Goal: Task Accomplishment & Management: Manage account settings

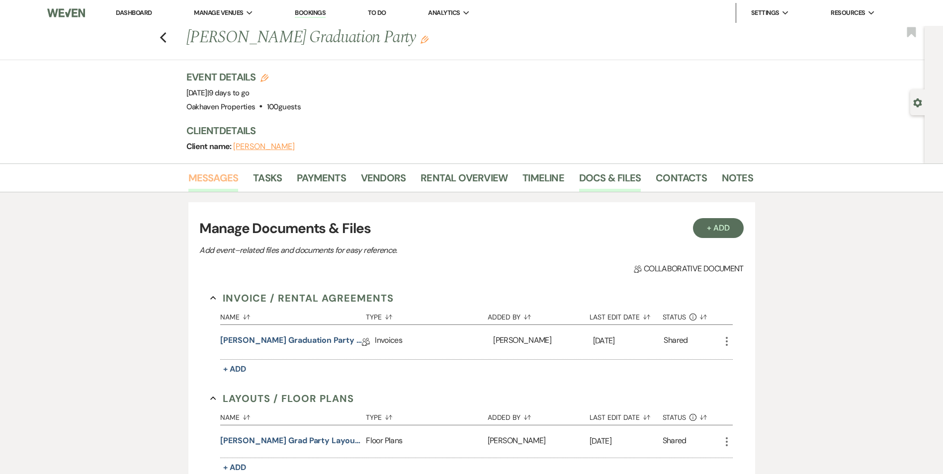
click at [226, 181] on link "Messages" at bounding box center [213, 181] width 50 height 22
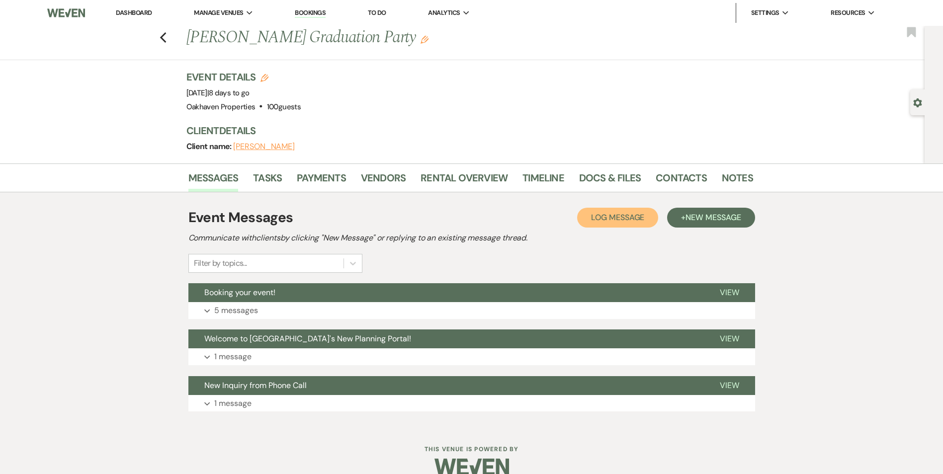
click at [627, 217] on span "Log Message" at bounding box center [617, 217] width 53 height 10
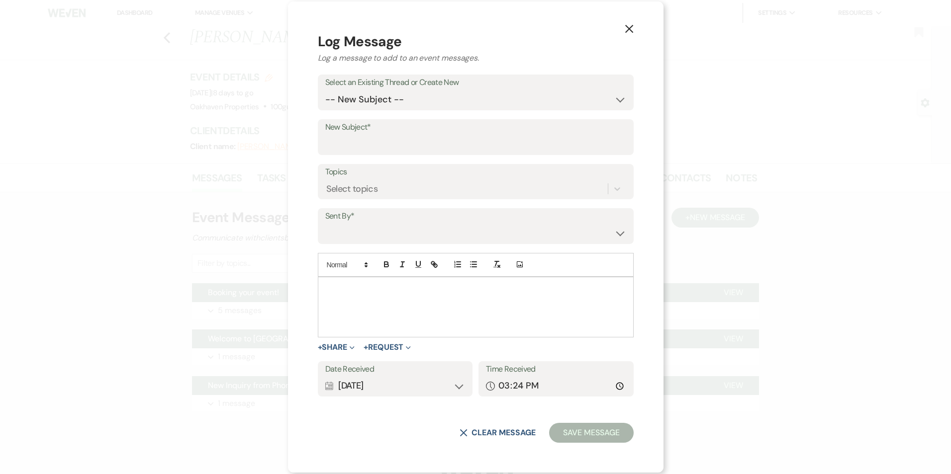
click at [365, 295] on div at bounding box center [475, 307] width 315 height 60
click at [380, 103] on select "-- New Subject -- Booking your event! Welcome to Oakhaven's New Planning Portal…" at bounding box center [475, 99] width 301 height 19
select select "417699"
click at [349, 109] on select "-- New Subject -- Booking your event! Welcome to Oakhaven's New Planning Portal…" at bounding box center [475, 99] width 301 height 19
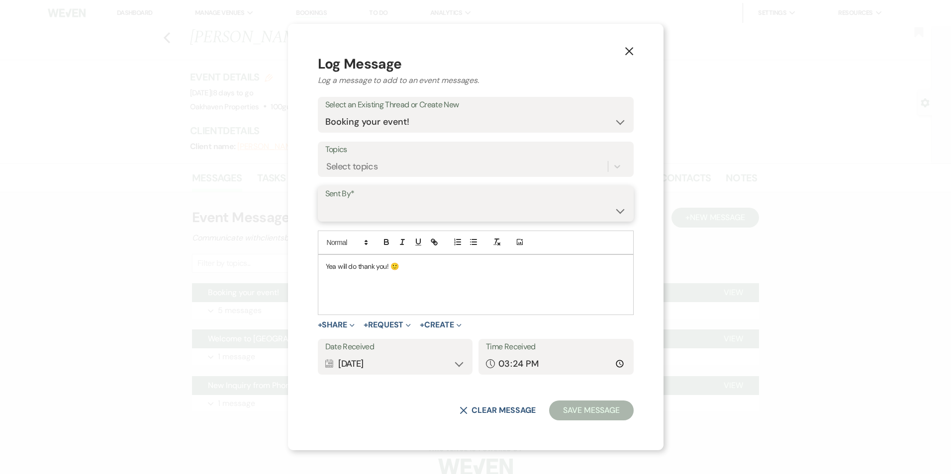
click at [365, 206] on select "Patience Ergish (pdergish@aol.com) Jeanette Wagoner (jeanette@experienceoakhave…" at bounding box center [475, 210] width 301 height 19
select select "contact-345214"
click at [349, 201] on select "Patience Ergish (pdergish@aol.com) Jeanette Wagoner (jeanette@experienceoakhave…" at bounding box center [475, 210] width 301 height 19
click at [551, 409] on button "Save Message" at bounding box center [591, 411] width 84 height 20
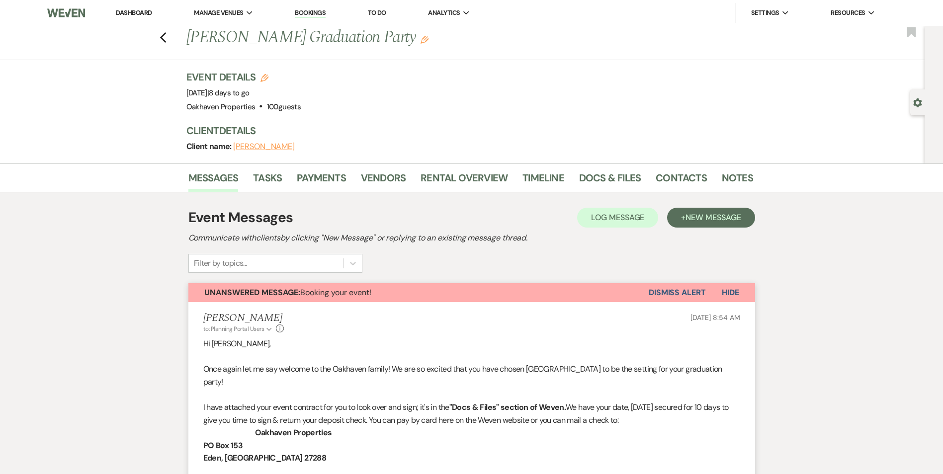
click at [660, 292] on button "Dismiss Alert" at bounding box center [677, 292] width 57 height 19
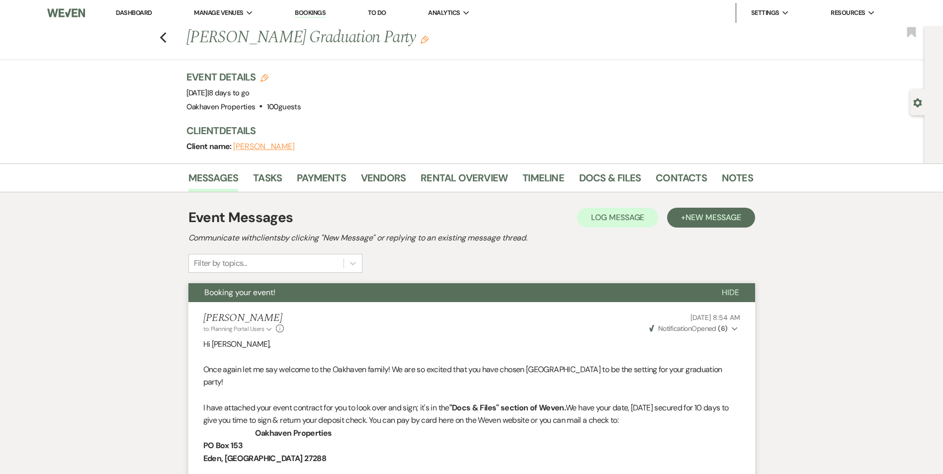
click at [122, 16] on link "Dashboard" at bounding box center [134, 12] width 36 height 8
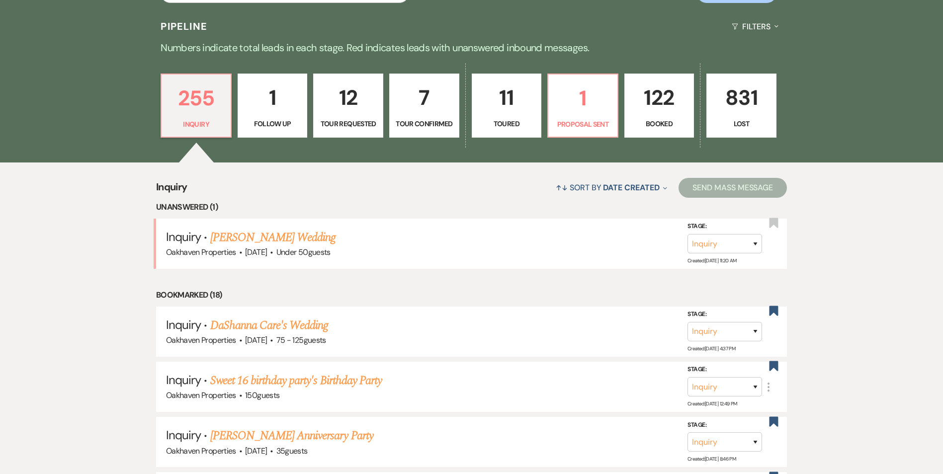
scroll to position [244, 0]
click at [655, 125] on p "Booked" at bounding box center [659, 123] width 57 height 11
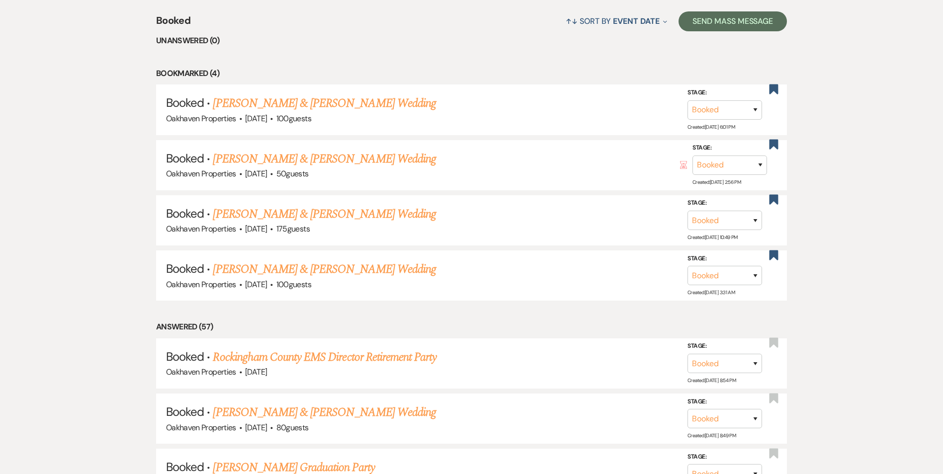
scroll to position [410, 0]
click at [275, 103] on link "Caulier Barker & Erin Pruitt's Wedding" at bounding box center [324, 103] width 223 height 18
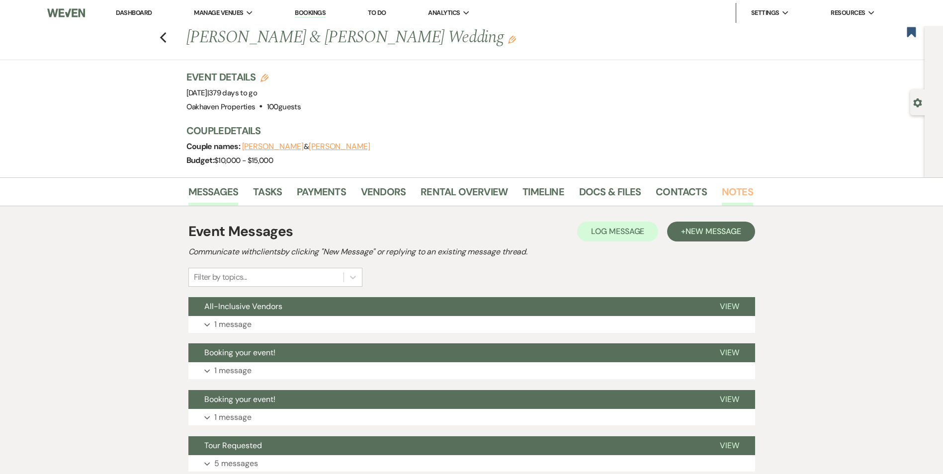
click at [741, 189] on link "Notes" at bounding box center [737, 195] width 31 height 22
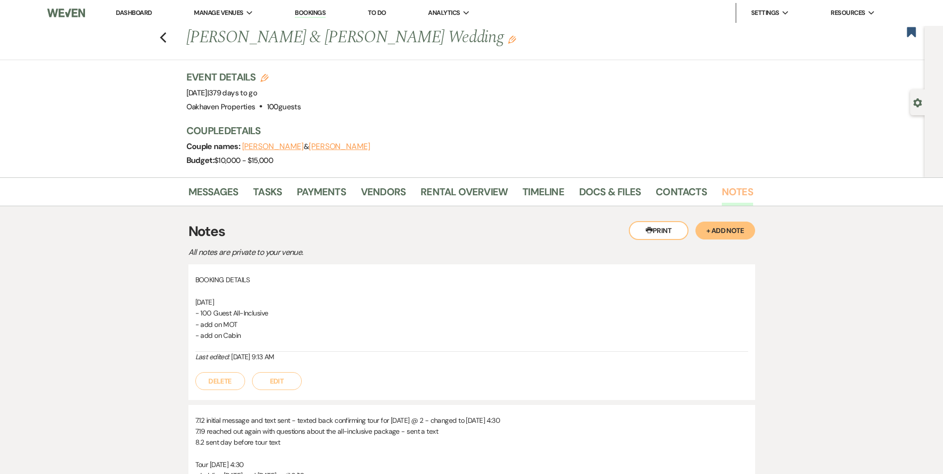
scroll to position [212, 0]
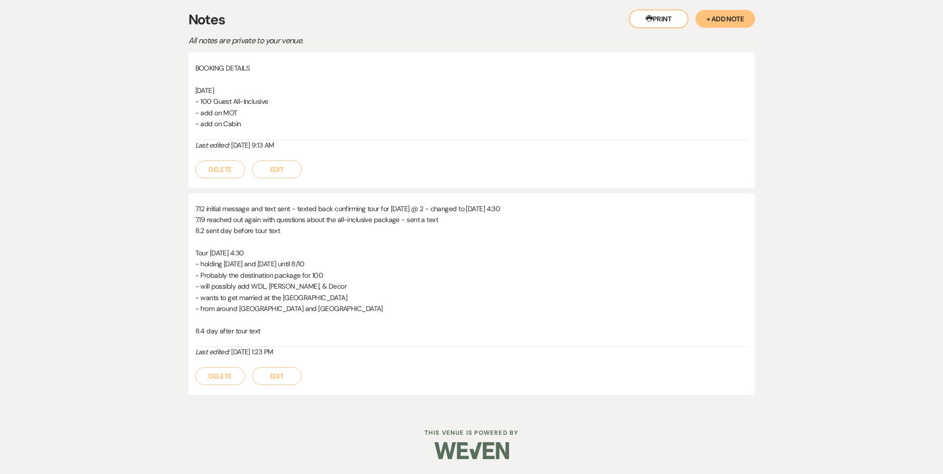
click at [286, 381] on button "Edit" at bounding box center [277, 376] width 50 height 18
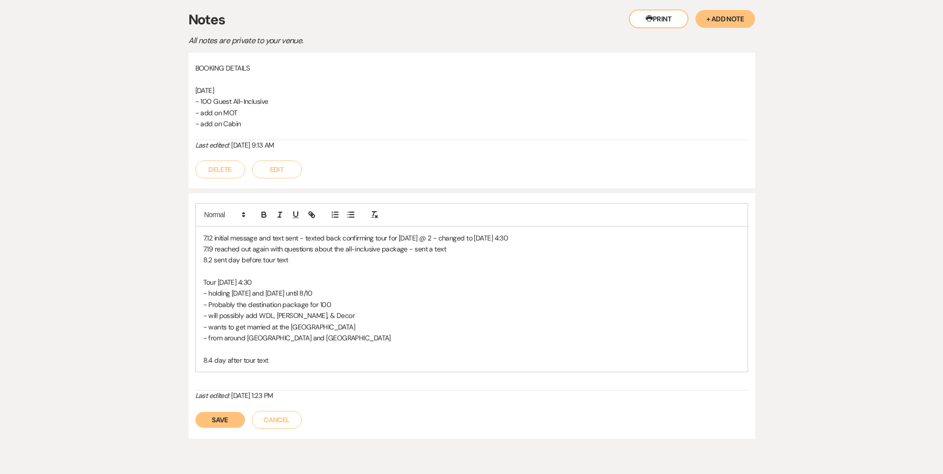
click at [281, 360] on p "8.4 day after tour text" at bounding box center [471, 360] width 537 height 11
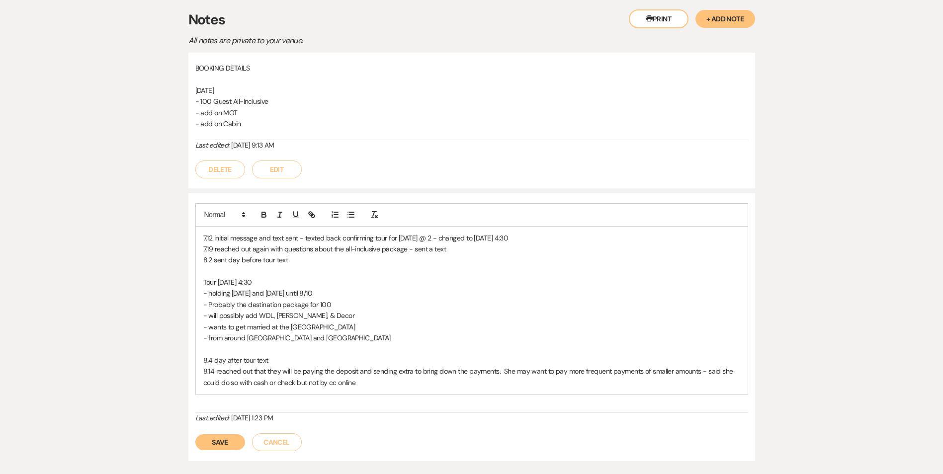
click at [209, 451] on div "Save Cancel" at bounding box center [471, 438] width 553 height 28
click at [210, 447] on button "Save" at bounding box center [220, 443] width 50 height 16
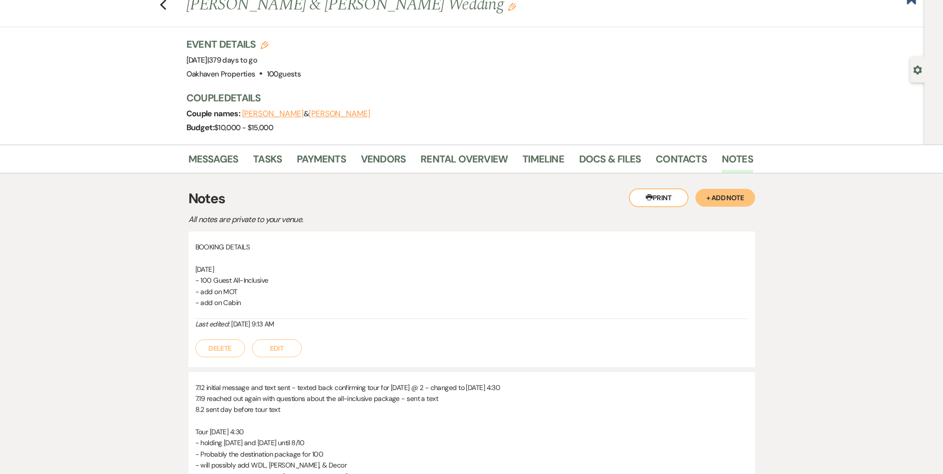
scroll to position [0, 0]
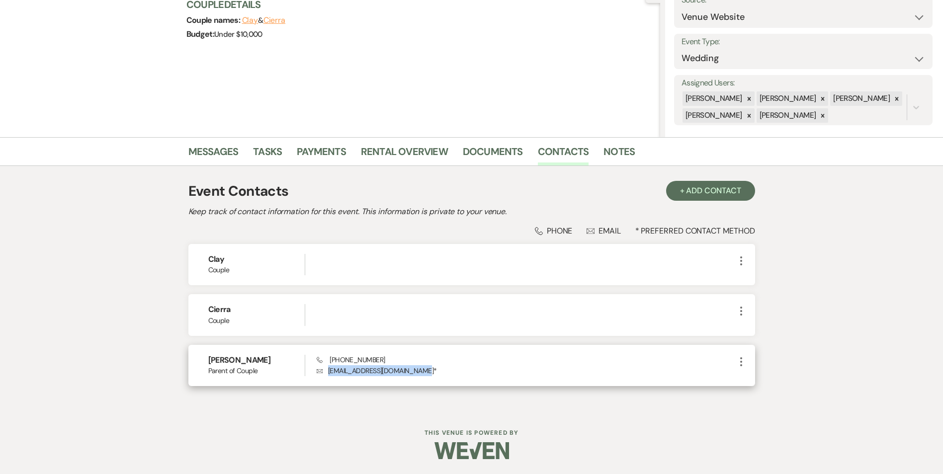
drag, startPoint x: 0, startPoint y: 0, endPoint x: 328, endPoint y: 370, distance: 494.2
click at [328, 370] on p "Envelope clhuntlandscaping@yahoo.com *" at bounding box center [526, 370] width 418 height 11
copy p "clhuntlandscaping@yahoo.com"
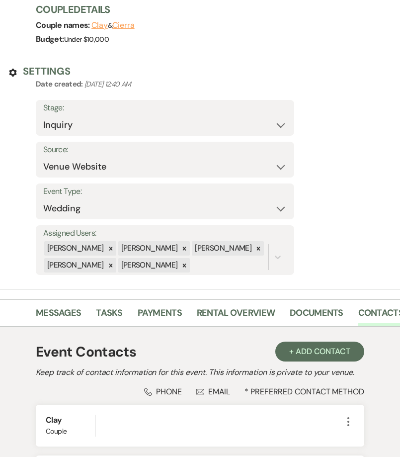
scroll to position [310, 0]
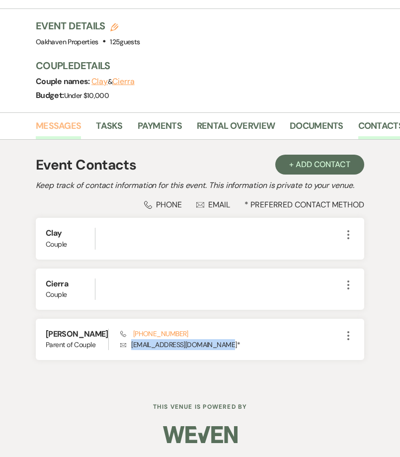
click at [66, 119] on link "Messages" at bounding box center [58, 129] width 45 height 20
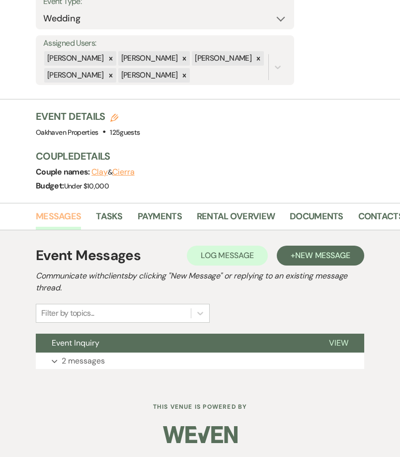
scroll to position [209, 0]
click at [342, 345] on span "View" at bounding box center [338, 343] width 19 height 10
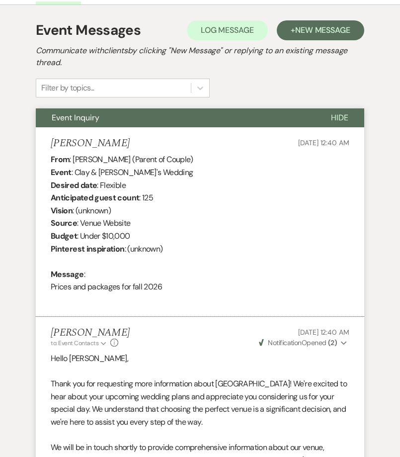
scroll to position [434, 0]
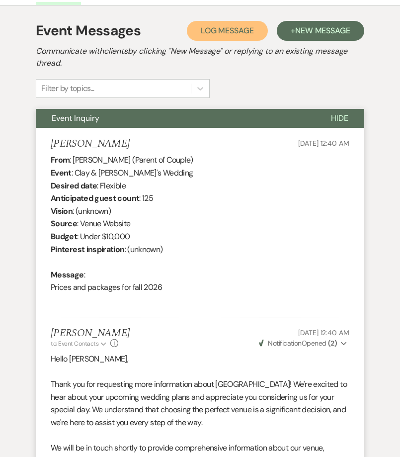
click at [233, 32] on span "Log Message" at bounding box center [227, 30] width 53 height 10
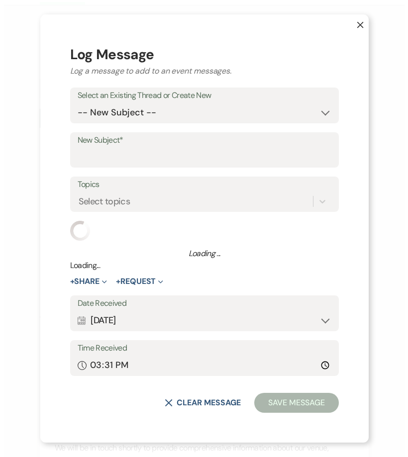
scroll to position [434, 0]
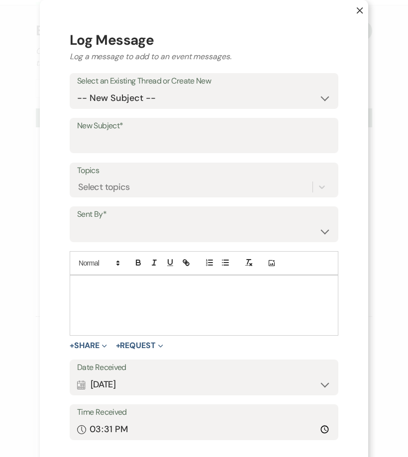
click at [75, 293] on div at bounding box center [204, 305] width 268 height 60
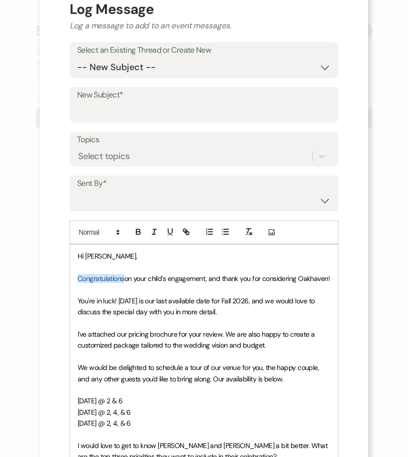
scroll to position [0, 0]
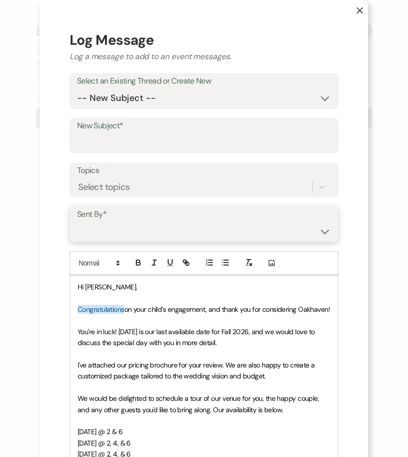
click at [179, 233] on select "Patience Ergish (pdergish@aol.com) Jeanette Wagoner (jeanette@experienceoakhave…" at bounding box center [204, 231] width 254 height 19
select select "user-127923"
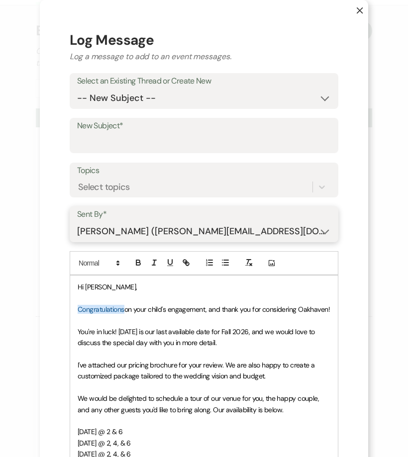
click at [77, 222] on select "Patience Ergish (pdergish@aol.com) Jeanette Wagoner (jeanette@experienceoakhave…" at bounding box center [204, 231] width 254 height 19
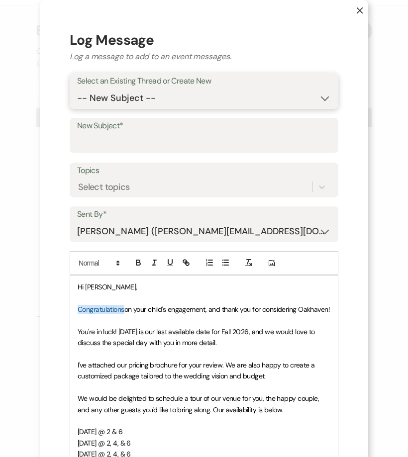
click at [189, 96] on select "-- New Subject -- Event Inquiry" at bounding box center [204, 98] width 254 height 19
select select "445020"
click at [77, 89] on select "-- New Subject -- Event Inquiry" at bounding box center [204, 98] width 254 height 19
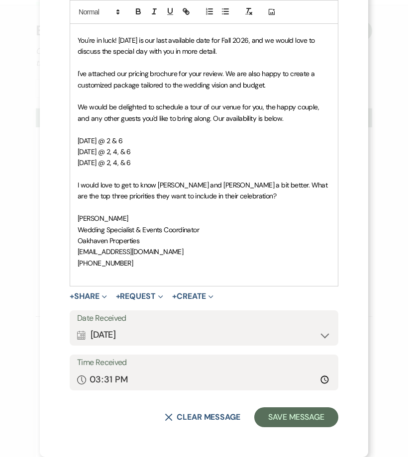
scroll to position [258, 0]
click at [276, 420] on button "Save Message" at bounding box center [296, 417] width 84 height 20
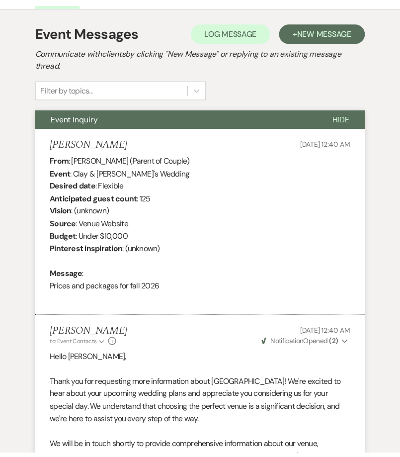
scroll to position [434, 0]
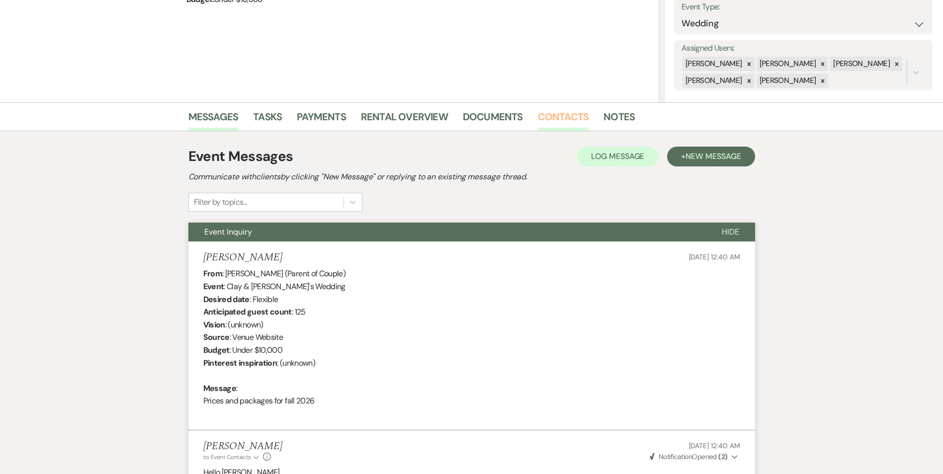
click at [559, 121] on link "Contacts" at bounding box center [563, 120] width 51 height 22
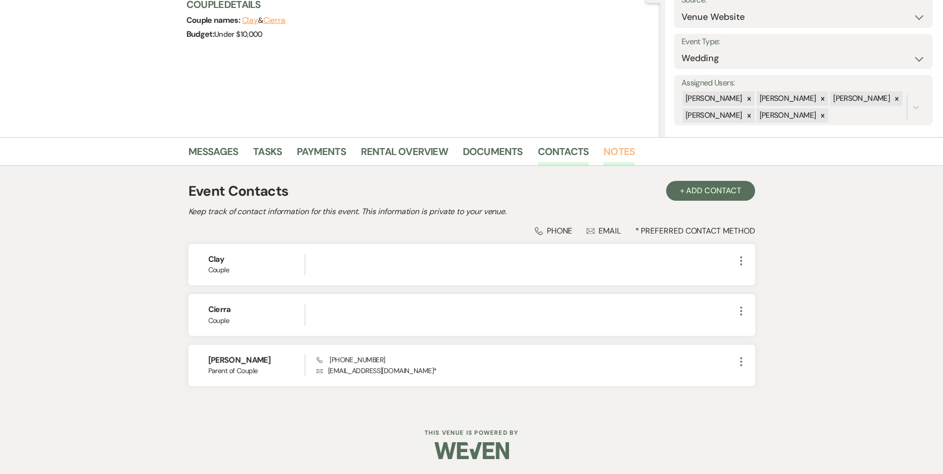
click at [625, 152] on link "Notes" at bounding box center [619, 155] width 31 height 22
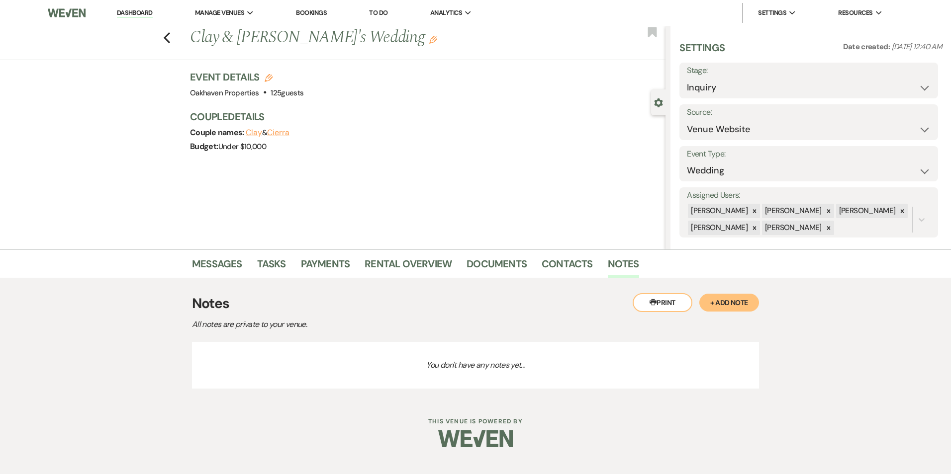
click at [734, 306] on button "+ Add Note" at bounding box center [729, 303] width 60 height 18
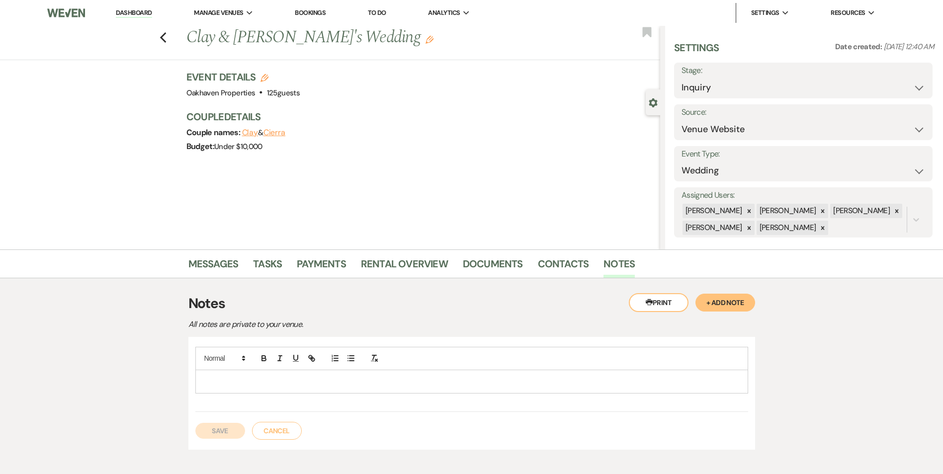
click at [288, 376] on p at bounding box center [471, 381] width 537 height 11
click at [288, 376] on p "8.114" at bounding box center [471, 381] width 537 height 11
click at [220, 433] on button "Save" at bounding box center [220, 431] width 50 height 16
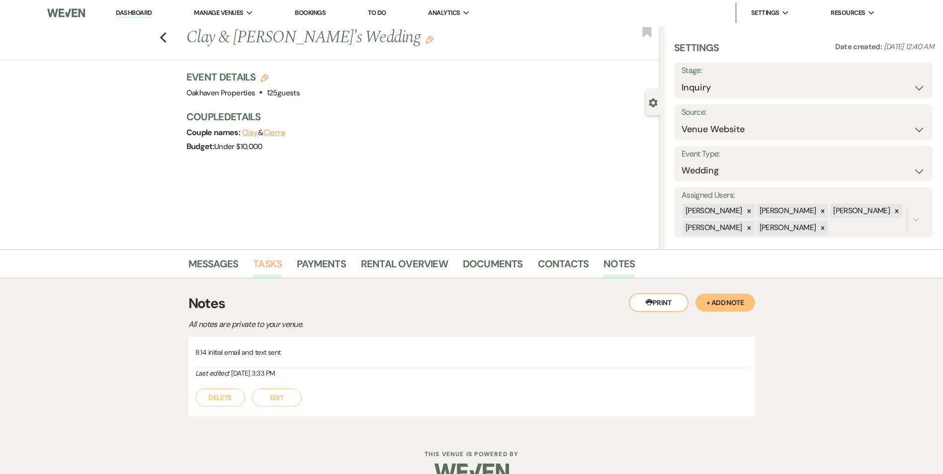
click at [259, 265] on link "Tasks" at bounding box center [267, 267] width 29 height 22
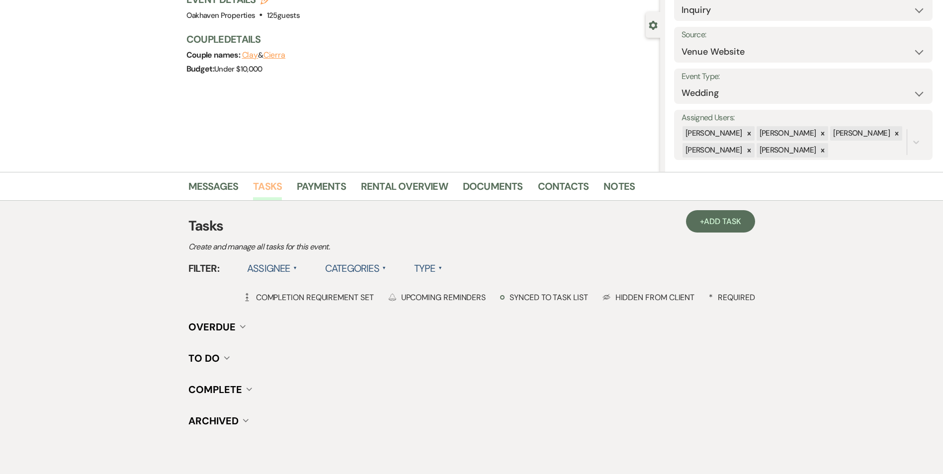
scroll to position [82, 0]
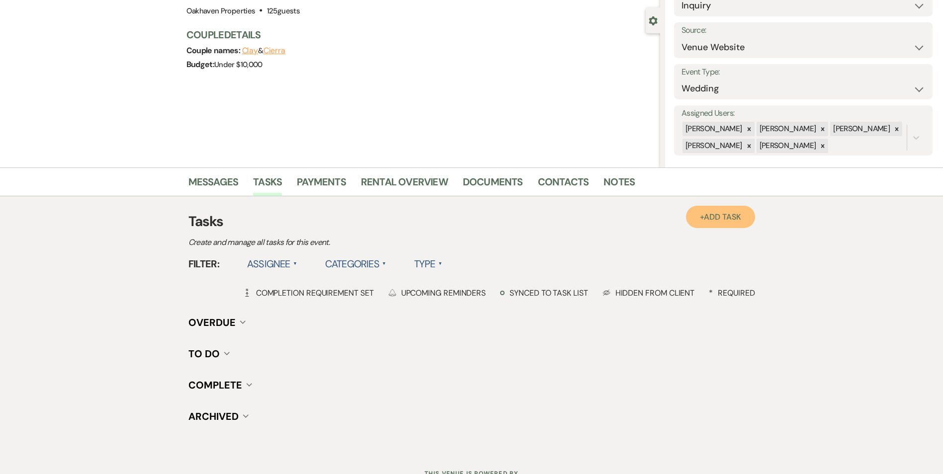
click at [704, 209] on link "+ Add Task" at bounding box center [720, 217] width 69 height 22
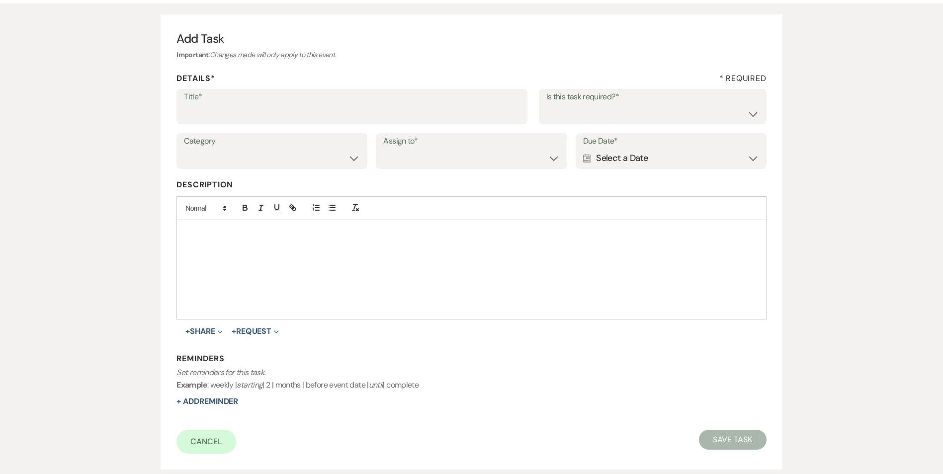
click at [293, 128] on div "Title* Is this task required?* Yes No" at bounding box center [472, 111] width 590 height 45
click at [288, 117] on input "Title*" at bounding box center [352, 113] width 336 height 19
type input "2nd follow up call and email"
click at [610, 106] on select "Yes No" at bounding box center [652, 113] width 213 height 19
select select "true"
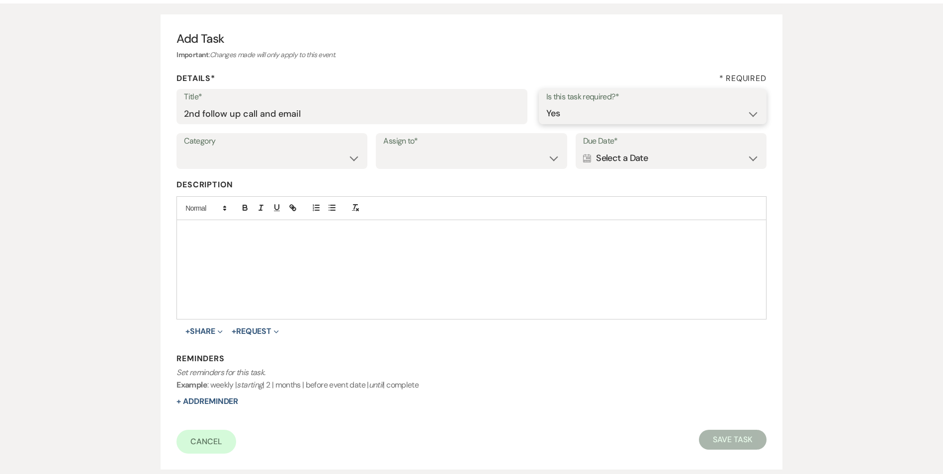
click at [546, 104] on select "Yes No" at bounding box center [652, 113] width 213 height 19
click at [312, 146] on label "Category" at bounding box center [272, 141] width 176 height 14
click at [304, 160] on select "Venue Vendors Guests Details Finalize & Share" at bounding box center [272, 158] width 176 height 19
select select "31"
click at [184, 149] on select "Venue Vendors Guests Details Finalize & Share" at bounding box center [272, 158] width 176 height 19
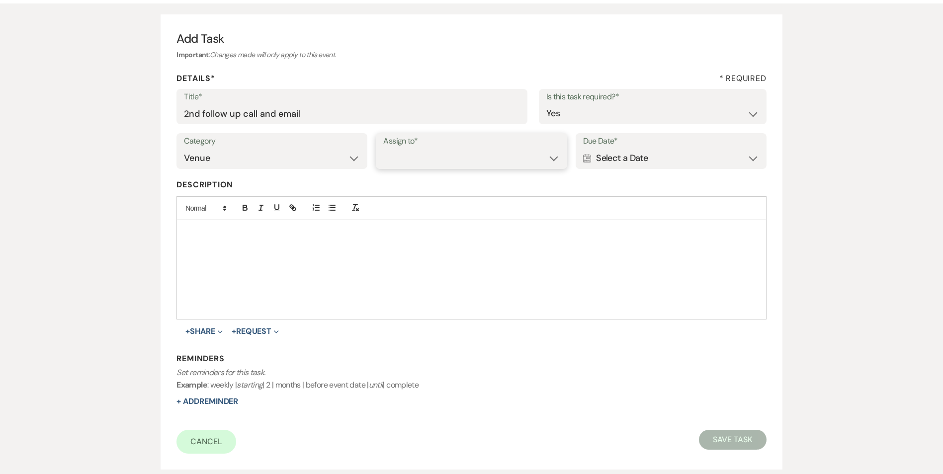
click at [410, 162] on select "Venue Client" at bounding box center [471, 158] width 176 height 19
select select "venueHost"
click at [383, 149] on select "Venue Client" at bounding box center [471, 158] width 176 height 19
click at [602, 160] on div "Calendar Select a Date Expand" at bounding box center [671, 158] width 176 height 19
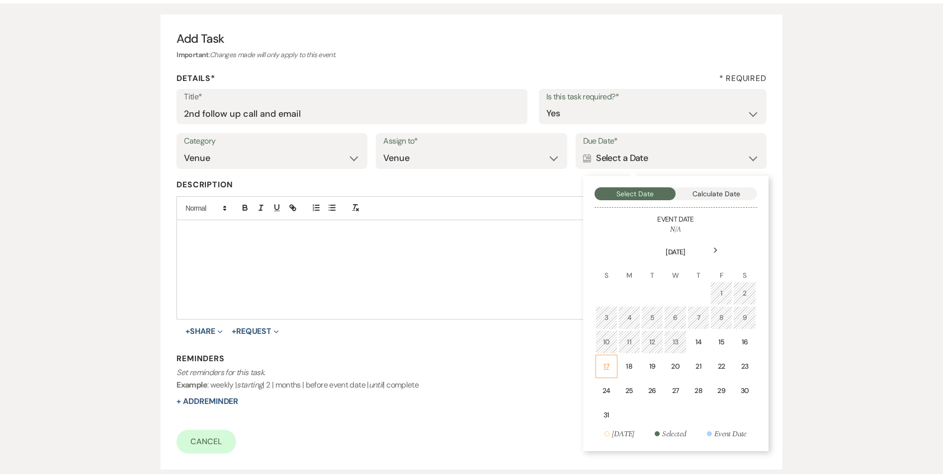
click at [602, 371] on div "17" at bounding box center [606, 366] width 9 height 10
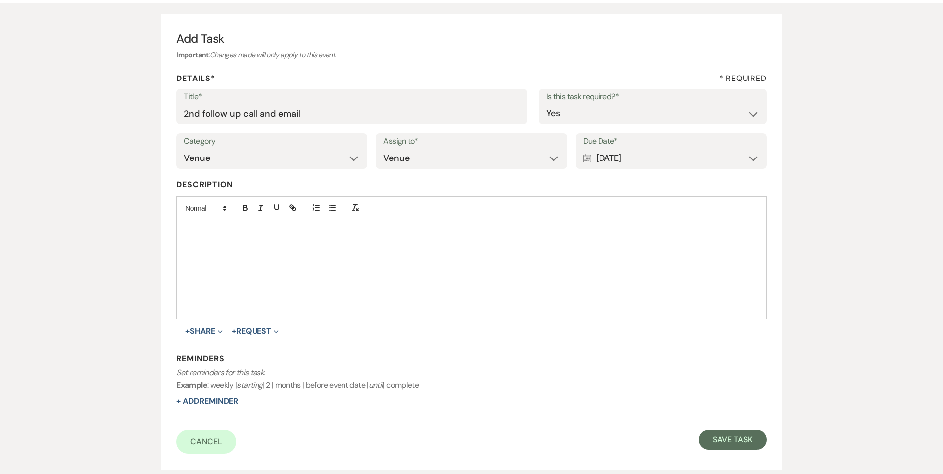
click at [224, 394] on div "Reminders Set reminders for this task. Example : weekly | starting | 2 | months…" at bounding box center [472, 381] width 590 height 54
click at [222, 399] on button "+ Add Reminder" at bounding box center [208, 402] width 62 height 8
select select "host"
select select "days"
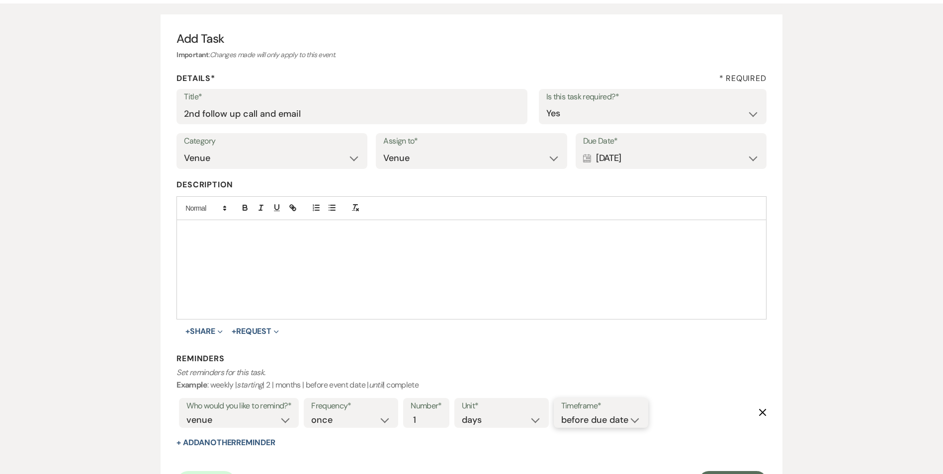
click at [614, 416] on select "before due date after due date on due date on custom date" at bounding box center [601, 420] width 80 height 13
select select "onDueDate"
click at [561, 414] on select "before due date after due date on due date on custom date" at bounding box center [601, 420] width 80 height 13
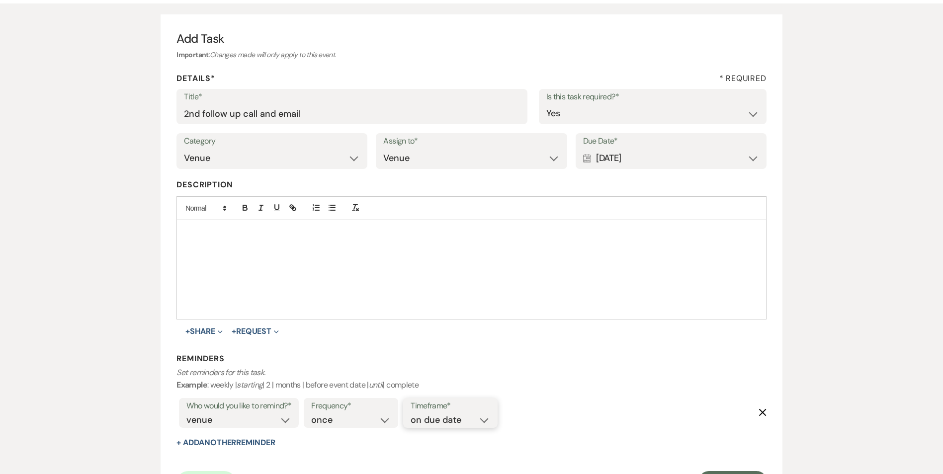
scroll to position [169, 0]
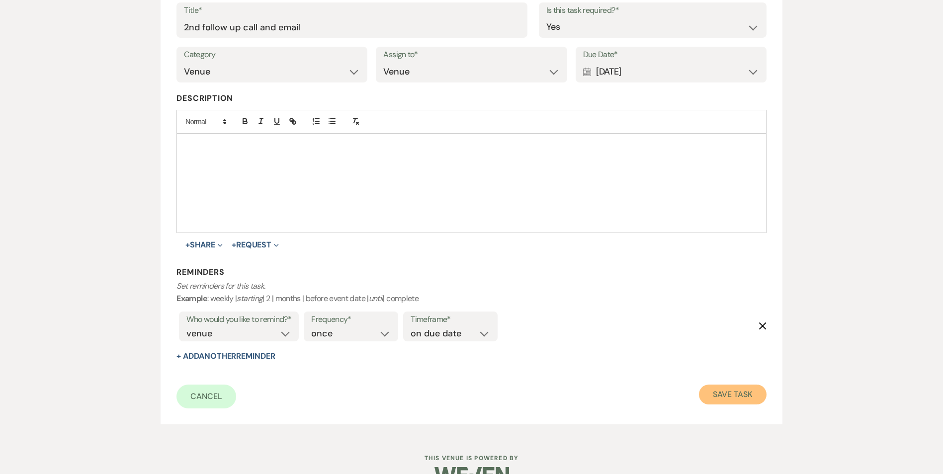
click at [719, 396] on button "Save Task" at bounding box center [732, 395] width 67 height 20
select select "5"
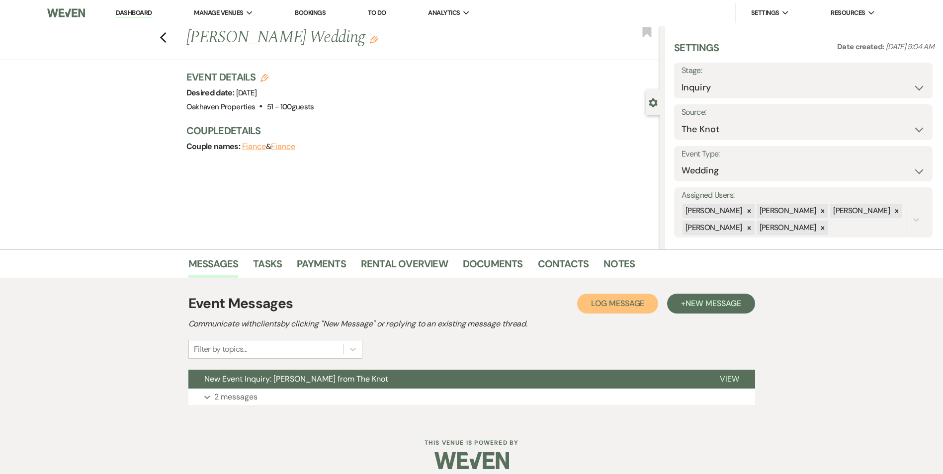
click at [602, 304] on span "Log Message" at bounding box center [617, 303] width 53 height 10
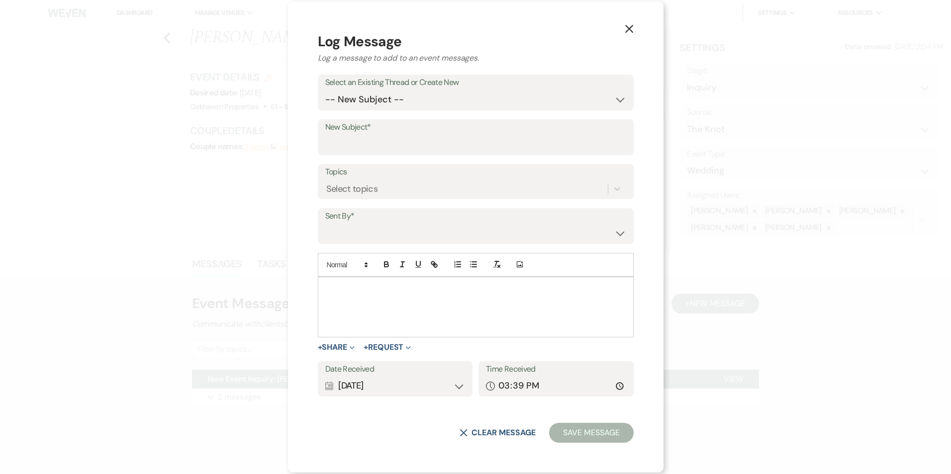
click at [367, 294] on p at bounding box center [476, 288] width 300 height 11
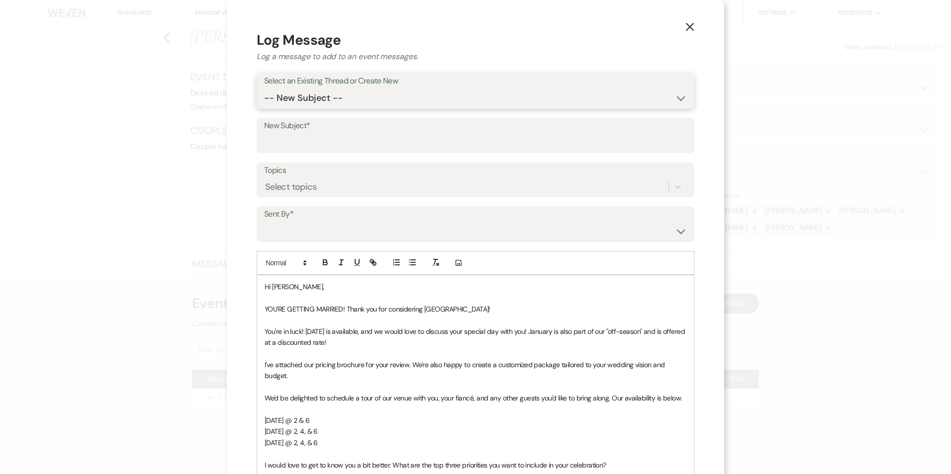
click at [333, 94] on select "-- New Subject -- New Event Inquiry: [PERSON_NAME] from The Knot" at bounding box center [475, 98] width 423 height 19
select select "445081"
click at [264, 89] on select "-- New Subject -- New Event Inquiry: [PERSON_NAME] from The Knot" at bounding box center [475, 98] width 423 height 19
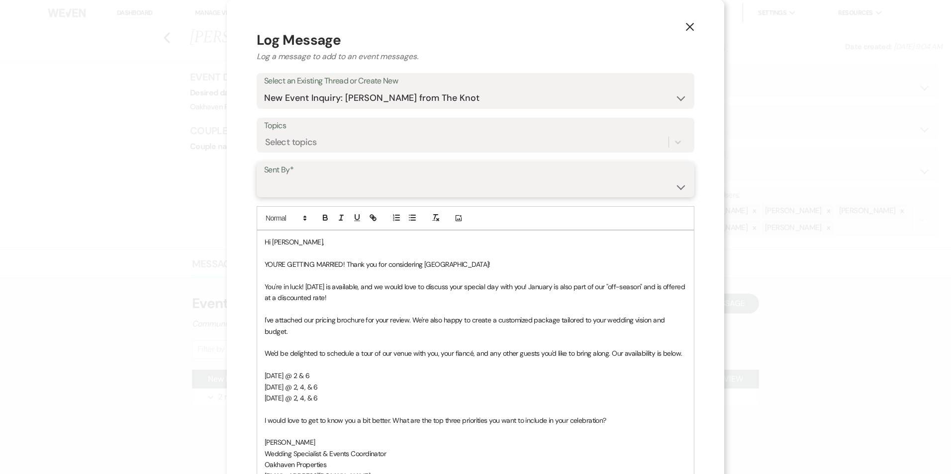
click at [318, 191] on select "[PERSON_NAME] ([EMAIL_ADDRESS][DOMAIN_NAME]) [PERSON_NAME] ([PERSON_NAME][EMAIL…" at bounding box center [475, 186] width 423 height 19
select select "user-127923"
click at [264, 177] on select "Patience Ergish (pdergish@aol.com) Jeanette Wagoner (jeanette@experienceoakhave…" at bounding box center [475, 186] width 423 height 19
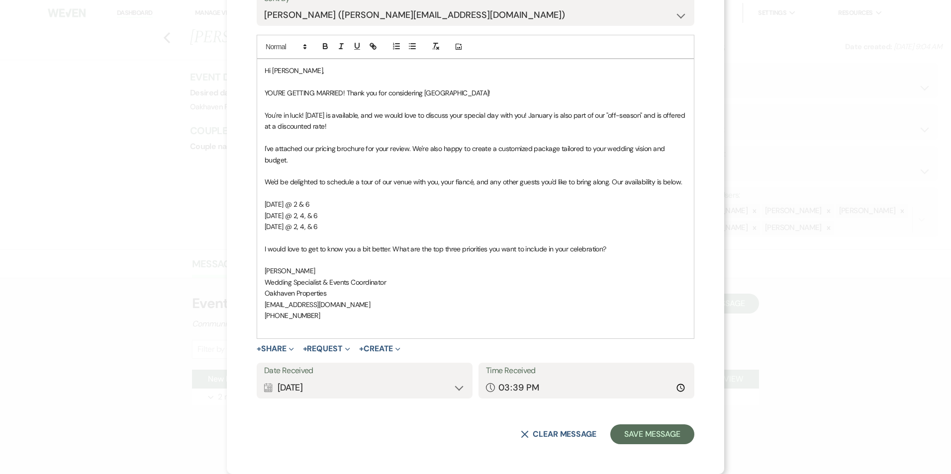
click at [663, 422] on form "Log Message Log a message to add to an event messages. Select an Existing Threa…" at bounding box center [476, 151] width 438 height 586
click at [657, 434] on button "Save Message" at bounding box center [652, 435] width 84 height 20
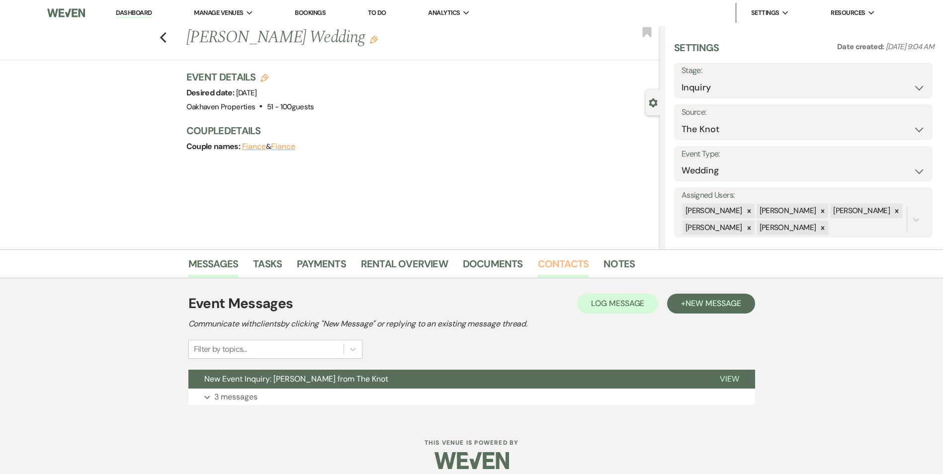
click at [564, 262] on link "Contacts" at bounding box center [563, 267] width 51 height 22
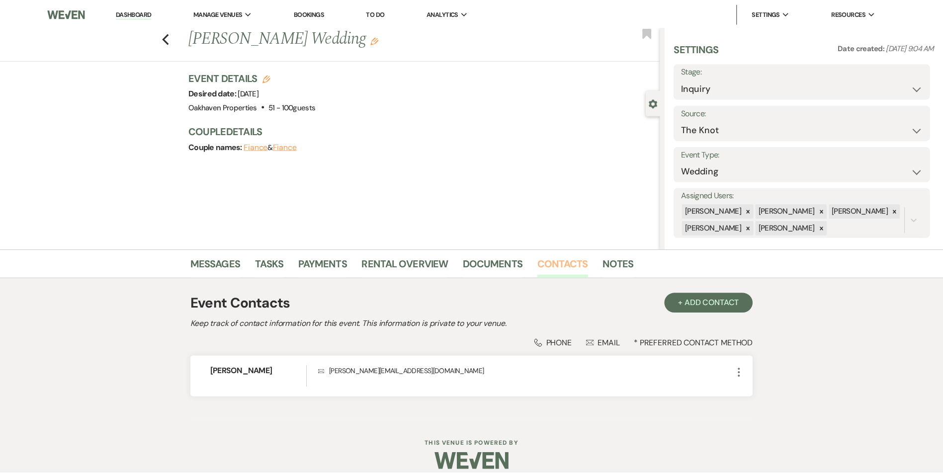
scroll to position [11, 0]
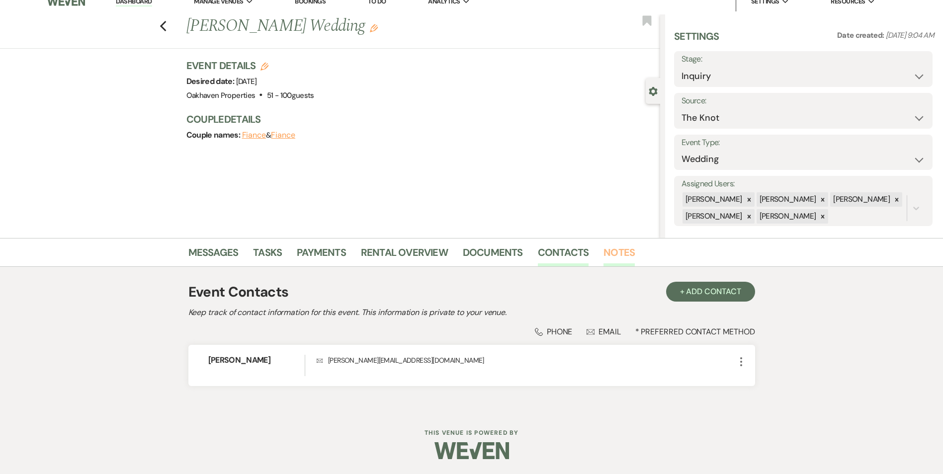
click at [618, 249] on link "Notes" at bounding box center [619, 256] width 31 height 22
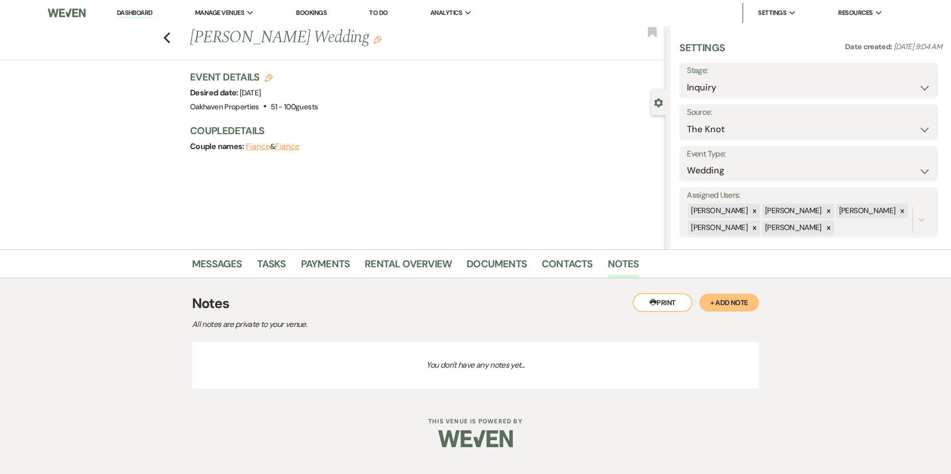
click at [721, 303] on button "+ Add Note" at bounding box center [729, 303] width 60 height 18
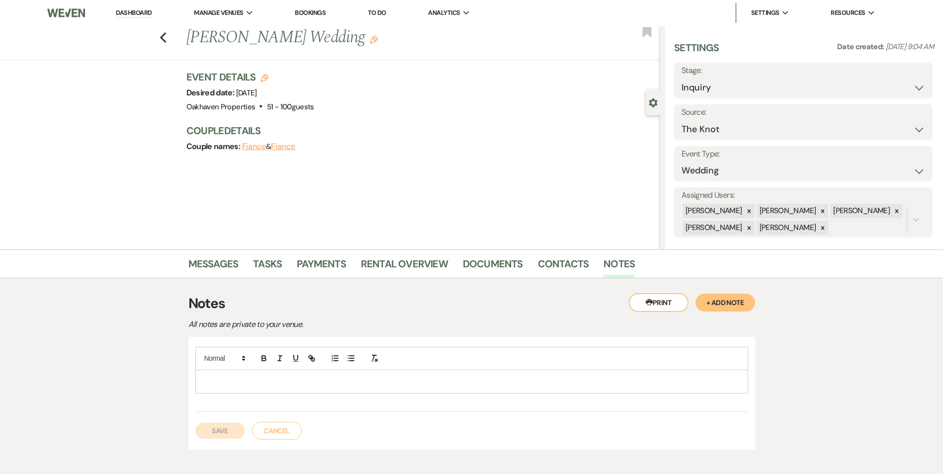
click at [331, 388] on div at bounding box center [472, 381] width 552 height 23
click at [229, 422] on div "Save Cancel" at bounding box center [471, 426] width 553 height 28
click at [224, 430] on button "Save" at bounding box center [220, 431] width 50 height 16
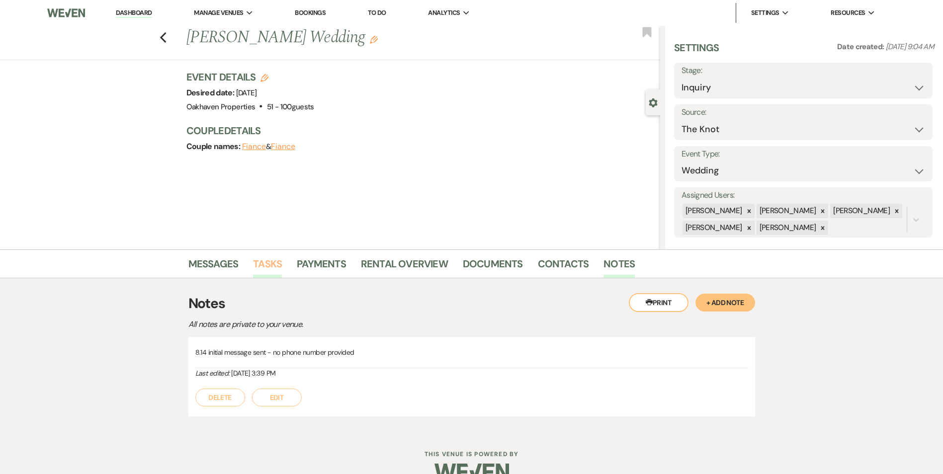
click at [271, 275] on link "Tasks" at bounding box center [267, 267] width 29 height 22
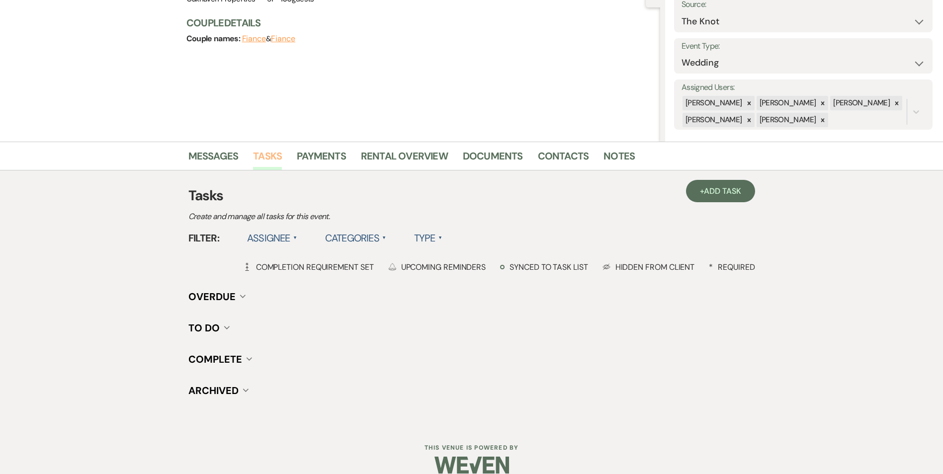
scroll to position [108, 0]
click at [698, 184] on link "+ Add Task" at bounding box center [720, 191] width 69 height 22
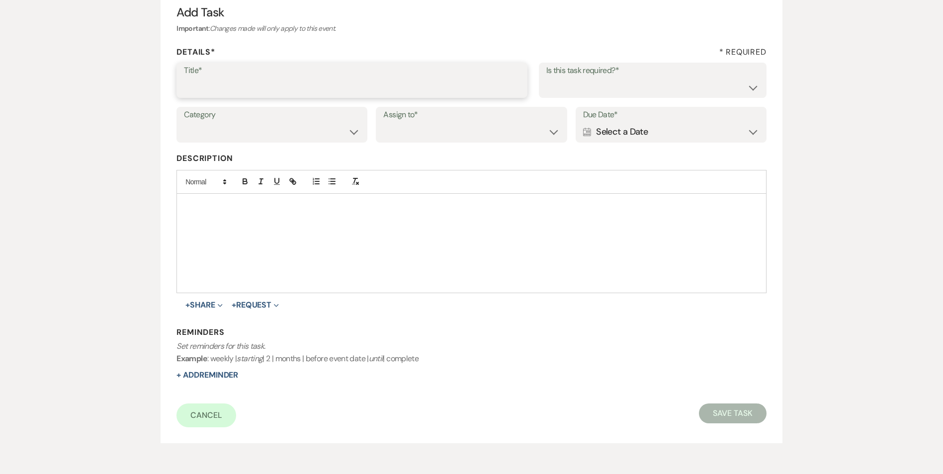
click at [285, 94] on input "Title*" at bounding box center [352, 87] width 336 height 19
drag, startPoint x: 327, startPoint y: 87, endPoint x: 242, endPoint y: 86, distance: 85.0
click at [242, 86] on input "2nd follow up call and message" at bounding box center [352, 87] width 336 height 19
type input "2nd follow up message"
click at [609, 96] on select "Yes No" at bounding box center [652, 87] width 213 height 19
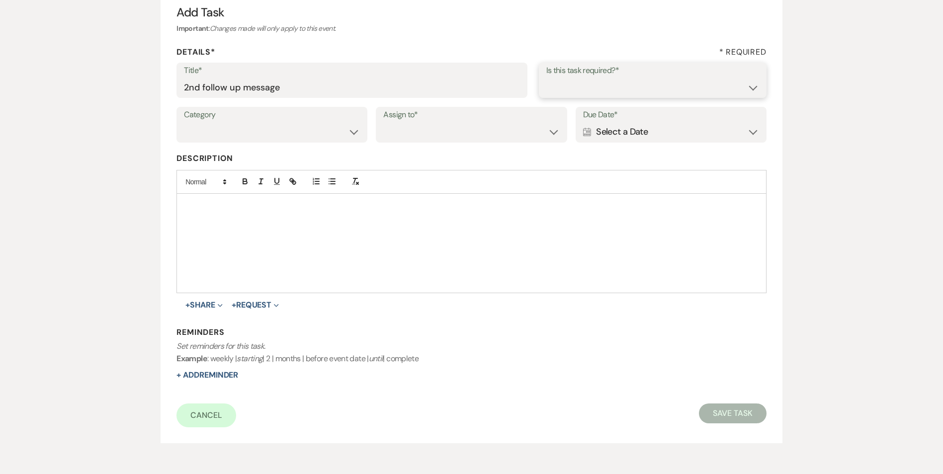
select select "true"
click at [546, 78] on select "Yes No" at bounding box center [652, 87] width 213 height 19
click at [345, 128] on select "Venue Vendors Guests Details Finalize & Share" at bounding box center [272, 131] width 176 height 19
select select "31"
click at [184, 122] on select "Venue Vendors Guests Details Finalize & Share" at bounding box center [272, 131] width 176 height 19
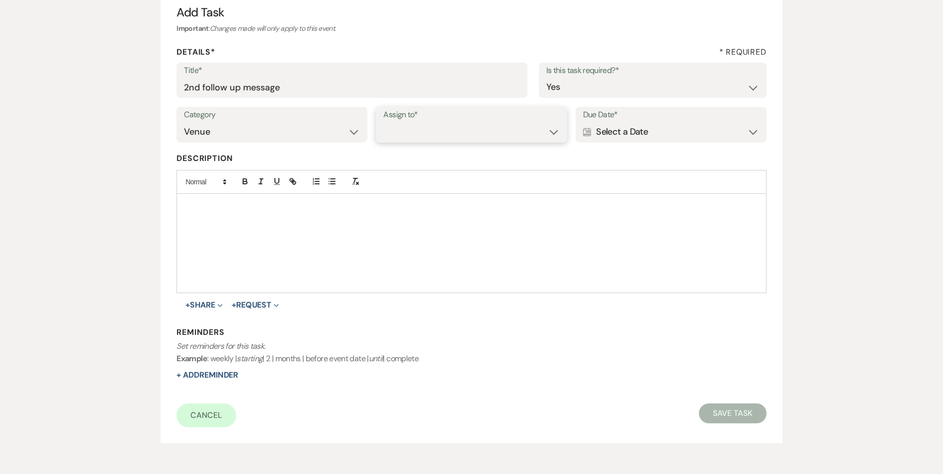
click at [405, 141] on select "Venue Client" at bounding box center [471, 131] width 176 height 19
click at [383, 122] on select "Venue Client" at bounding box center [471, 131] width 176 height 19
click at [402, 138] on select "Venue Client" at bounding box center [471, 131] width 176 height 19
select select "venueHost"
click at [383, 122] on select "Venue Client" at bounding box center [471, 131] width 176 height 19
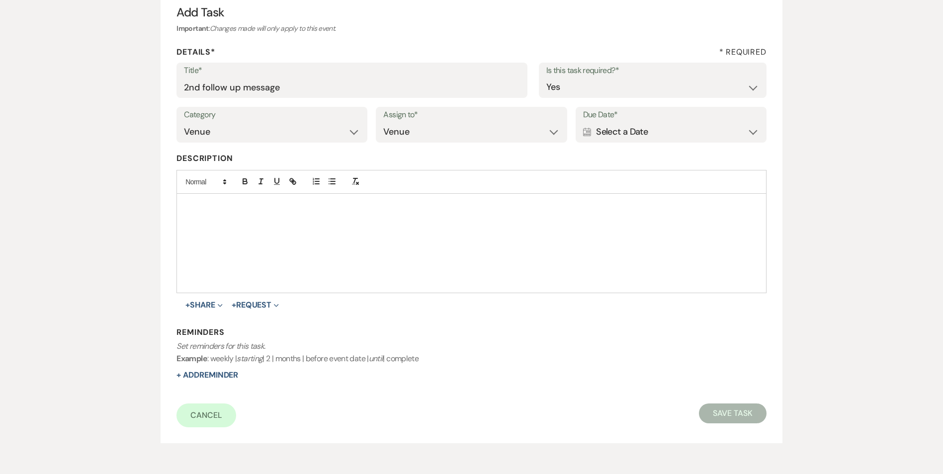
click at [650, 136] on div "Calendar Select a Date Expand" at bounding box center [671, 131] width 176 height 19
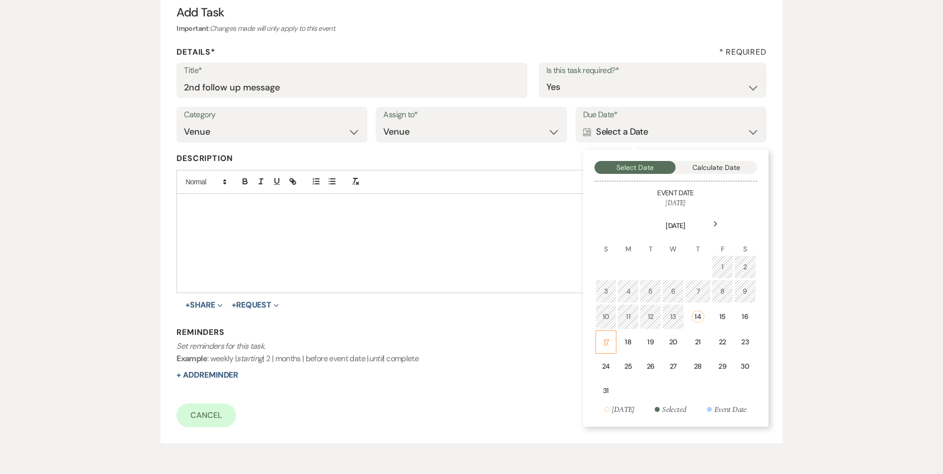
click at [602, 345] on div "17" at bounding box center [606, 342] width 8 height 10
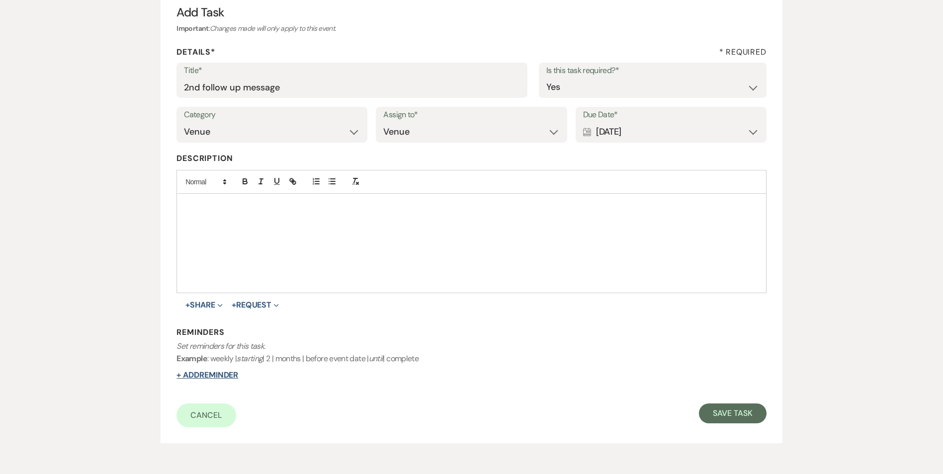
click at [214, 379] on button "+ Add Reminder" at bounding box center [208, 375] width 62 height 8
select select "host"
select select "days"
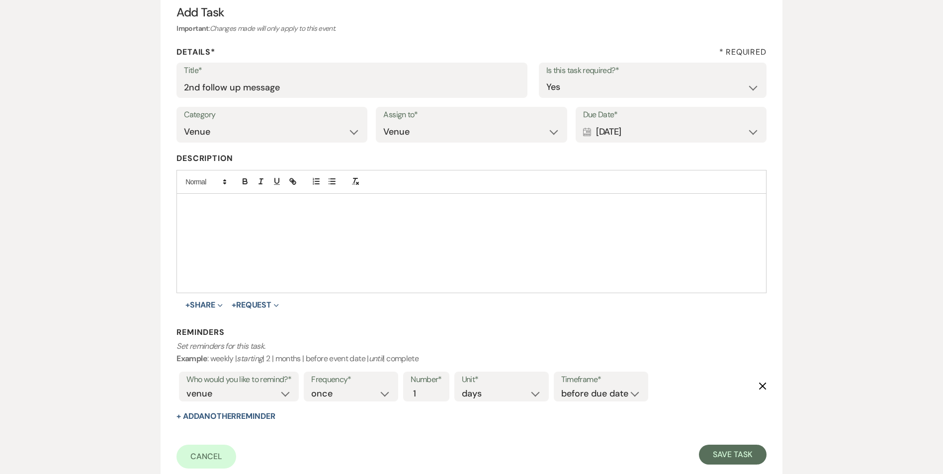
click at [614, 386] on label "Timeframe*" at bounding box center [601, 380] width 80 height 14
click at [612, 389] on select "before due date after due date on due date on custom date" at bounding box center [601, 393] width 80 height 13
select select "onDueDate"
click at [561, 387] on select "before due date after due date on due date on custom date" at bounding box center [601, 393] width 80 height 13
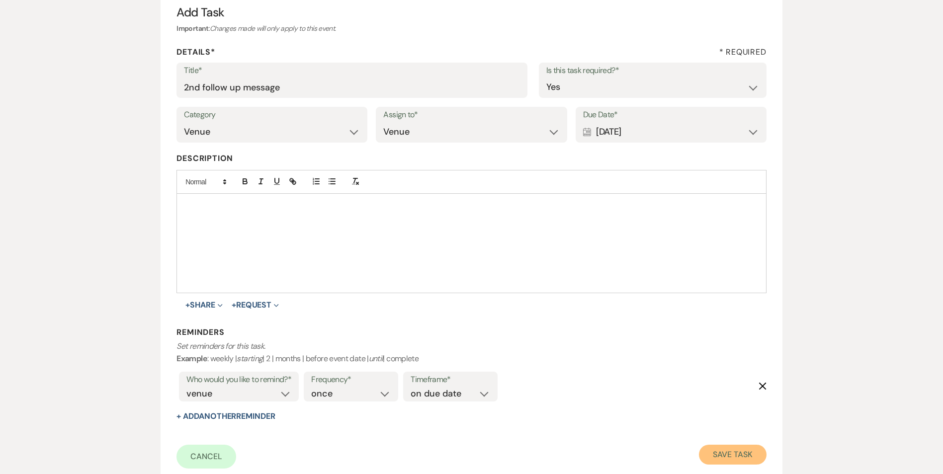
click at [715, 448] on button "Save Task" at bounding box center [732, 455] width 67 height 20
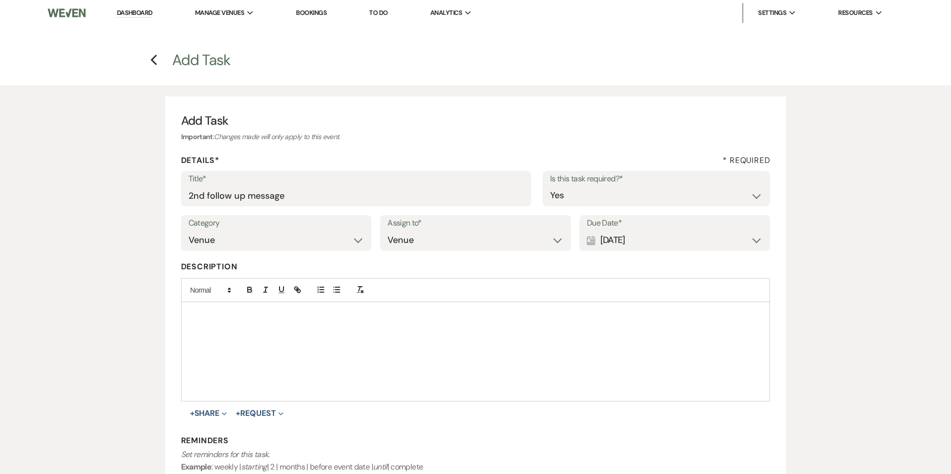
select select "2"
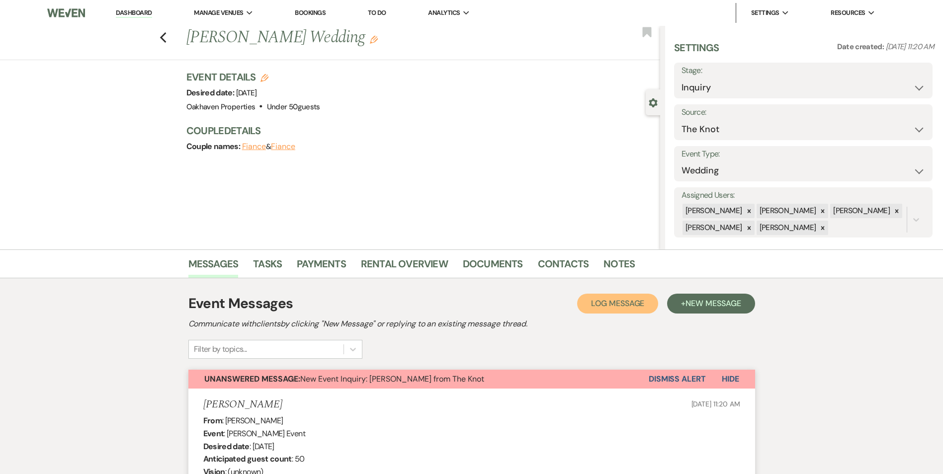
click at [597, 304] on span "Log Message" at bounding box center [617, 303] width 53 height 10
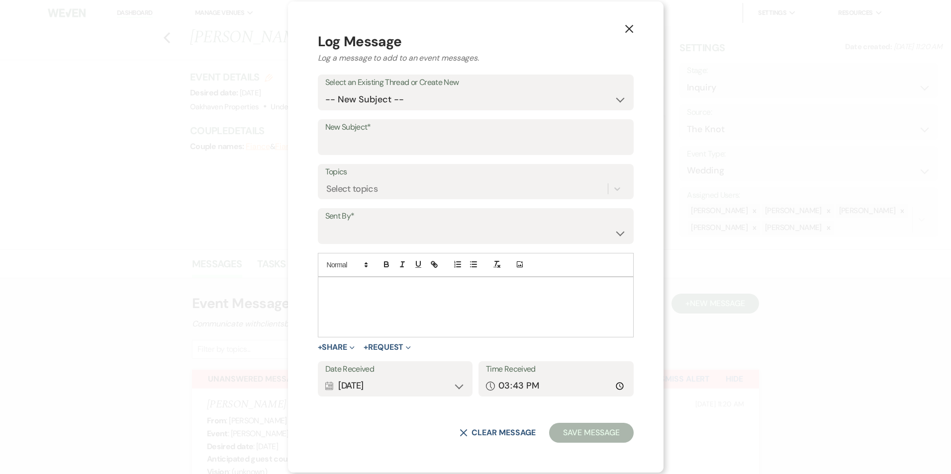
click at [383, 313] on div at bounding box center [475, 307] width 315 height 60
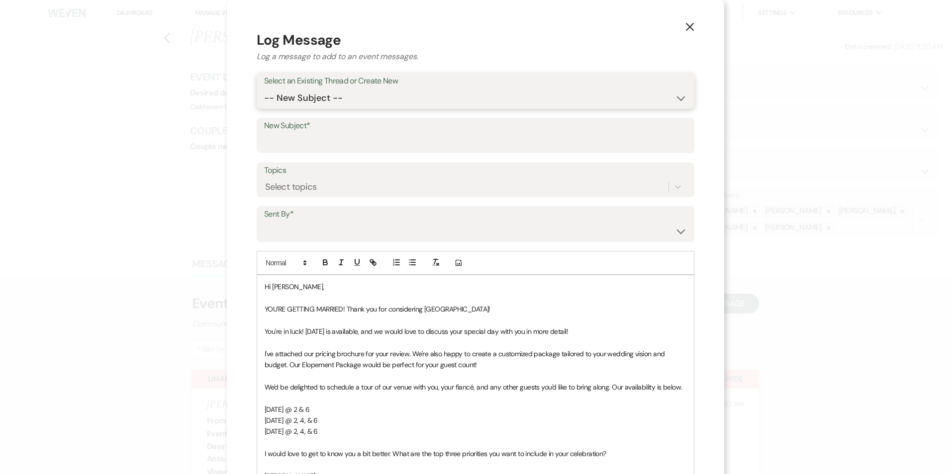
click at [328, 94] on select "-- New Subject -- New Event Inquiry: Sarah Sessoms from The Knot" at bounding box center [475, 98] width 423 height 19
select select "445163"
click at [264, 89] on select "-- New Subject -- New Event Inquiry: Sarah Sessoms from The Knot" at bounding box center [475, 98] width 423 height 19
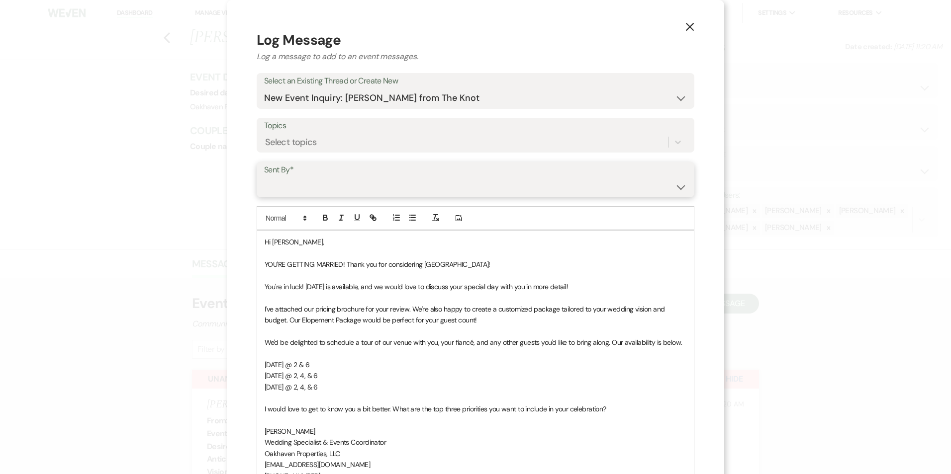
click at [313, 185] on select "Patience Ergish (pdergish@aol.com) Jeanette Wagoner (jeanette@experienceoakhave…" at bounding box center [475, 186] width 423 height 19
select select "user-127923"
click at [264, 177] on select "Patience Ergish (pdergish@aol.com) Jeanette Wagoner (jeanette@experienceoakhave…" at bounding box center [475, 186] width 423 height 19
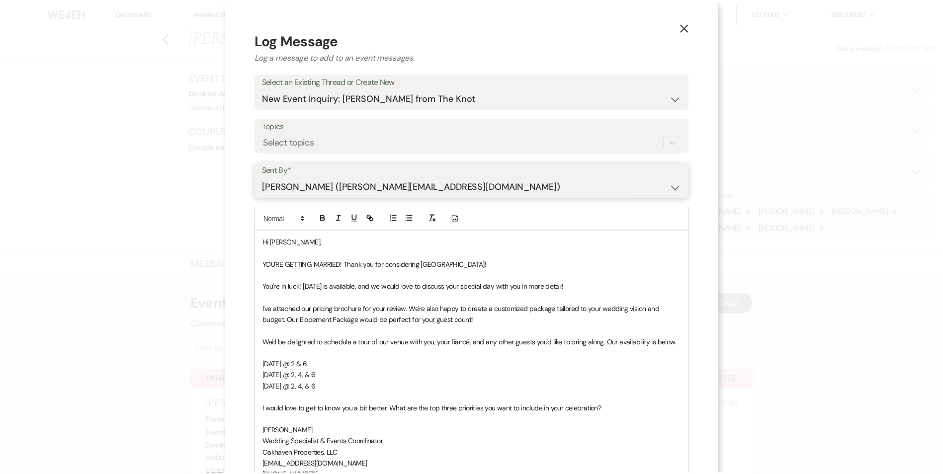
scroll to position [160, 0]
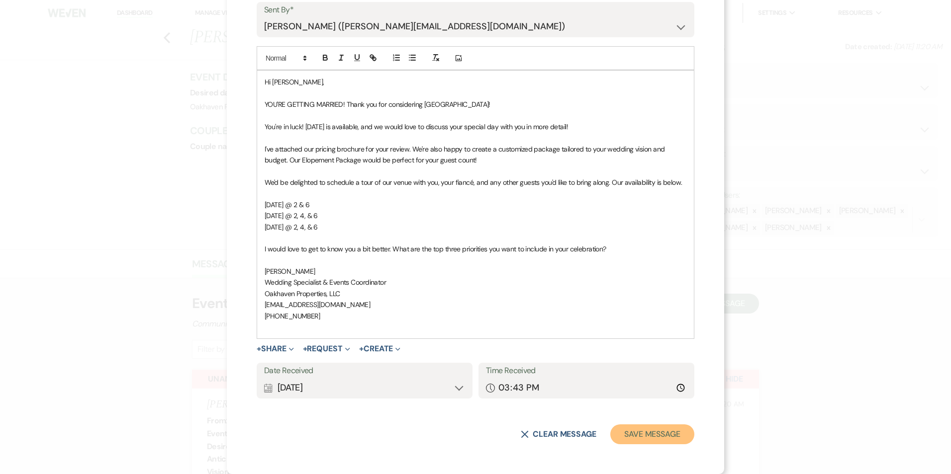
click at [669, 429] on button "Save Message" at bounding box center [652, 435] width 84 height 20
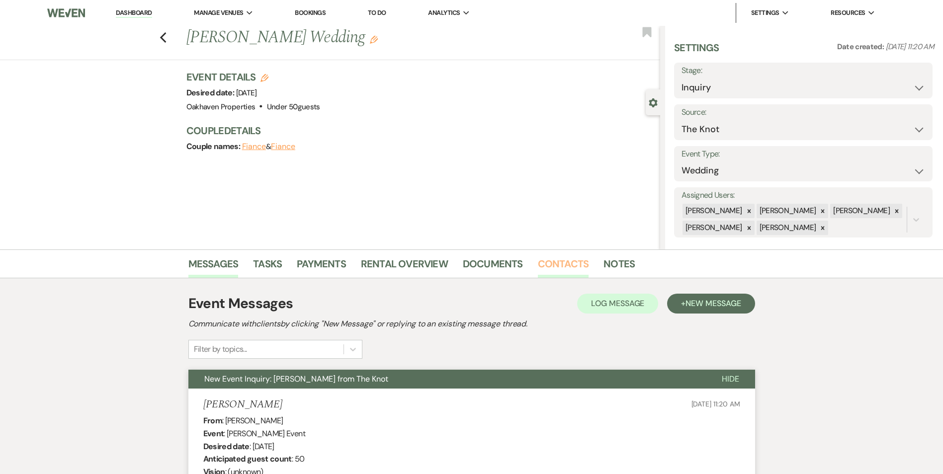
click at [561, 266] on link "Contacts" at bounding box center [563, 267] width 51 height 22
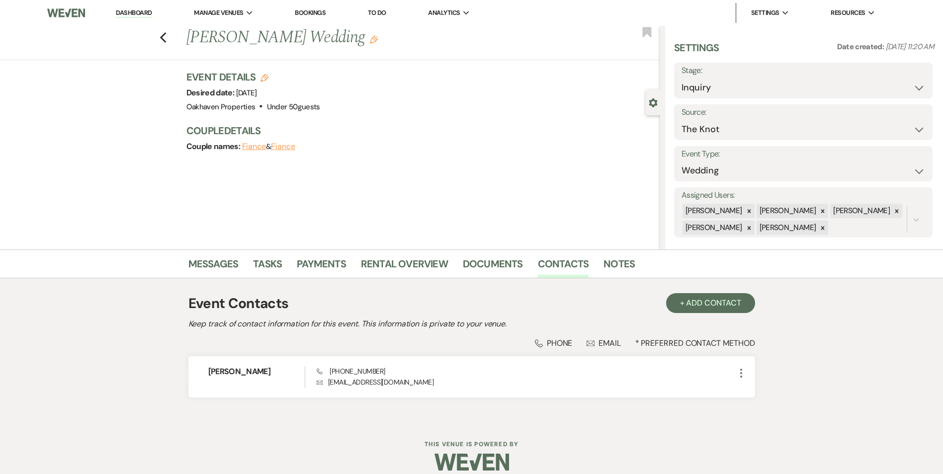
click at [598, 266] on li "Contacts" at bounding box center [571, 266] width 66 height 24
click at [609, 265] on link "Notes" at bounding box center [619, 267] width 31 height 22
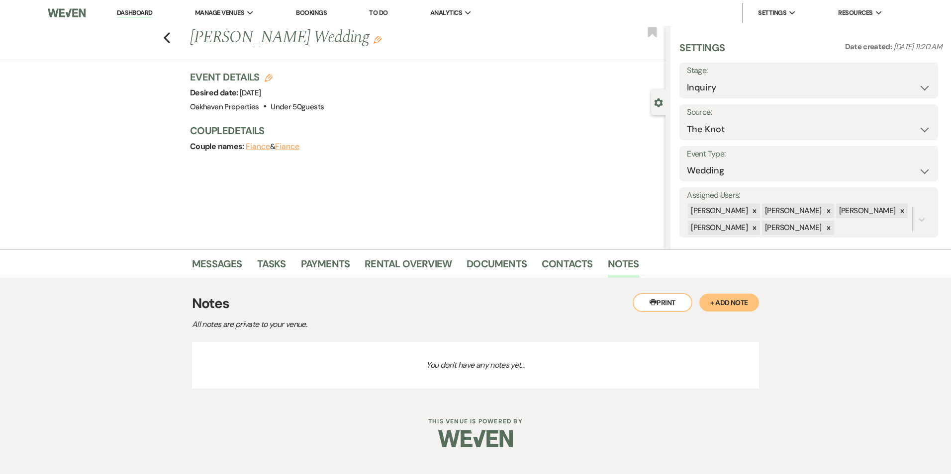
click at [727, 312] on div "Printer Print + Add Note" at bounding box center [695, 302] width 126 height 19
click at [727, 303] on button "+ Add Note" at bounding box center [729, 303] width 60 height 18
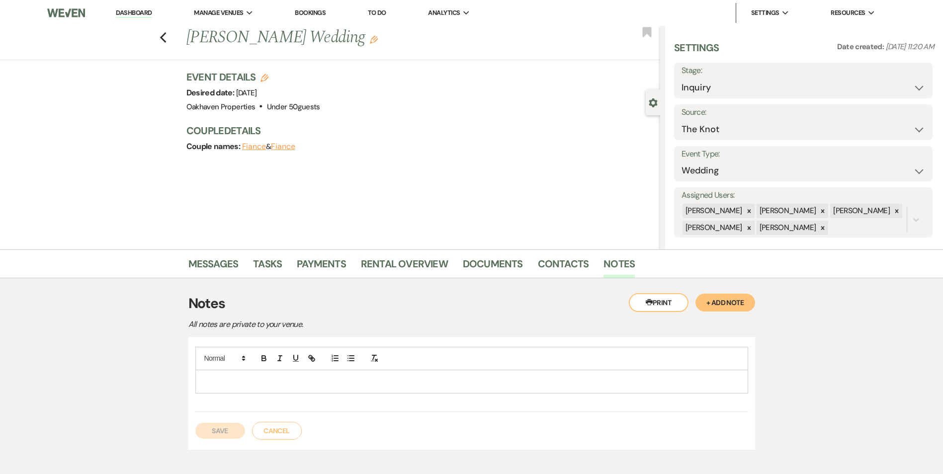
click at [265, 382] on p at bounding box center [471, 381] width 537 height 11
click at [228, 429] on button "Save" at bounding box center [220, 431] width 50 height 16
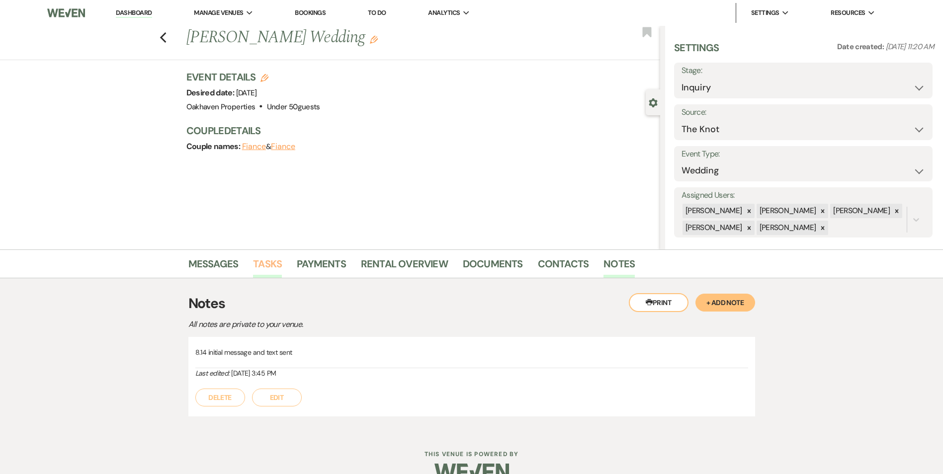
click at [264, 271] on link "Tasks" at bounding box center [267, 267] width 29 height 22
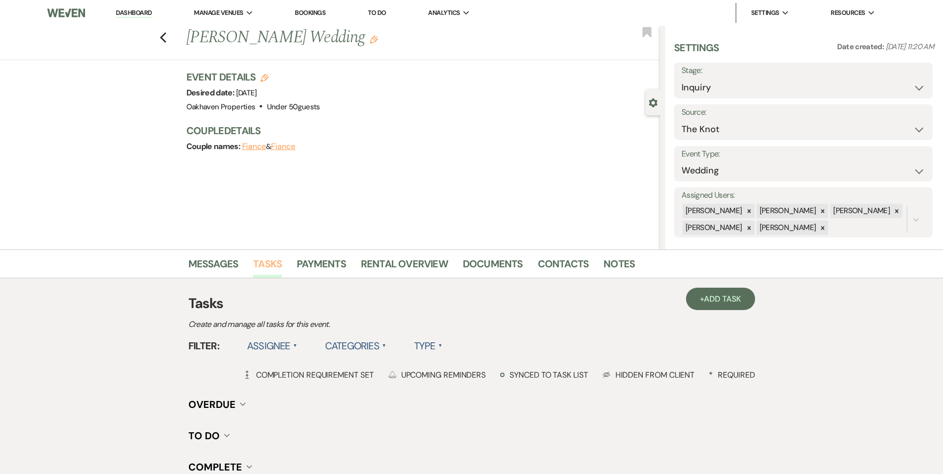
scroll to position [75, 0]
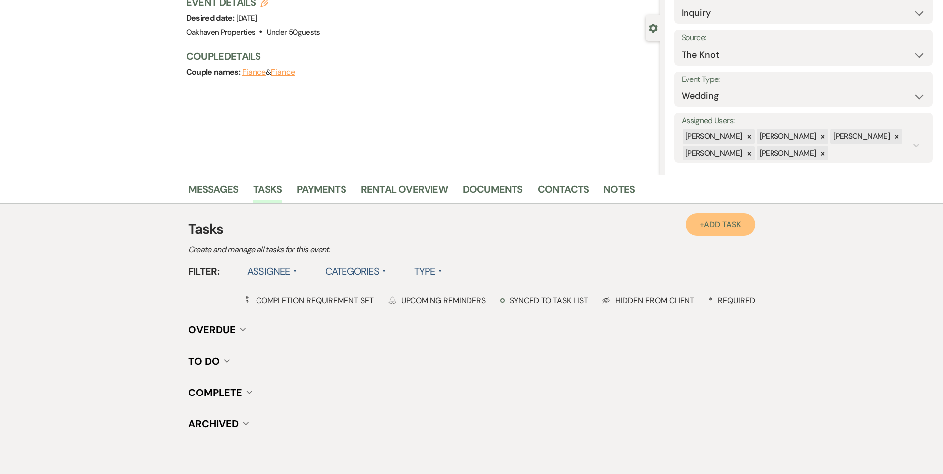
click at [719, 220] on span "Add Task" at bounding box center [722, 224] width 37 height 10
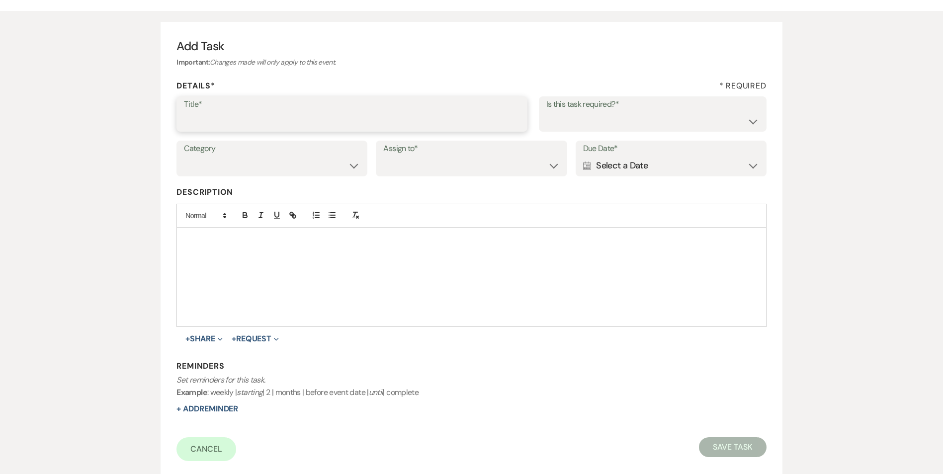
click at [205, 112] on input "Title*" at bounding box center [352, 120] width 336 height 19
type input "2nd follow up call and message"
click at [619, 119] on select "Yes No" at bounding box center [652, 120] width 213 height 19
select select "true"
click at [546, 111] on select "Yes No" at bounding box center [652, 120] width 213 height 19
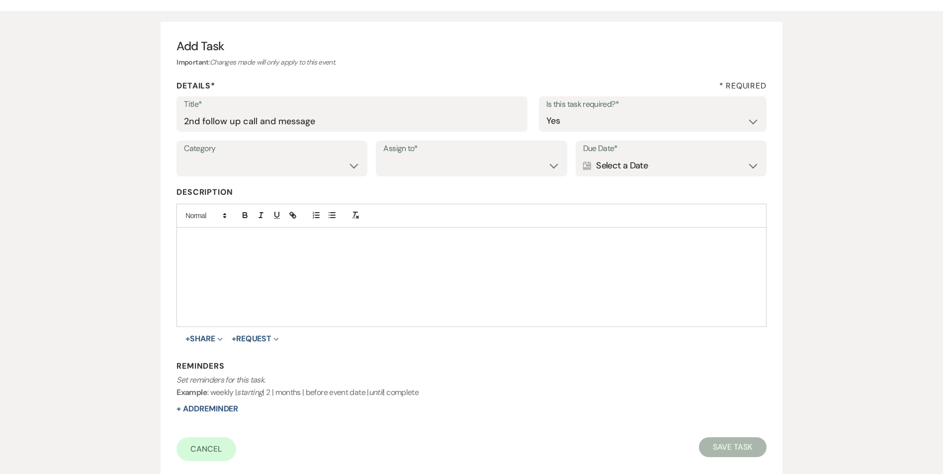
click at [354, 156] on label "Category" at bounding box center [272, 149] width 176 height 14
click at [342, 171] on select "Venue Vendors Guests Details Finalize & Share" at bounding box center [272, 165] width 176 height 19
select select "31"
click at [184, 156] on select "Venue Vendors Guests Details Finalize & Share" at bounding box center [272, 165] width 176 height 19
click at [474, 163] on select "Venue Client" at bounding box center [471, 165] width 176 height 19
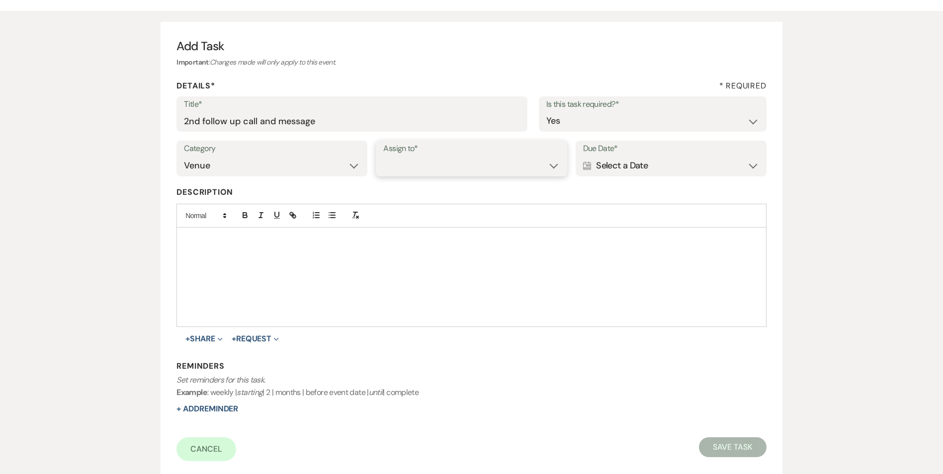
select select "venueHost"
click at [383, 156] on select "Venue Client" at bounding box center [471, 165] width 176 height 19
click at [676, 167] on div "Calendar Select a Date Expand" at bounding box center [671, 165] width 176 height 19
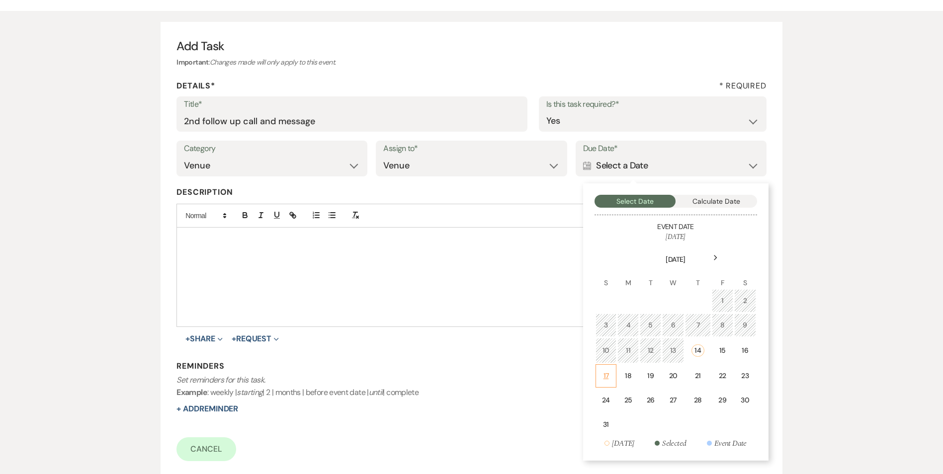
click at [611, 382] on td "17" at bounding box center [606, 375] width 21 height 23
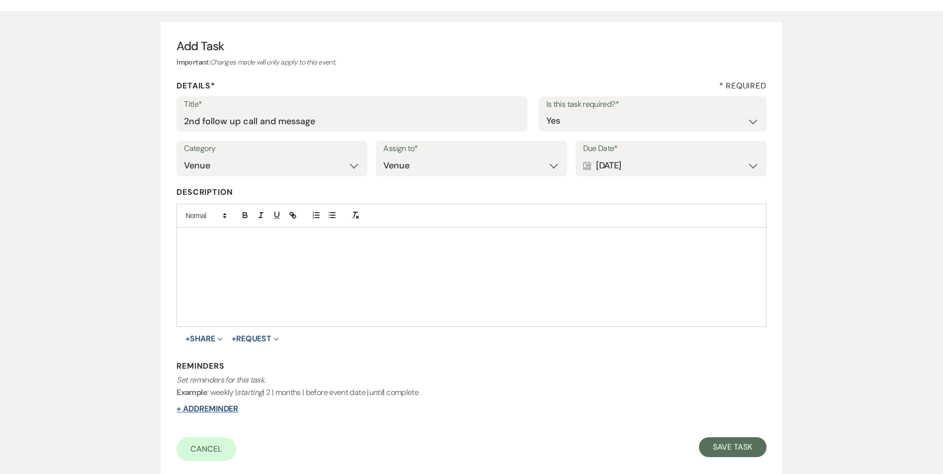
click at [223, 405] on button "+ Add Reminder" at bounding box center [208, 409] width 62 height 8
select select "host"
select select "days"
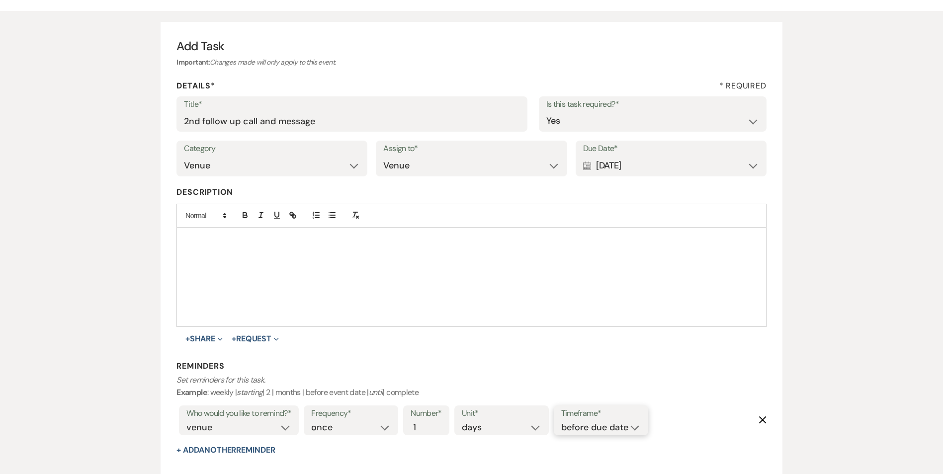
click at [618, 423] on select "before due date after due date on due date on custom date" at bounding box center [601, 427] width 80 height 13
select select "onDueDate"
click at [561, 421] on select "before due date after due date on due date on custom date" at bounding box center [601, 427] width 80 height 13
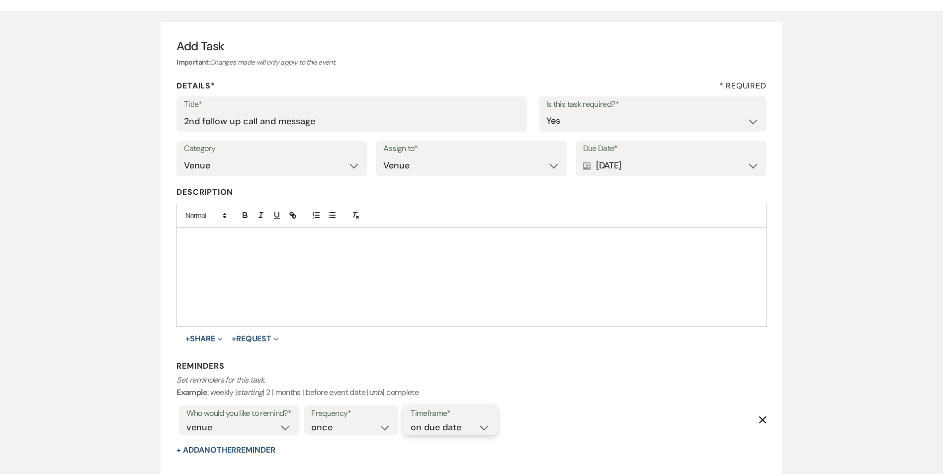
scroll to position [193, 0]
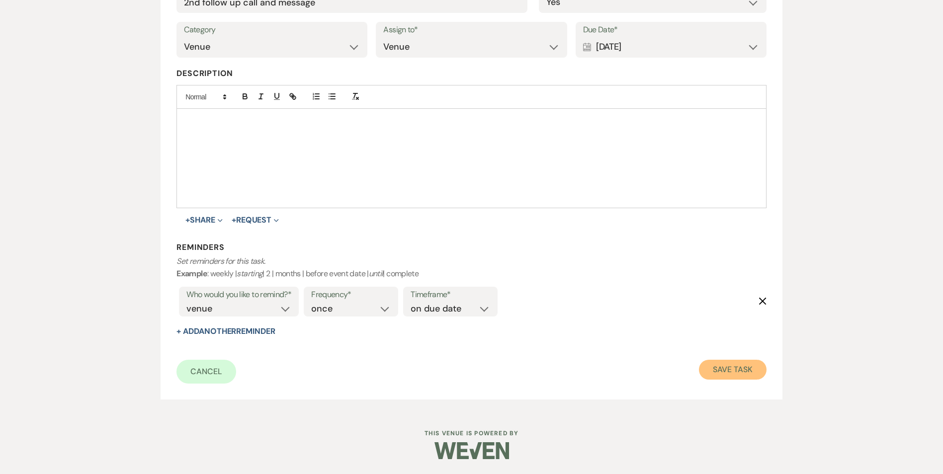
click at [719, 375] on button "Save Task" at bounding box center [732, 370] width 67 height 20
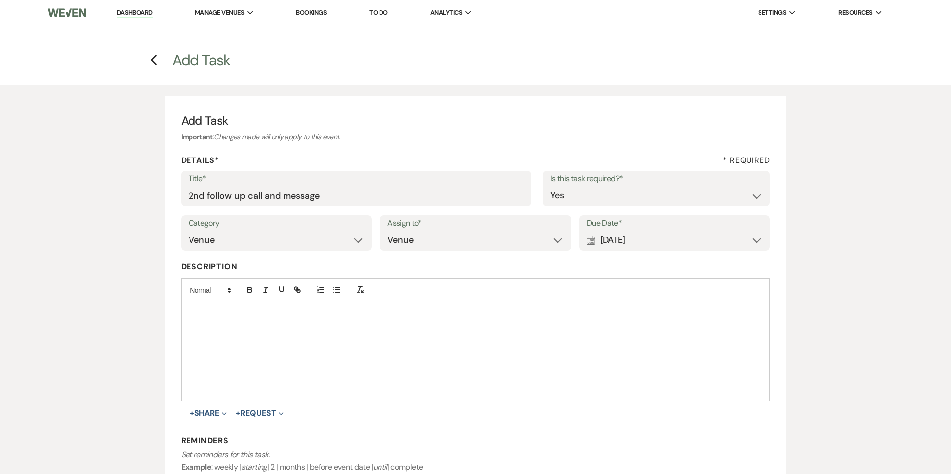
select select "2"
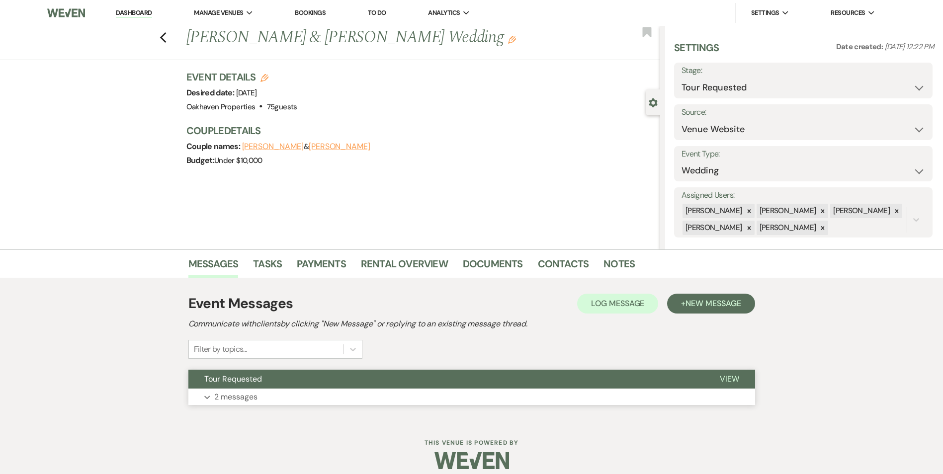
click at [726, 379] on span "View" at bounding box center [729, 379] width 19 height 10
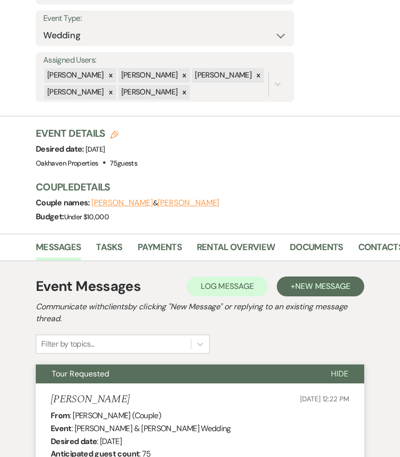
scroll to position [0, 57]
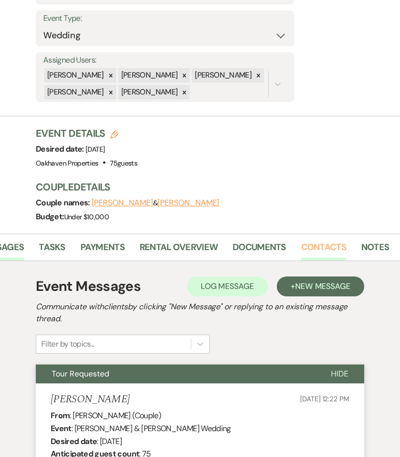
click at [333, 240] on link "Contacts" at bounding box center [323, 250] width 45 height 20
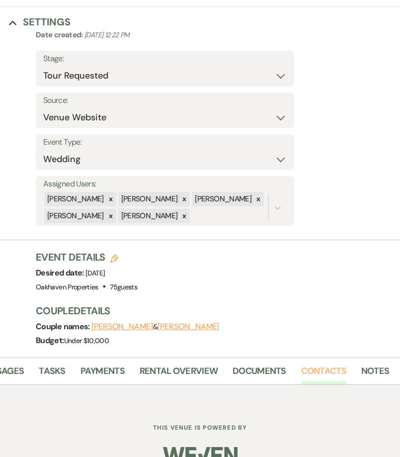
scroll to position [285, 0]
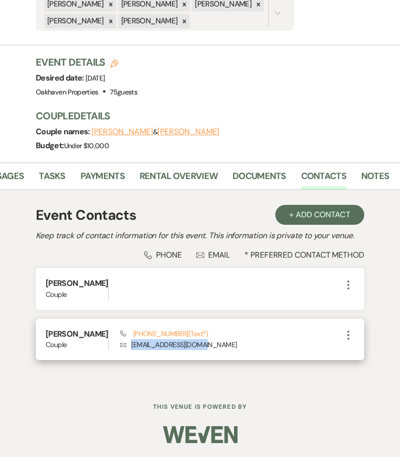
drag, startPoint x: 203, startPoint y: 333, endPoint x: 118, endPoint y: 339, distance: 85.3
click at [120, 339] on p "Envelope mgmason2002@gmail.com" at bounding box center [231, 344] width 222 height 11
copy p "mgmason2002@gmail.com"
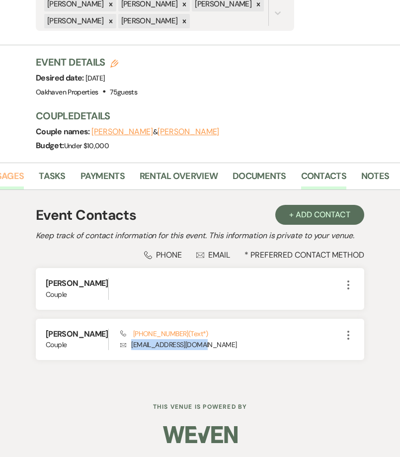
click at [16, 169] on link "Messages" at bounding box center [1, 179] width 45 height 20
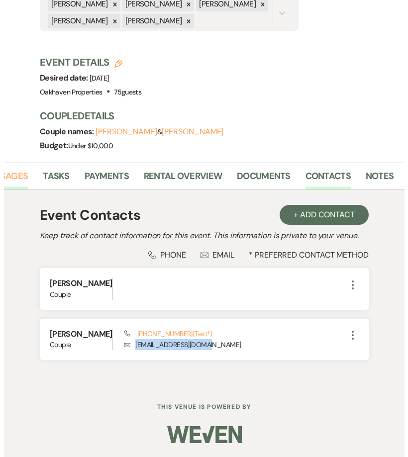
scroll to position [223, 0]
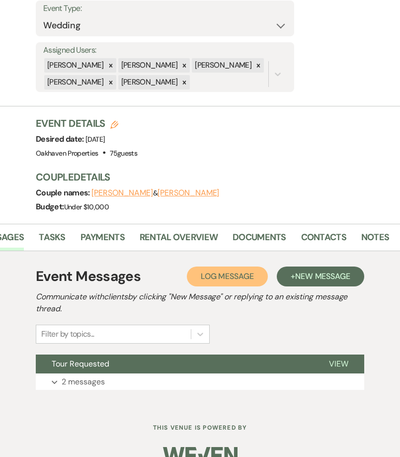
click at [239, 267] on button "Log Log Message" at bounding box center [227, 277] width 81 height 20
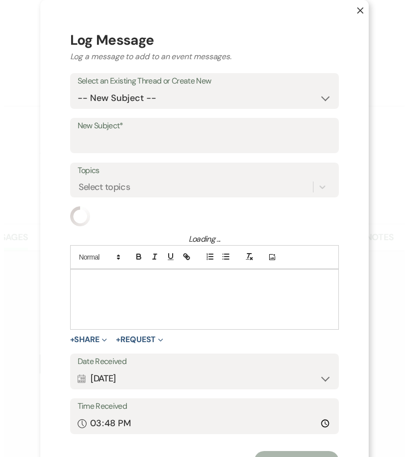
scroll to position [0, 50]
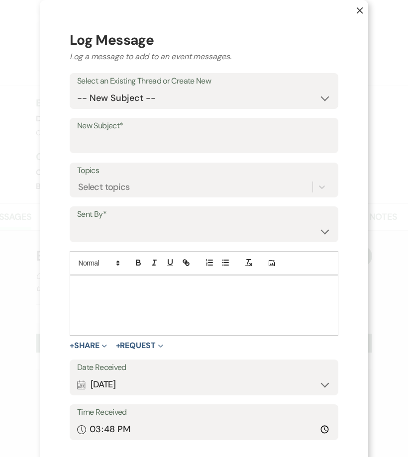
click at [121, 302] on div at bounding box center [204, 305] width 268 height 60
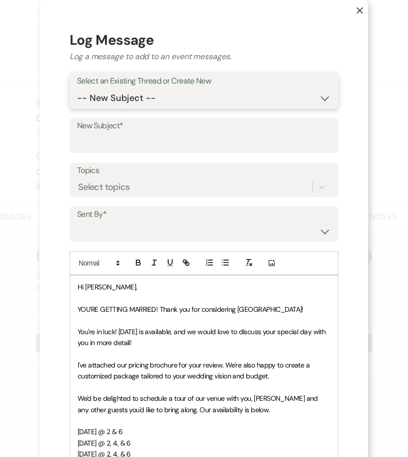
click at [107, 95] on select "-- New Subject -- Tour Requested" at bounding box center [204, 98] width 254 height 19
select select "445214"
click at [77, 89] on select "-- New Subject -- Tour Requested" at bounding box center [204, 98] width 254 height 19
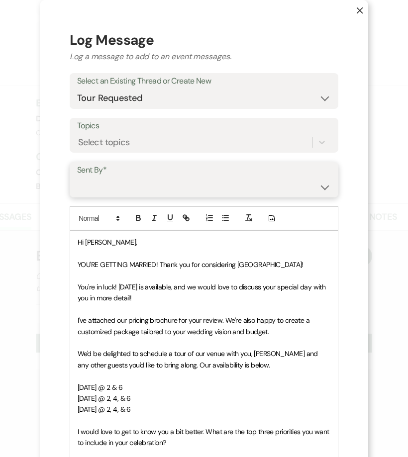
click at [104, 191] on select "Patience Ergish (pdergish@aol.com) Jeanette Wagoner (jeanette@experienceoakhave…" at bounding box center [204, 186] width 254 height 19
select select "user-127923"
click at [77, 177] on select "Patience Ergish (pdergish@aol.com) Jeanette Wagoner (jeanette@experienceoakhave…" at bounding box center [204, 186] width 254 height 19
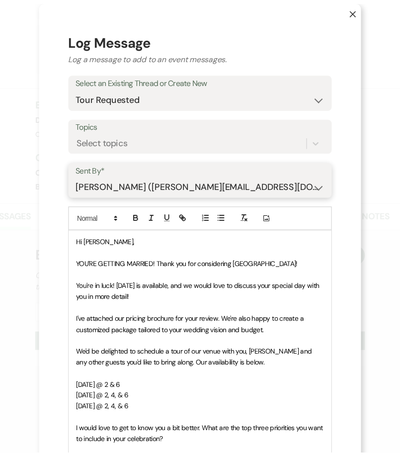
scroll to position [247, 0]
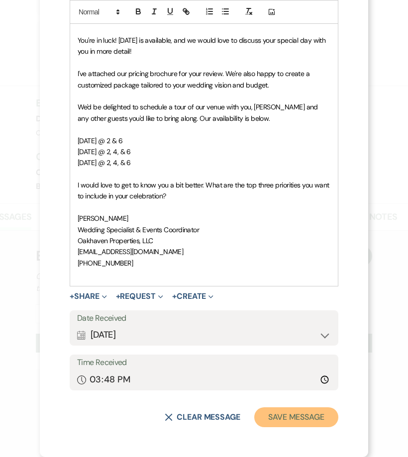
click at [285, 424] on button "Save Message" at bounding box center [296, 417] width 84 height 20
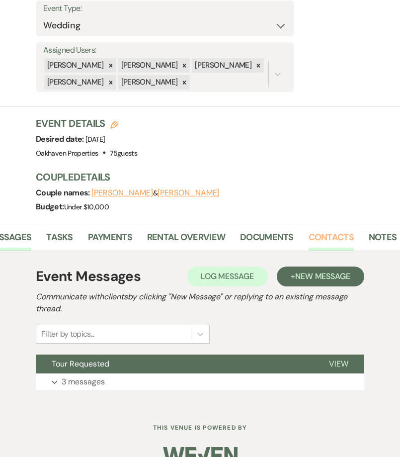
click at [312, 230] on link "Contacts" at bounding box center [331, 240] width 45 height 20
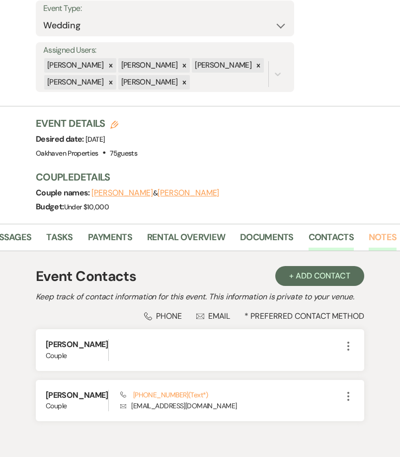
click at [373, 230] on link "Notes" at bounding box center [383, 240] width 28 height 20
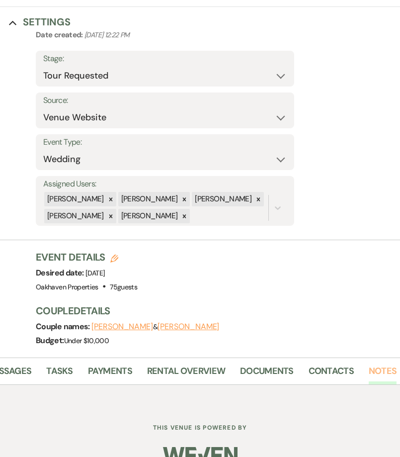
scroll to position [175, 0]
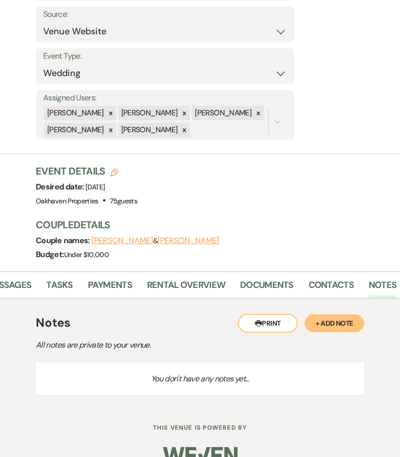
click at [327, 314] on button "+ Add Note" at bounding box center [335, 323] width 60 height 18
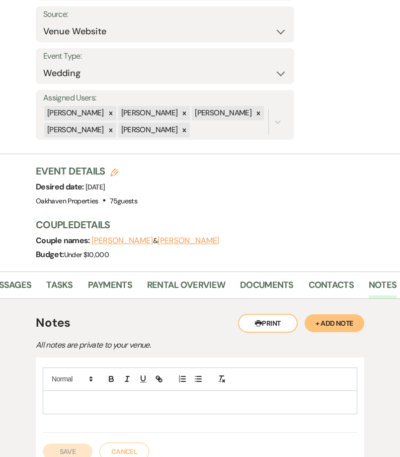
click at [67, 391] on div at bounding box center [200, 402] width 314 height 23
click at [62, 444] on button "Save" at bounding box center [68, 452] width 50 height 16
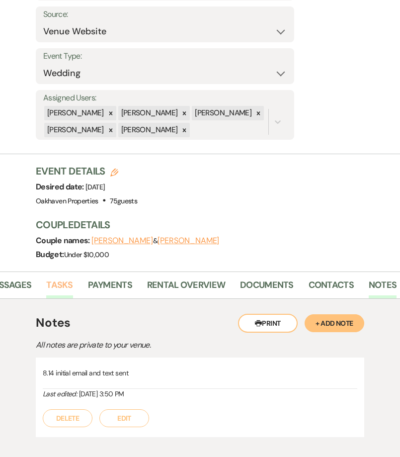
click at [54, 278] on link "Tasks" at bounding box center [59, 288] width 26 height 20
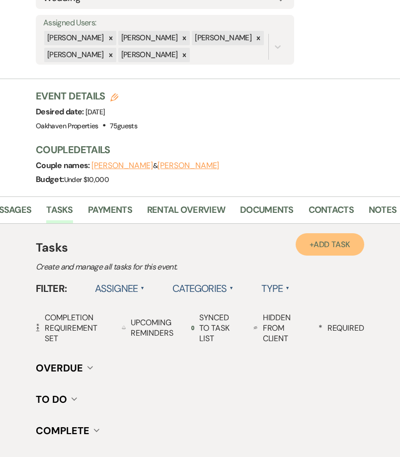
click at [336, 233] on link "+ Add Task" at bounding box center [330, 244] width 69 height 22
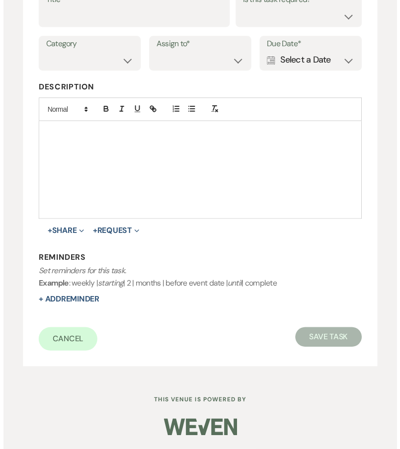
scroll to position [197, 0]
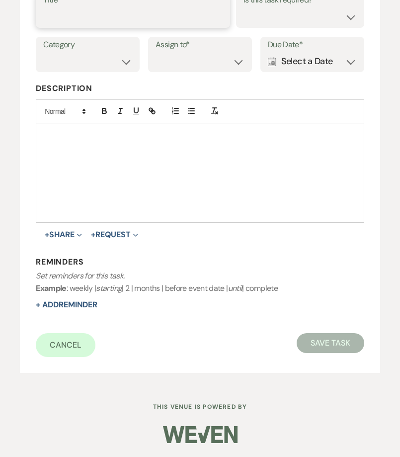
click at [99, 21] on input "Title*" at bounding box center [132, 16] width 179 height 19
type input "2nd follow up call and email"
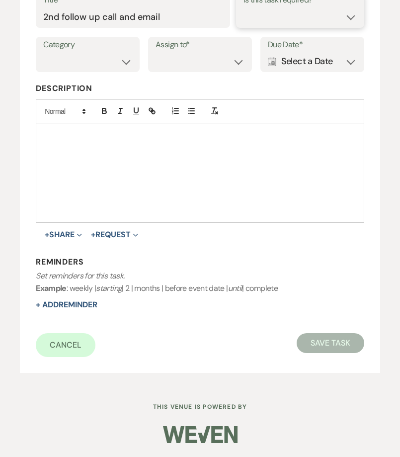
click at [265, 18] on select "Yes No" at bounding box center [300, 16] width 113 height 19
select select "true"
click at [244, 7] on select "Yes No" at bounding box center [300, 16] width 113 height 19
click at [110, 56] on select "Venue Vendors Guests Details Finalize & Share" at bounding box center [87, 61] width 89 height 19
select select "31"
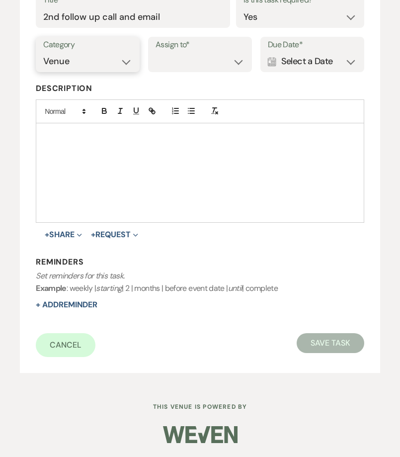
click at [43, 52] on select "Venue Vendors Guests Details Finalize & Share" at bounding box center [87, 61] width 89 height 19
click at [201, 58] on select "Venue Client" at bounding box center [200, 61] width 89 height 19
select select "venueHost"
click at [156, 52] on select "Venue Client" at bounding box center [200, 61] width 89 height 19
click at [292, 68] on div "Calendar Select a Date Expand" at bounding box center [312, 61] width 89 height 19
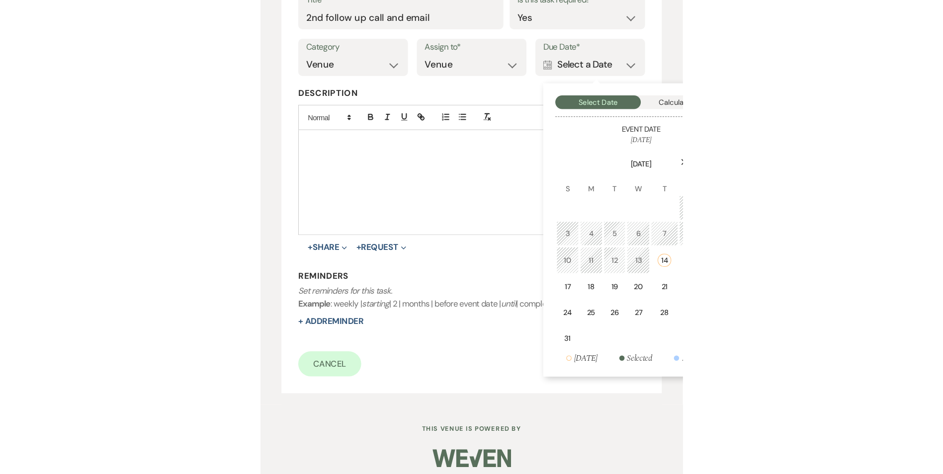
scroll to position [153, 0]
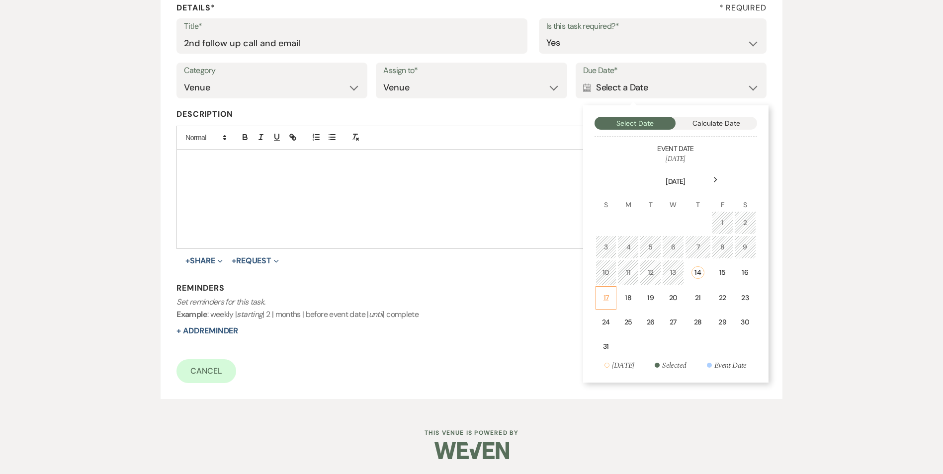
click at [607, 290] on td "17" at bounding box center [606, 297] width 21 height 23
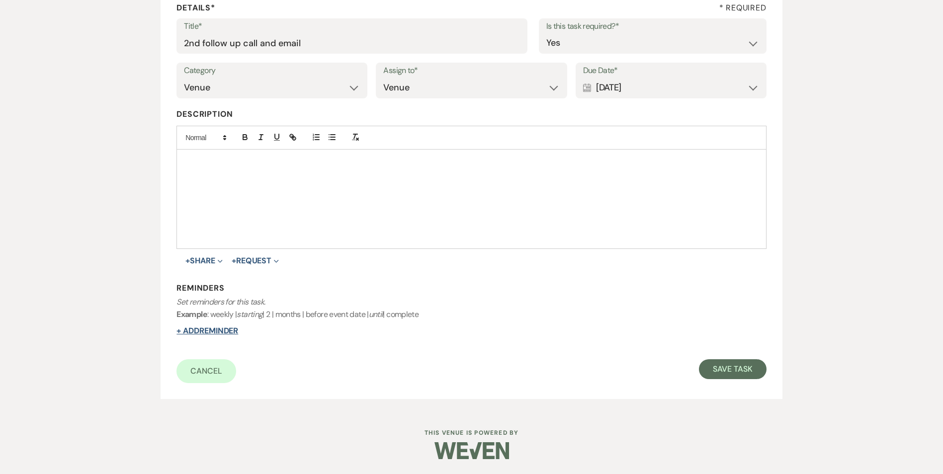
click at [219, 327] on button "+ Add Reminder" at bounding box center [208, 331] width 62 height 8
select select "host"
select select "days"
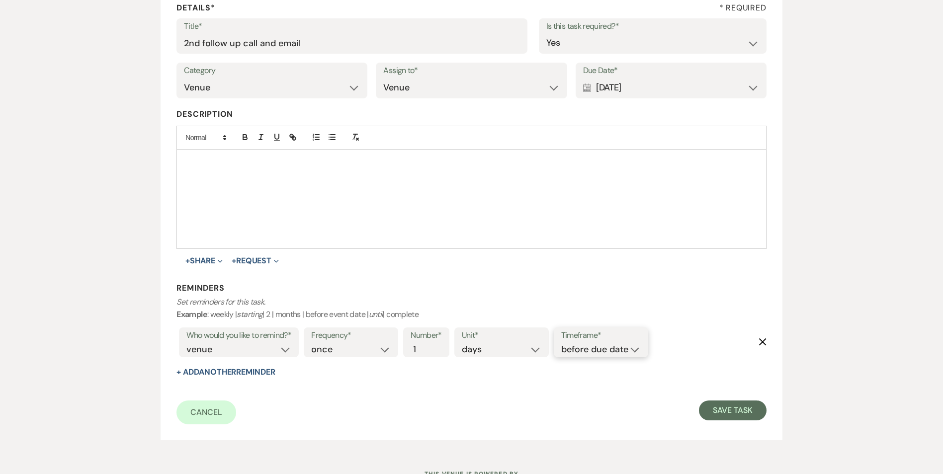
click at [596, 352] on select "before due date after due date on due date on custom date" at bounding box center [601, 349] width 80 height 13
select select "onDueDate"
click at [561, 343] on select "before due date after due date on due date on custom date" at bounding box center [601, 349] width 80 height 13
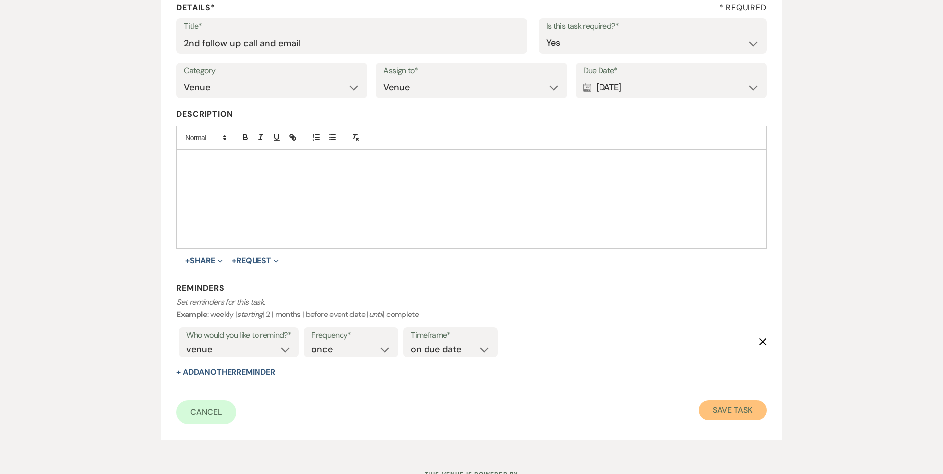
click at [707, 411] on button "Save Task" at bounding box center [732, 411] width 67 height 20
select select "2"
select select "5"
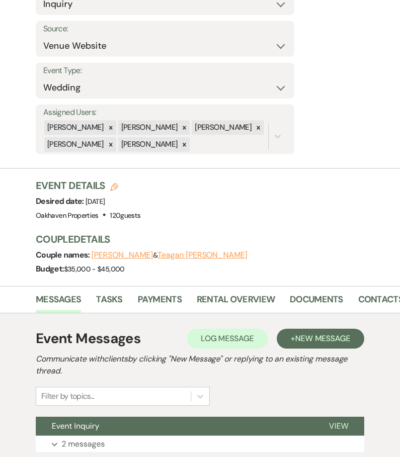
scroll to position [223, 0]
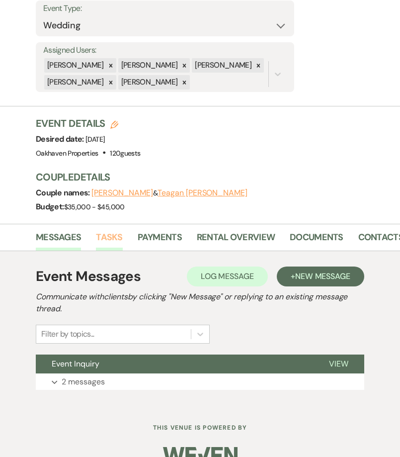
click at [111, 230] on link "Tasks" at bounding box center [109, 240] width 26 height 20
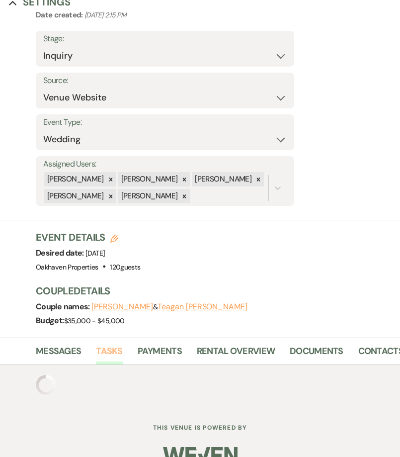
scroll to position [223, 0]
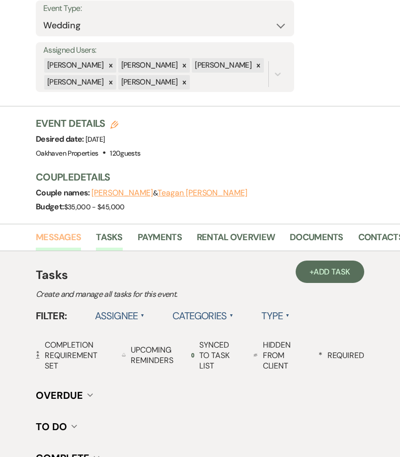
click at [55, 230] on link "Messages" at bounding box center [58, 240] width 45 height 20
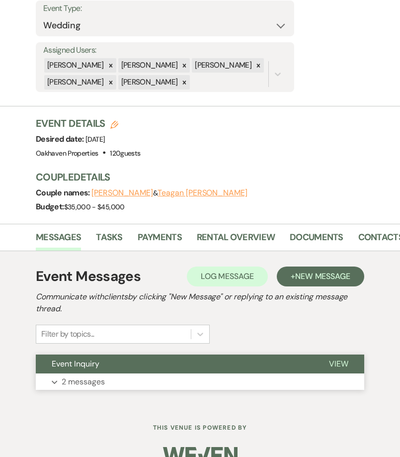
click at [338, 359] on span "View" at bounding box center [338, 364] width 19 height 10
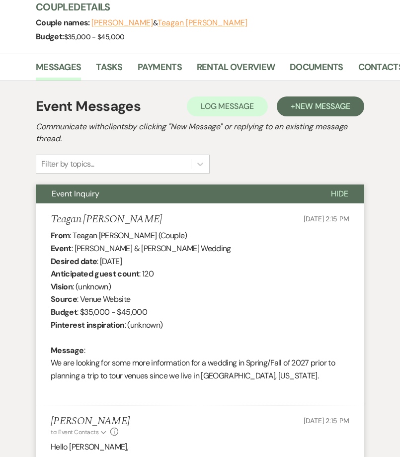
scroll to position [448, 0]
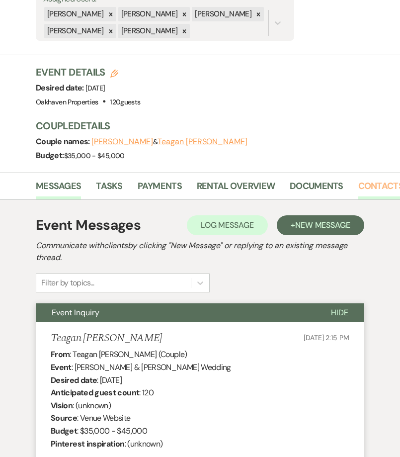
click at [387, 179] on link "Contacts" at bounding box center [381, 189] width 45 height 20
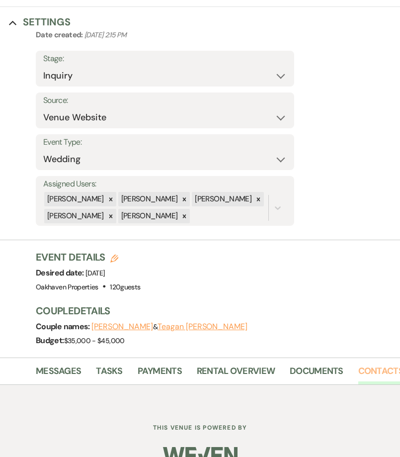
scroll to position [274, 0]
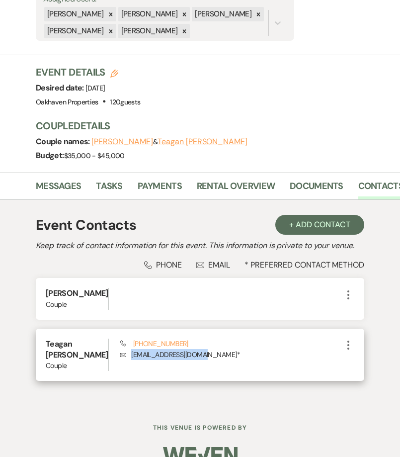
drag, startPoint x: 191, startPoint y: 344, endPoint x: 119, endPoint y: 349, distance: 71.8
click at [120, 349] on p "Envelope [EMAIL_ADDRESS][DOMAIN_NAME] *" at bounding box center [231, 354] width 222 height 11
copy p "[EMAIL_ADDRESS][DOMAIN_NAME]"
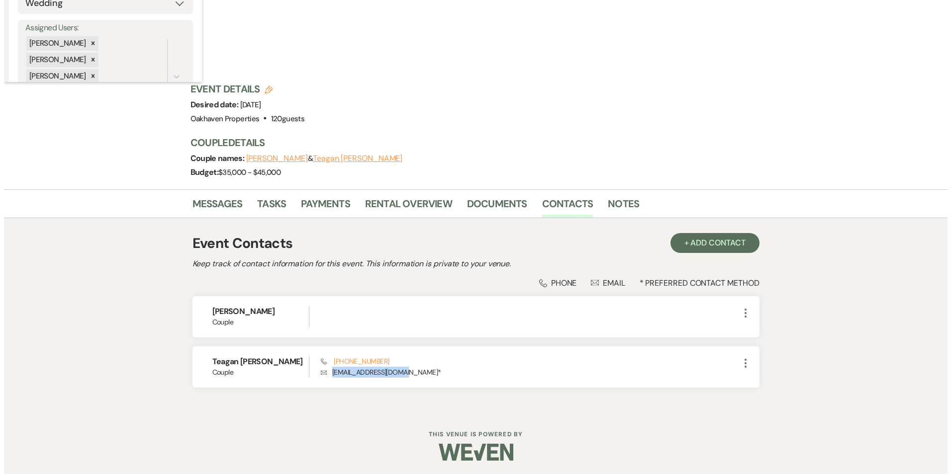
scroll to position [0, 0]
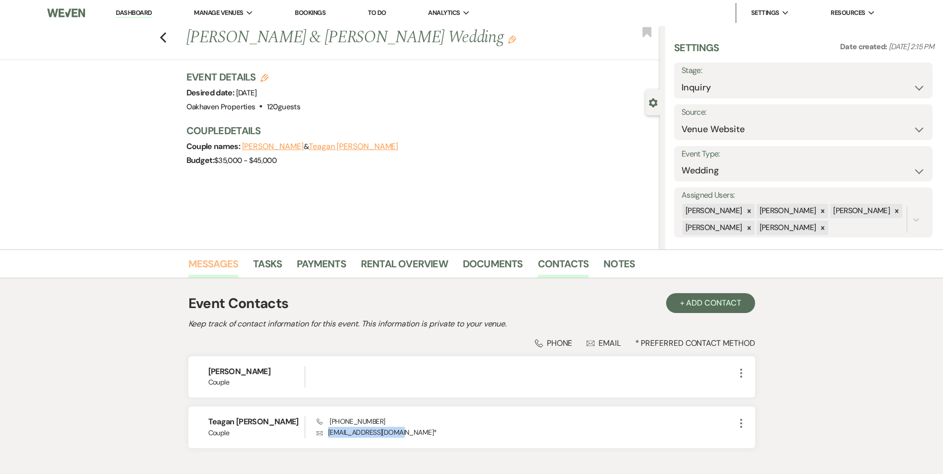
click at [217, 258] on link "Messages" at bounding box center [213, 267] width 50 height 22
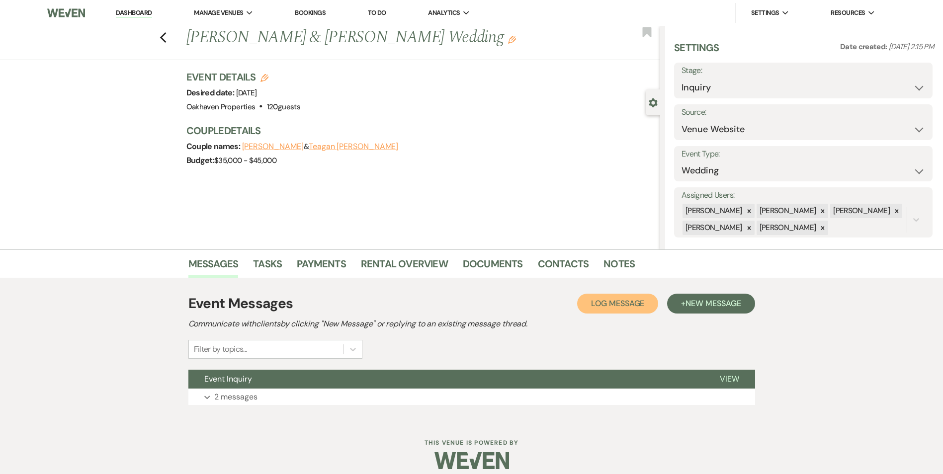
click at [601, 307] on span "Log Message" at bounding box center [617, 303] width 53 height 10
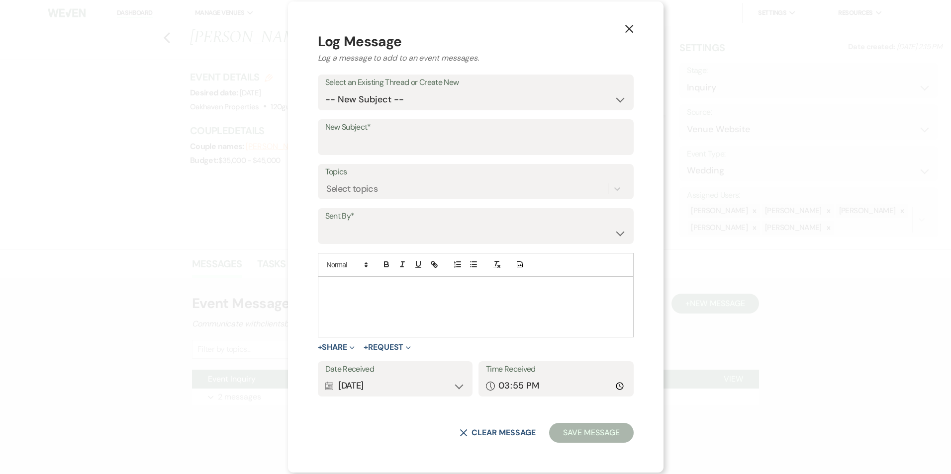
click at [384, 310] on div at bounding box center [475, 307] width 315 height 60
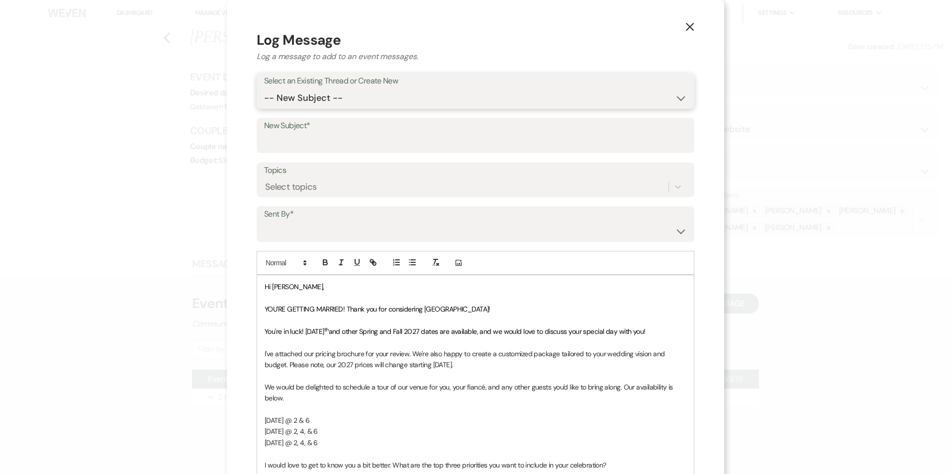
click at [306, 99] on select "-- New Subject -- Event Inquiry" at bounding box center [475, 98] width 423 height 19
select select "445288"
click at [264, 89] on select "-- New Subject -- Event Inquiry" at bounding box center [475, 98] width 423 height 19
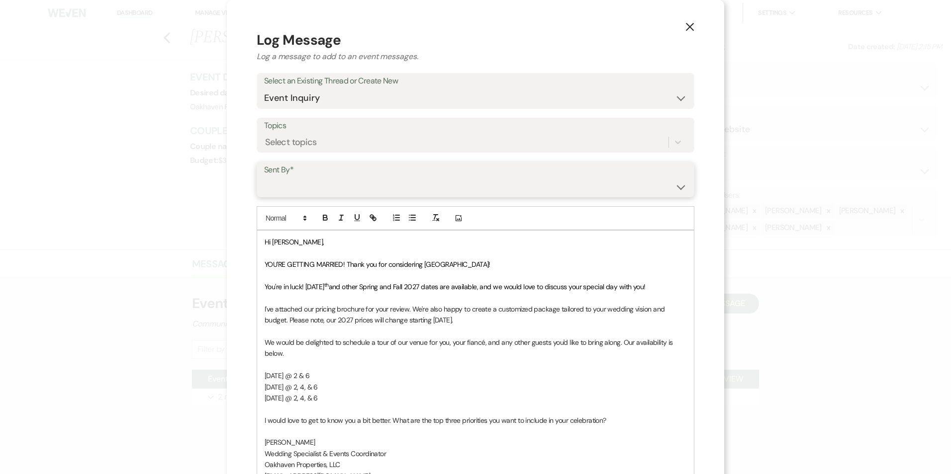
click at [307, 180] on select "[PERSON_NAME] ([EMAIL_ADDRESS][DOMAIN_NAME]) [PERSON_NAME] ([PERSON_NAME][EMAIL…" at bounding box center [475, 186] width 423 height 19
select select "user-127923"
click at [264, 177] on select "[PERSON_NAME] ([EMAIL_ADDRESS][DOMAIN_NAME]) [PERSON_NAME] ([PERSON_NAME][EMAIL…" at bounding box center [475, 186] width 423 height 19
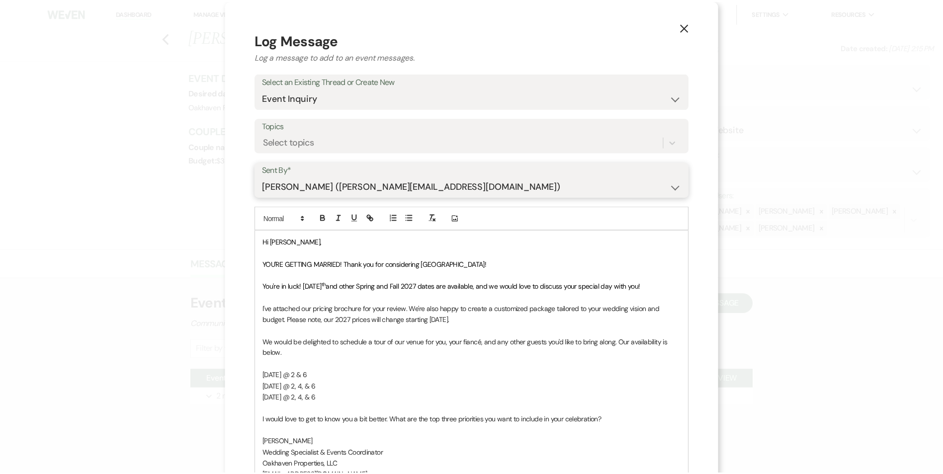
scroll to position [172, 0]
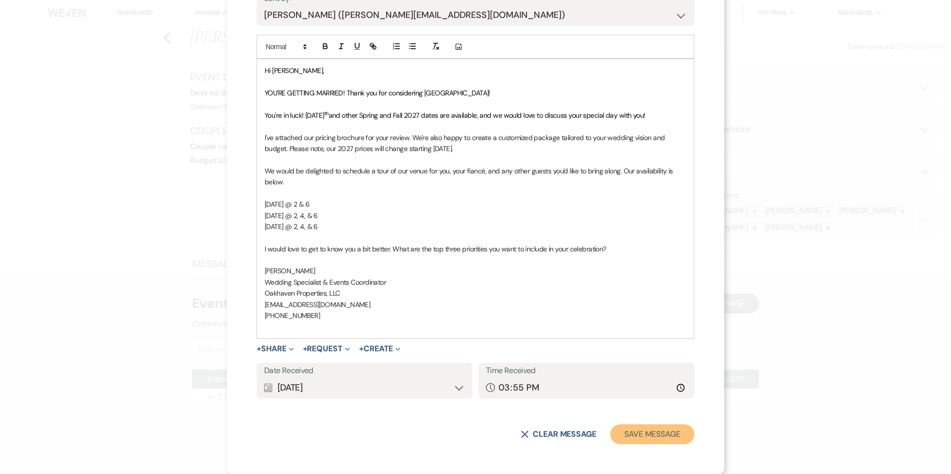
click at [634, 433] on button "Save Message" at bounding box center [652, 435] width 84 height 20
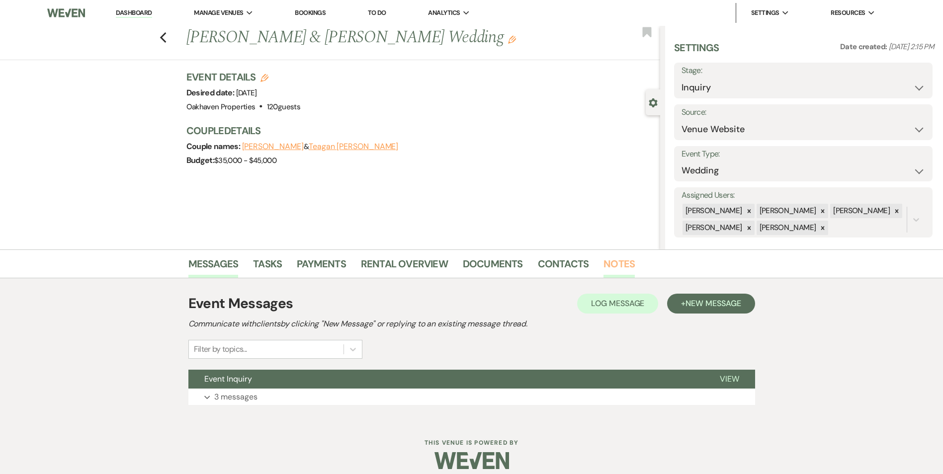
click at [616, 266] on link "Notes" at bounding box center [619, 267] width 31 height 22
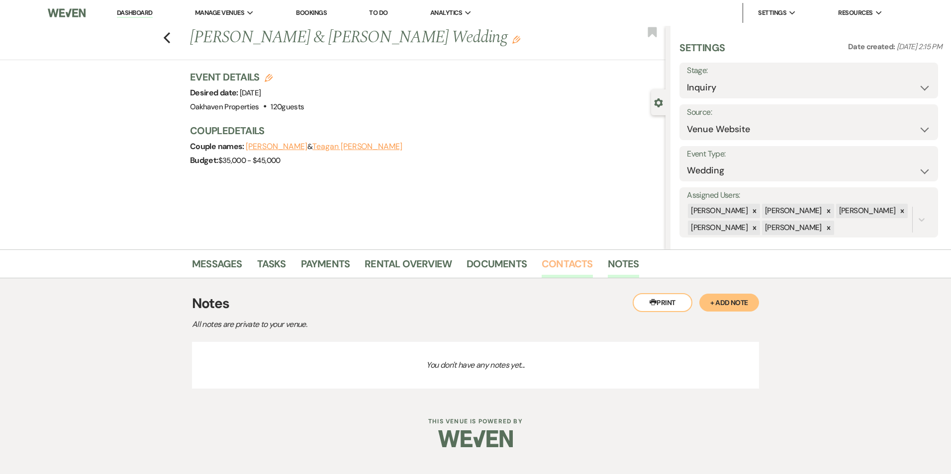
click at [559, 260] on link "Contacts" at bounding box center [566, 267] width 51 height 22
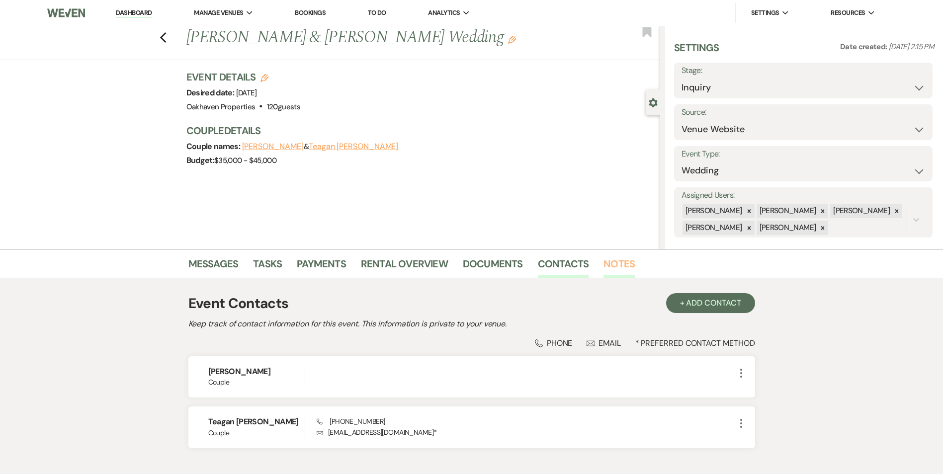
click at [623, 265] on link "Notes" at bounding box center [619, 267] width 31 height 22
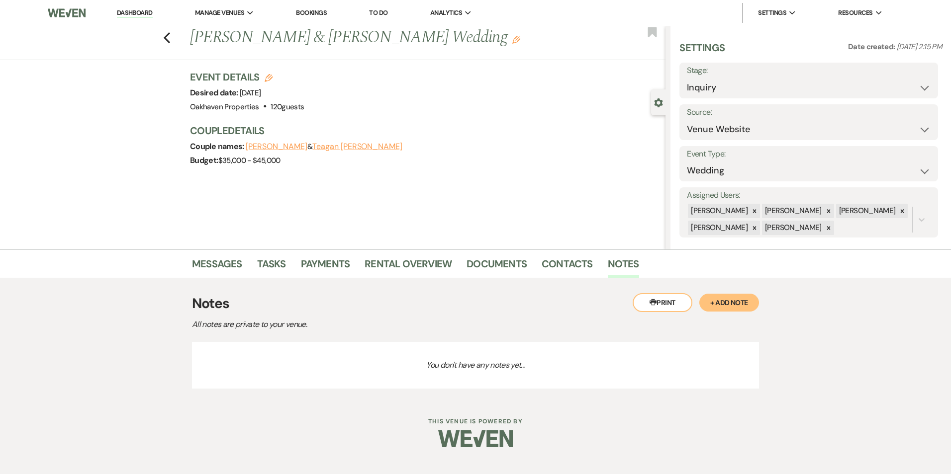
click at [714, 305] on button "+ Add Note" at bounding box center [729, 303] width 60 height 18
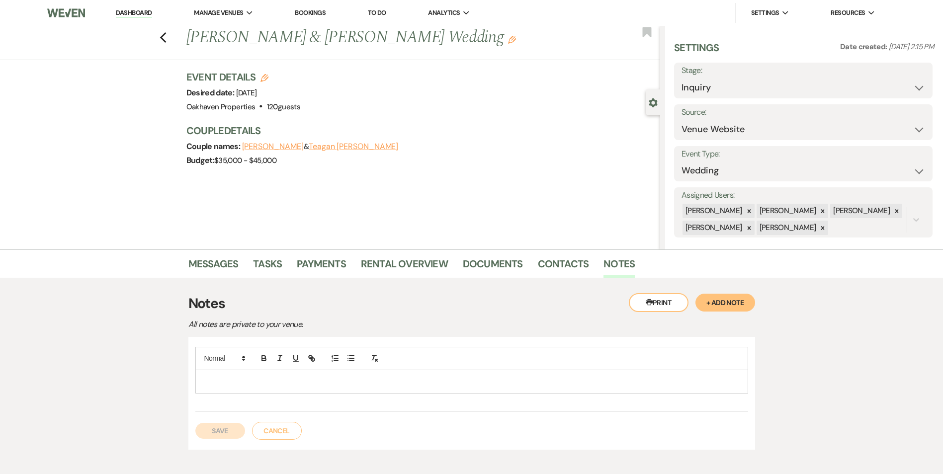
click at [227, 389] on div at bounding box center [472, 381] width 552 height 23
click at [216, 432] on button "Save" at bounding box center [220, 431] width 50 height 16
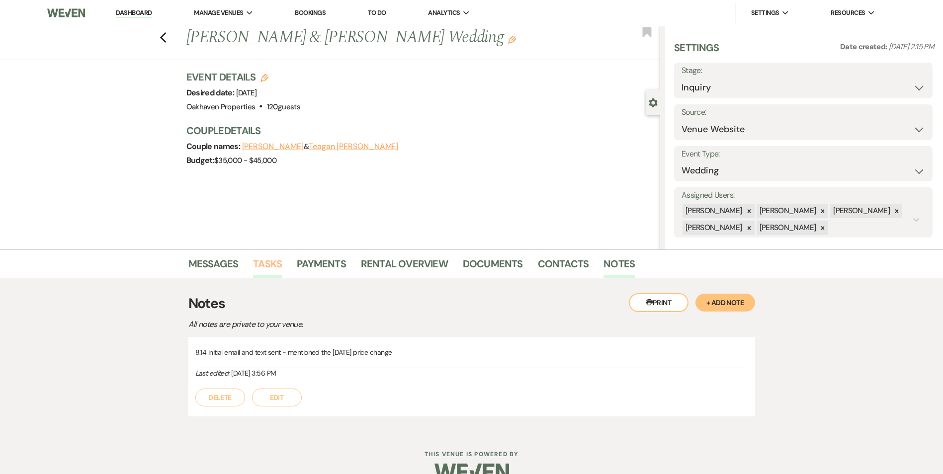
click at [271, 270] on link "Tasks" at bounding box center [267, 267] width 29 height 22
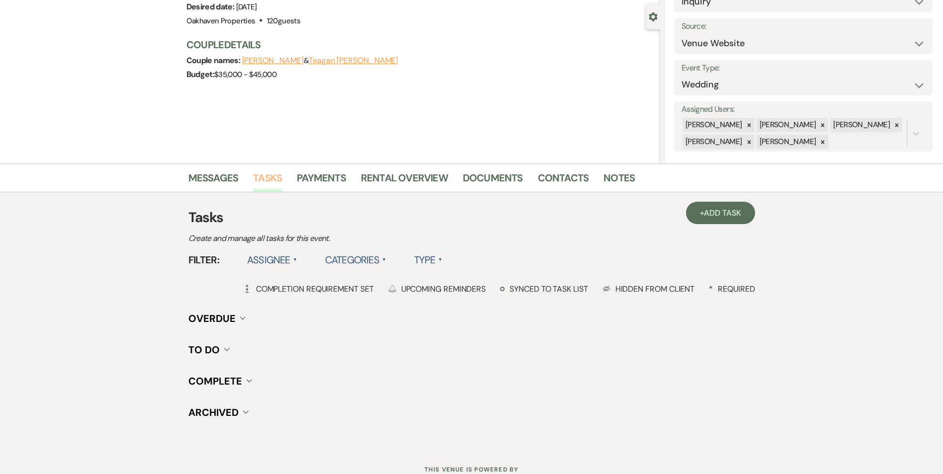
scroll to position [87, 0]
click at [693, 218] on link "+ Add Task" at bounding box center [720, 212] width 69 height 22
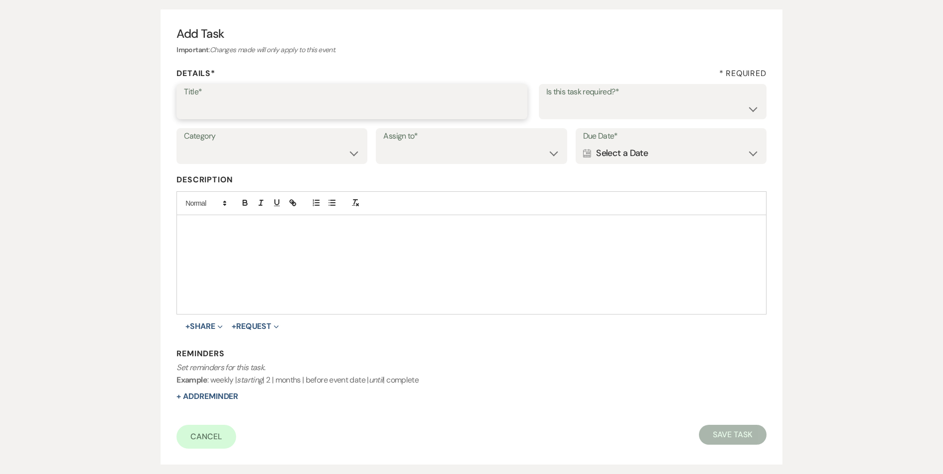
click at [242, 110] on input "Title*" at bounding box center [352, 108] width 336 height 19
type input "2nd follow up call and email"
click at [631, 107] on select "Yes No" at bounding box center [652, 108] width 213 height 19
select select "true"
click at [546, 99] on select "Yes No" at bounding box center [652, 108] width 213 height 19
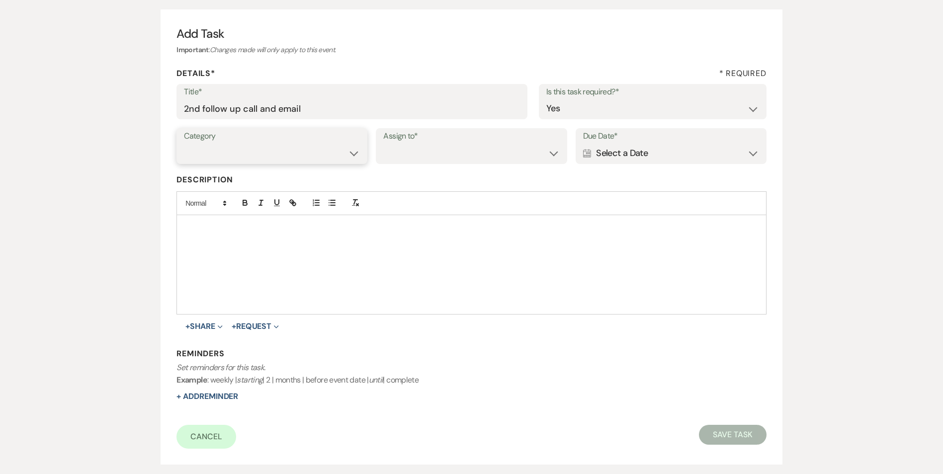
click at [303, 154] on select "Venue Vendors Guests Details Finalize & Share" at bounding box center [272, 153] width 176 height 19
select select "31"
click at [184, 144] on select "Venue Vendors Guests Details Finalize & Share" at bounding box center [272, 153] width 176 height 19
click at [466, 158] on select "Venue Client" at bounding box center [471, 153] width 176 height 19
select select "venueHost"
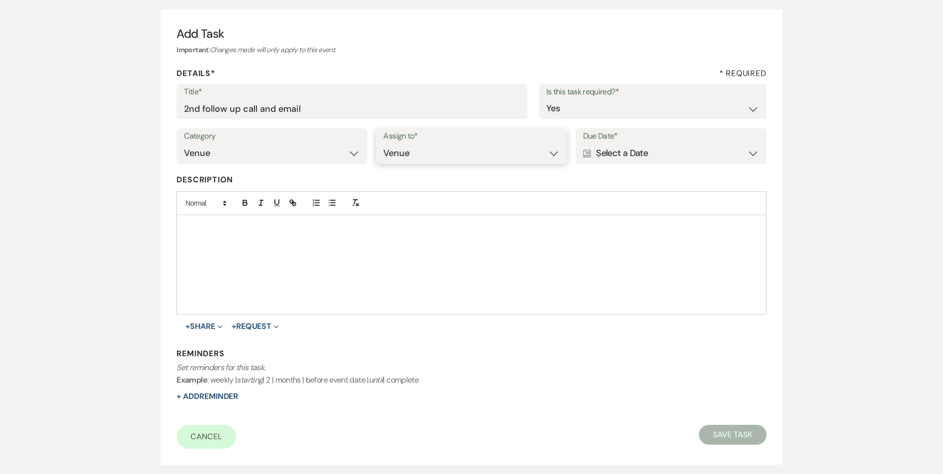
click at [383, 144] on select "Venue Client" at bounding box center [471, 153] width 176 height 19
click at [599, 156] on div "Calendar Select a Date Expand" at bounding box center [671, 153] width 176 height 19
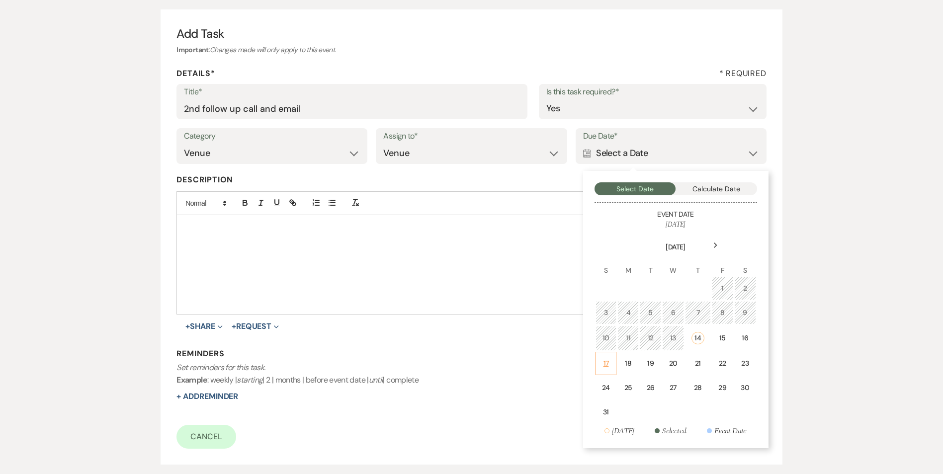
click at [607, 363] on div "17" at bounding box center [606, 364] width 8 height 10
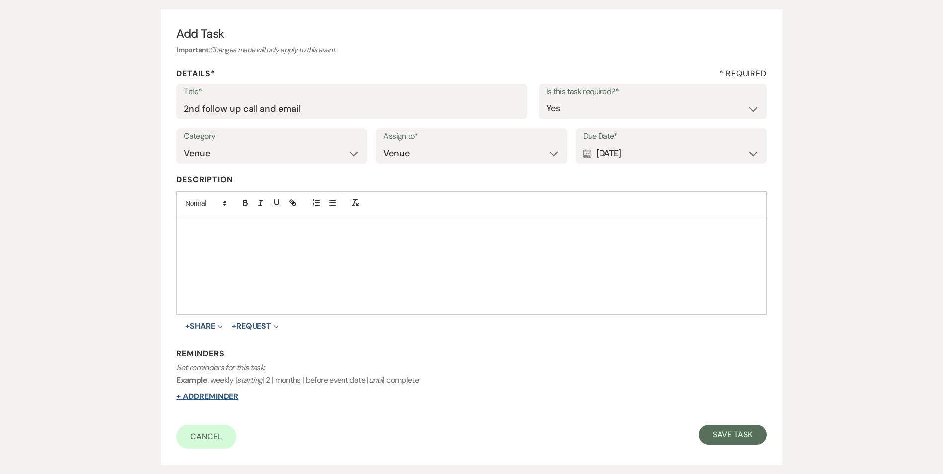
click at [231, 396] on button "+ Add Reminder" at bounding box center [208, 397] width 62 height 8
select select "host"
select select "days"
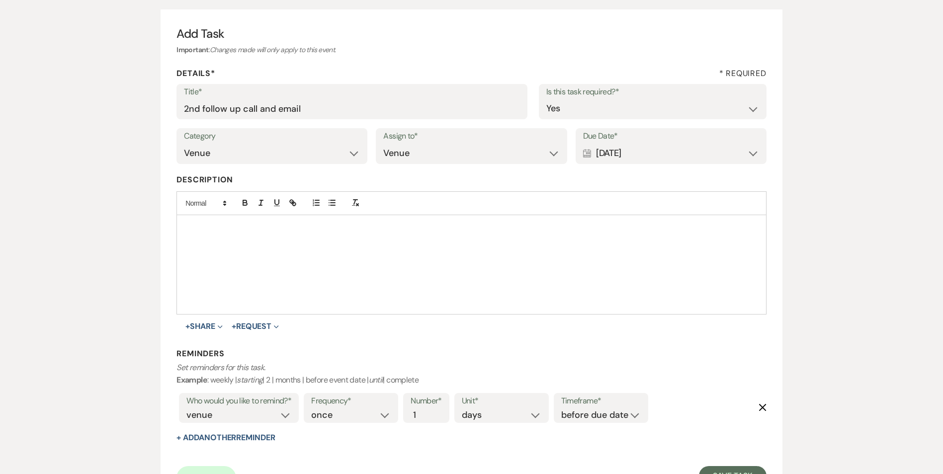
click at [601, 407] on label "Timeframe*" at bounding box center [601, 401] width 80 height 14
click at [601, 416] on select "before due date after due date on due date on custom date" at bounding box center [601, 415] width 80 height 13
select select "onDueDate"
click at [561, 409] on select "before due date after due date on due date on custom date" at bounding box center [601, 415] width 80 height 13
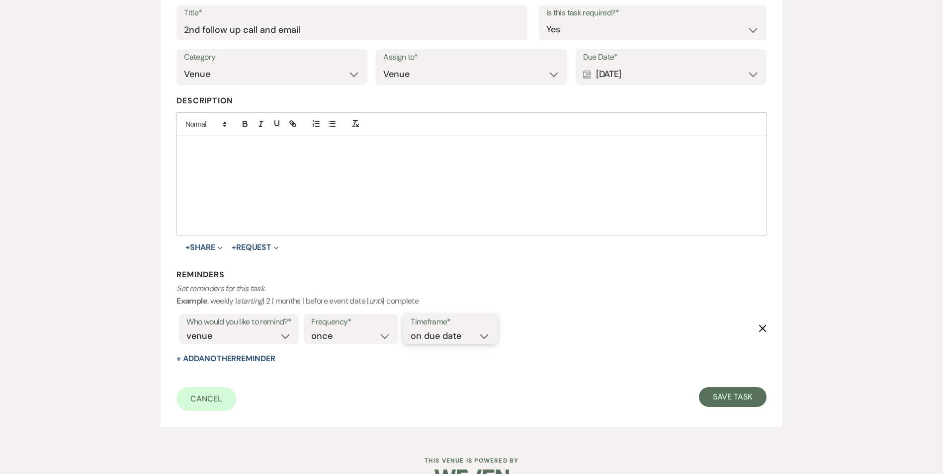
scroll to position [167, 0]
click at [726, 410] on div "Cancel Save Task" at bounding box center [472, 399] width 590 height 24
click at [725, 384] on form "Title* 2nd follow up call and email Is this task required?* Yes No Category Ven…" at bounding box center [472, 207] width 590 height 406
click at [724, 401] on button "Save Task" at bounding box center [732, 397] width 67 height 20
select select "5"
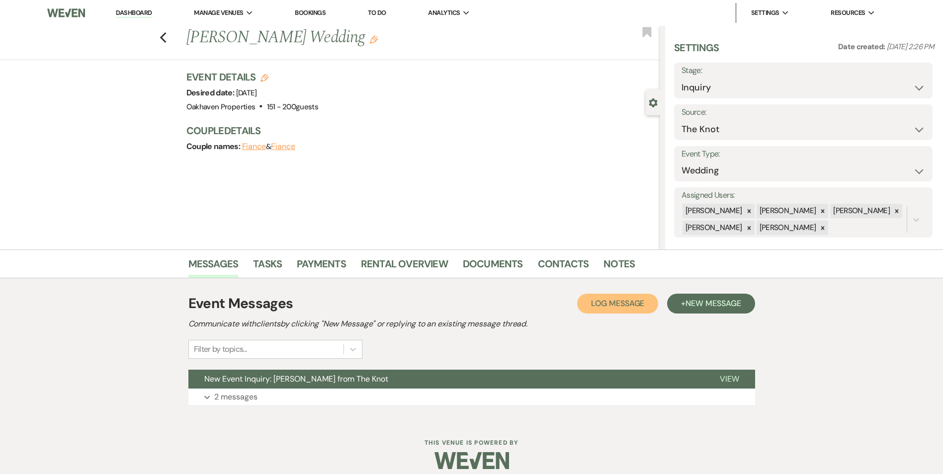
click at [618, 301] on span "Log Message" at bounding box center [617, 303] width 53 height 10
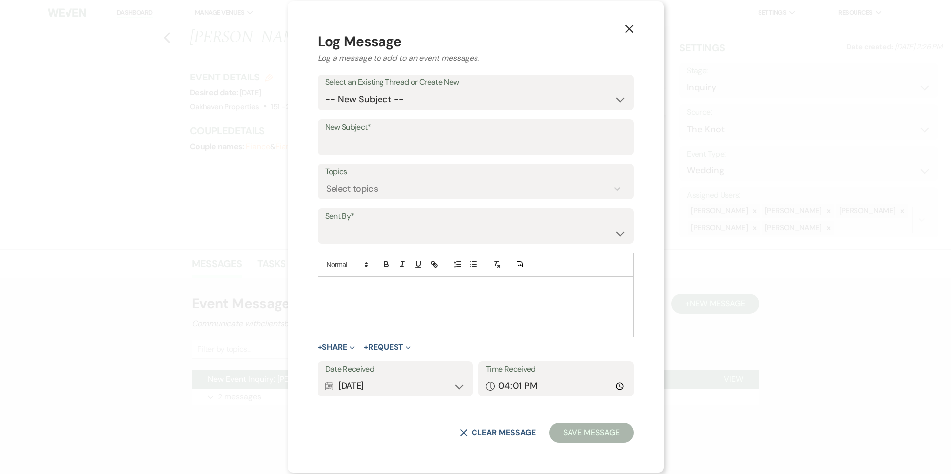
click at [403, 302] on div at bounding box center [475, 307] width 315 height 60
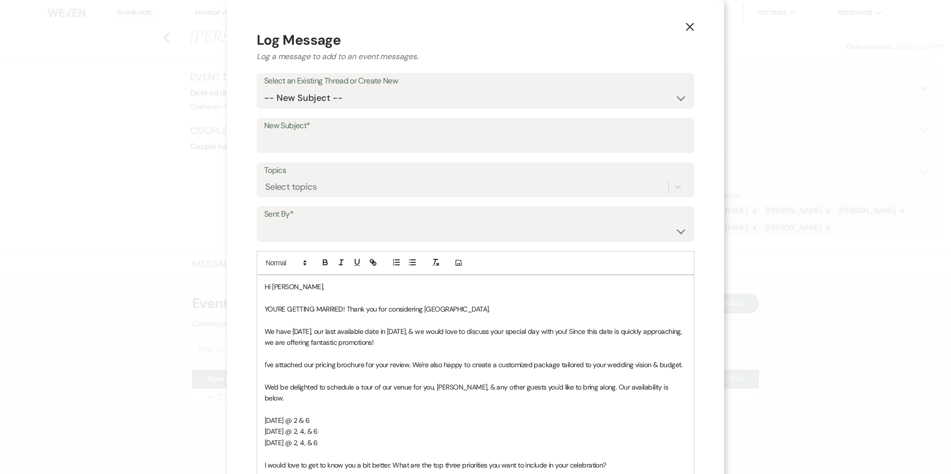
click at [382, 82] on label "Select an Existing Thread or Create New" at bounding box center [475, 81] width 423 height 14
click at [359, 98] on select "-- New Subject -- New Event Inquiry: [PERSON_NAME] from The Knot" at bounding box center [475, 98] width 423 height 19
select select "445293"
click at [264, 89] on select "-- New Subject -- New Event Inquiry: [PERSON_NAME] from The Knot" at bounding box center [475, 98] width 423 height 19
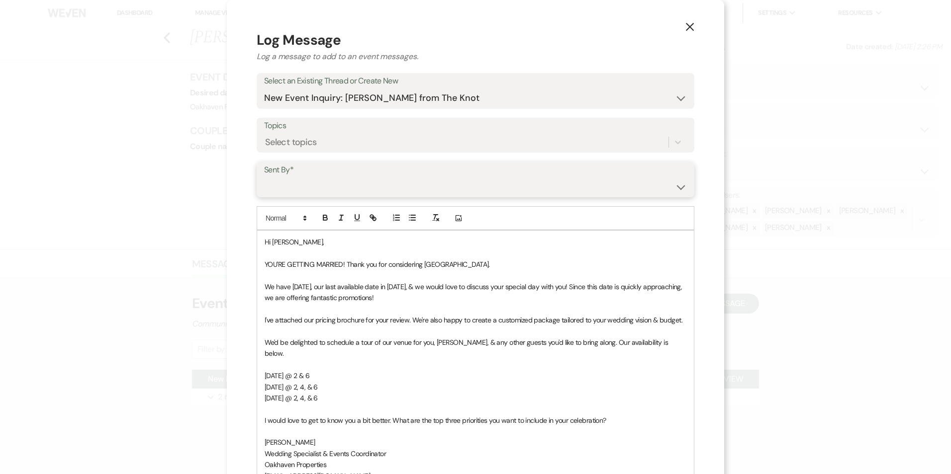
click at [335, 190] on select "[PERSON_NAME] ([EMAIL_ADDRESS][DOMAIN_NAME]) [PERSON_NAME] ([PERSON_NAME][EMAIL…" at bounding box center [475, 186] width 423 height 19
select select "user-127923"
click at [264, 177] on select "[PERSON_NAME] ([EMAIL_ADDRESS][DOMAIN_NAME]) [PERSON_NAME] ([PERSON_NAME][EMAIL…" at bounding box center [475, 186] width 423 height 19
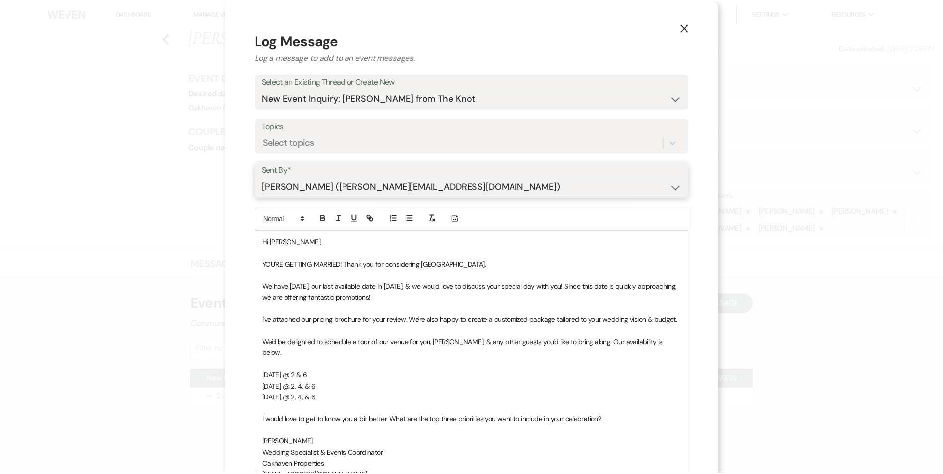
scroll to position [160, 0]
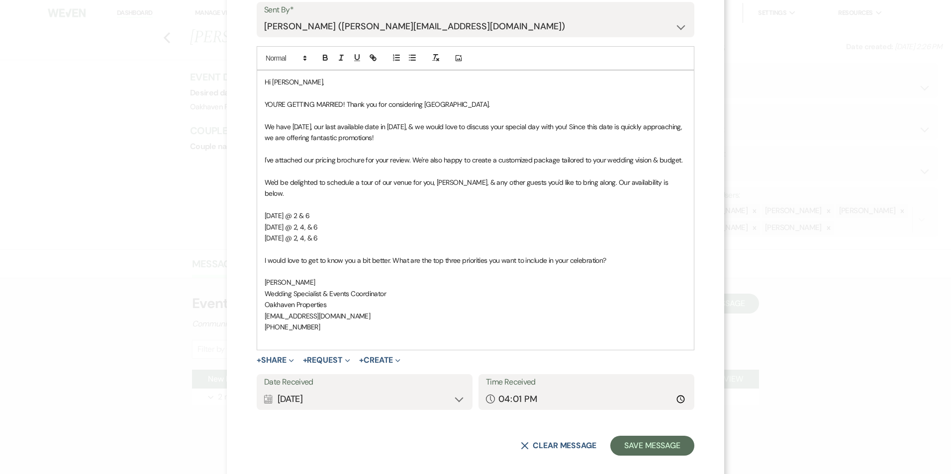
click at [639, 424] on form "Log Message Log a message to add to an event messages. Select an Existing Threa…" at bounding box center [476, 163] width 438 height 586
click at [637, 436] on button "Save Message" at bounding box center [652, 446] width 84 height 20
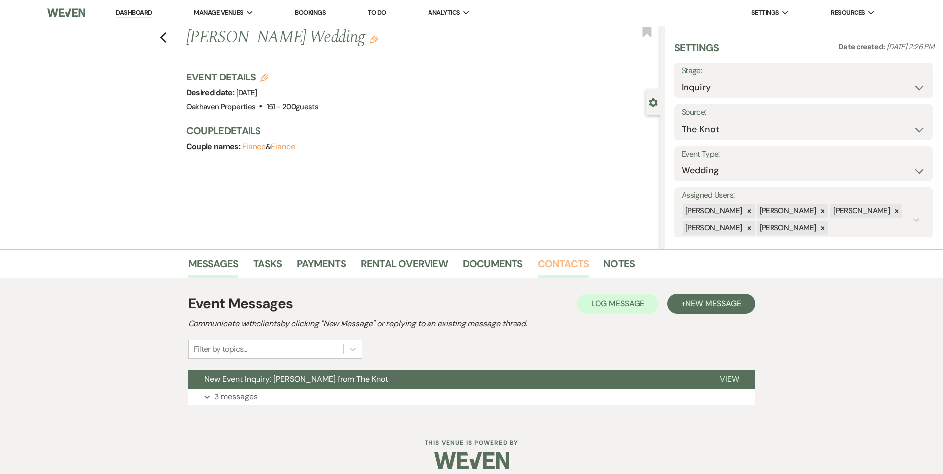
click at [569, 269] on link "Contacts" at bounding box center [563, 267] width 51 height 22
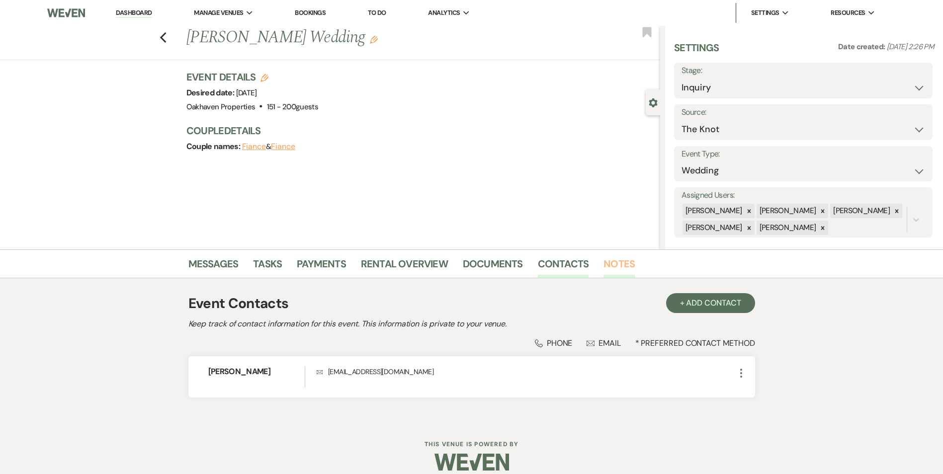
click at [613, 273] on link "Notes" at bounding box center [619, 267] width 31 height 22
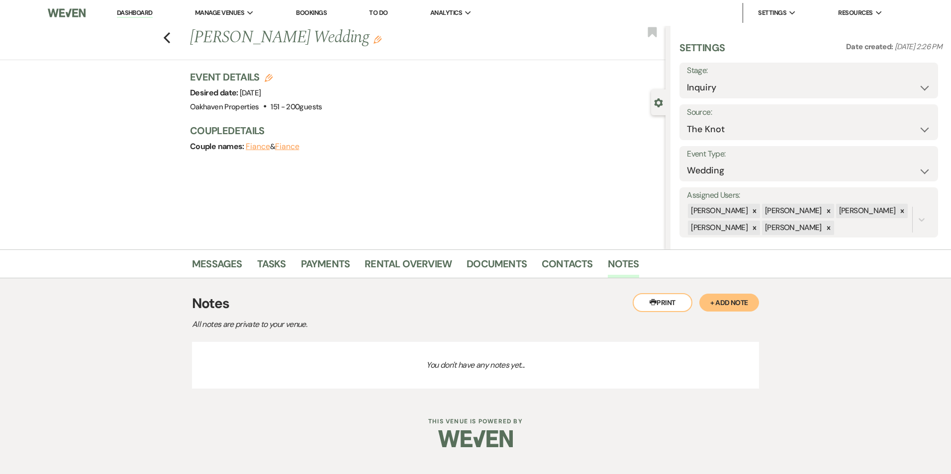
click at [750, 310] on button "+ Add Note" at bounding box center [729, 303] width 60 height 18
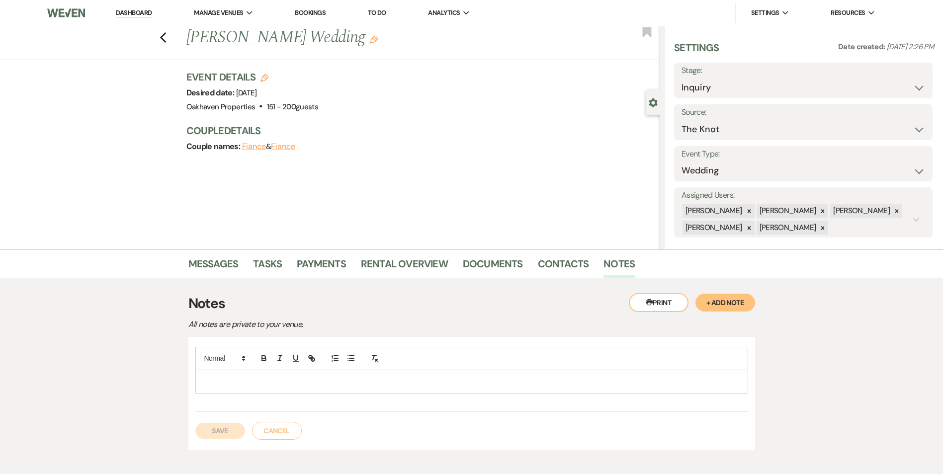
click at [367, 384] on p at bounding box center [471, 381] width 537 height 11
click at [228, 429] on button "Save" at bounding box center [220, 431] width 50 height 16
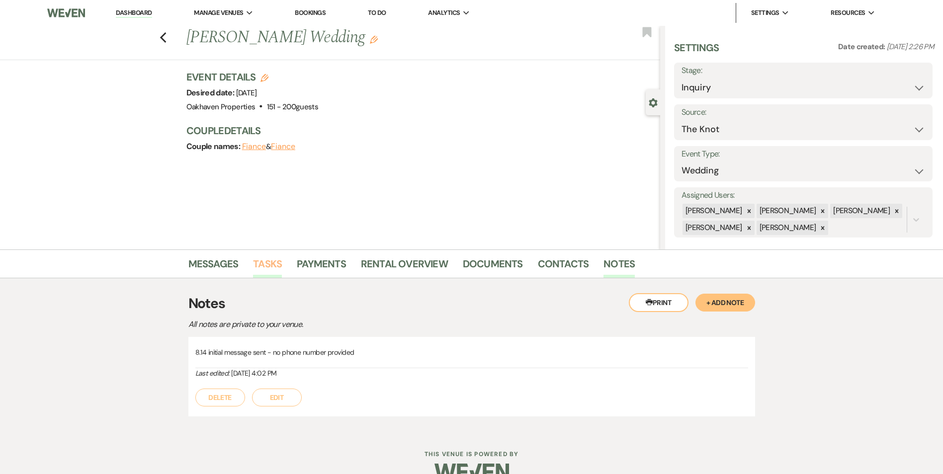
click at [269, 266] on link "Tasks" at bounding box center [267, 267] width 29 height 22
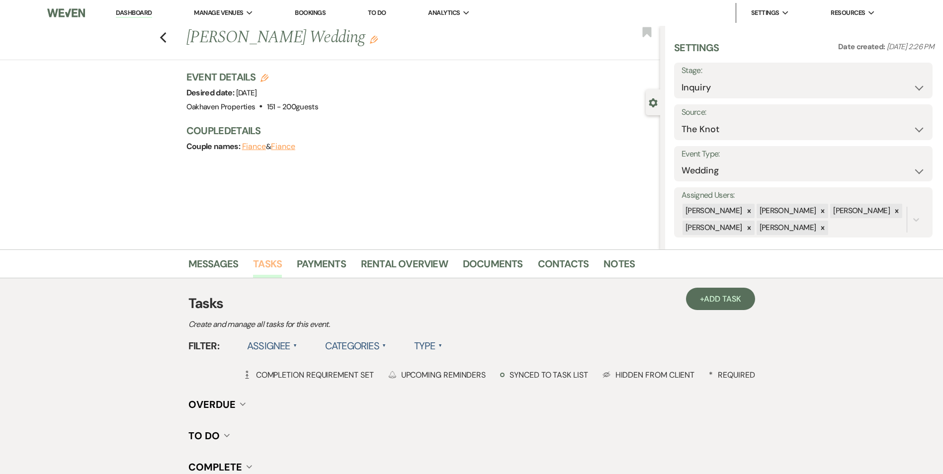
scroll to position [122, 0]
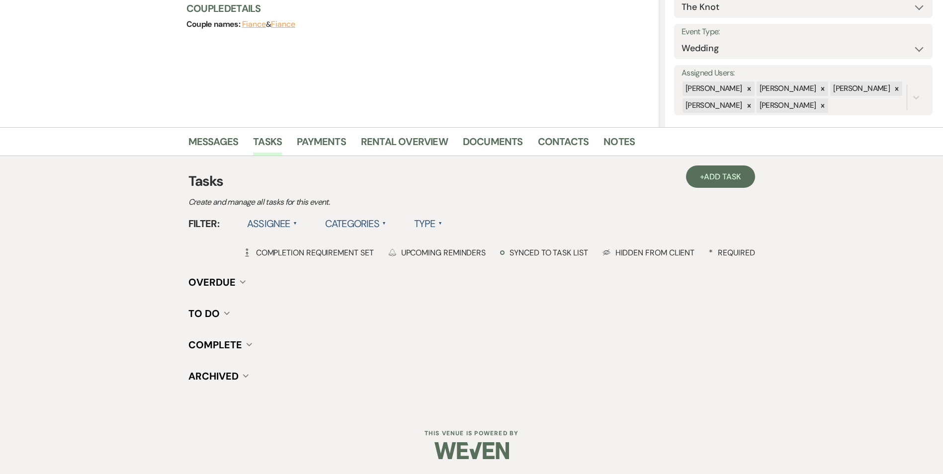
click at [737, 190] on h3 "Tasks" at bounding box center [471, 181] width 567 height 21
click at [729, 180] on span "Add Task" at bounding box center [722, 177] width 37 height 10
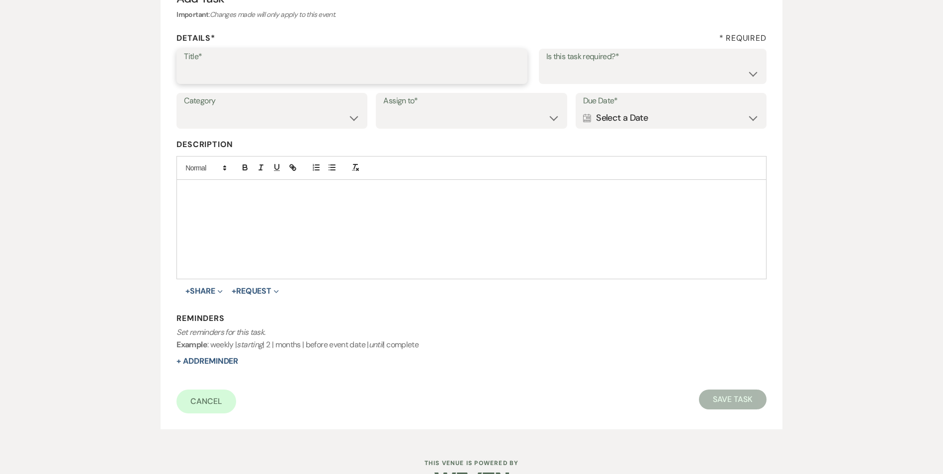
click at [245, 73] on input "Title*" at bounding box center [352, 73] width 336 height 19
type input "2nd follow up message"
click at [612, 74] on select "Yes No" at bounding box center [652, 73] width 213 height 19
select select "true"
click at [546, 64] on select "Yes No" at bounding box center [652, 73] width 213 height 19
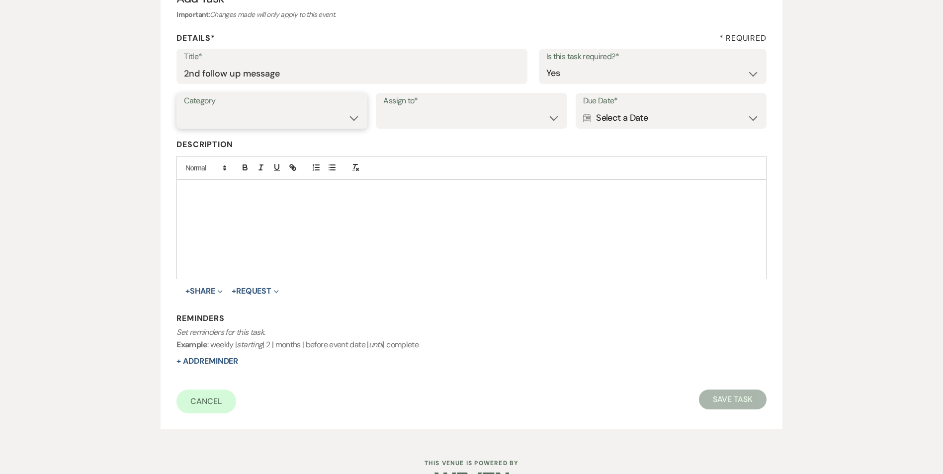
click at [315, 121] on select "Venue Vendors Guests Details Finalize & Share" at bounding box center [272, 117] width 176 height 19
select select "31"
click at [184, 108] on select "Venue Vendors Guests Details Finalize & Share" at bounding box center [272, 117] width 176 height 19
click at [410, 120] on select "Venue Client" at bounding box center [471, 117] width 176 height 19
select select "venueHost"
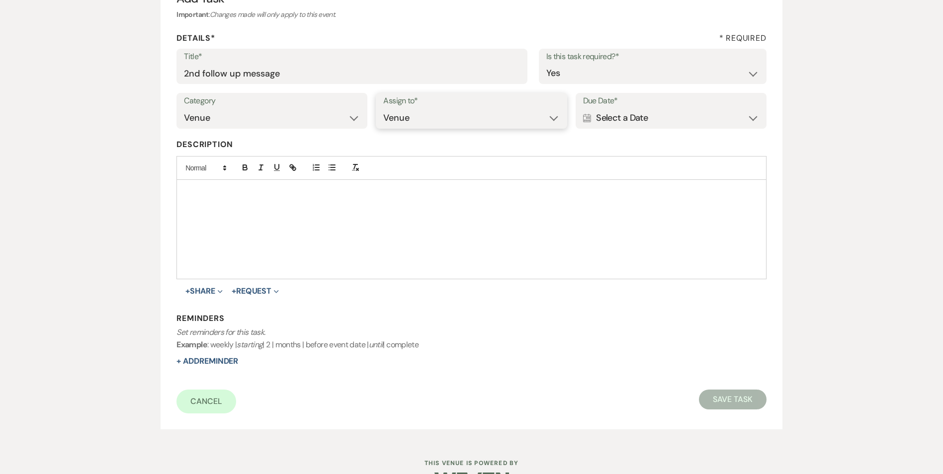
click at [383, 108] on select "Venue Client" at bounding box center [471, 117] width 176 height 19
click at [647, 118] on div "Calendar Select a Date Expand" at bounding box center [671, 117] width 176 height 19
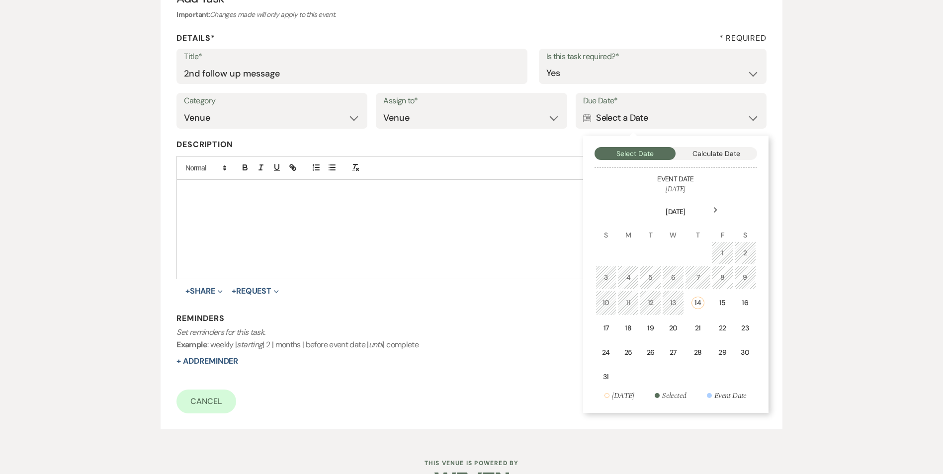
click at [592, 327] on div "Select Date Calculate Date Event Date [DATE] Next [DATE] S M T W T F S 1 2 3 4 …" at bounding box center [675, 274] width 185 height 277
click at [601, 328] on td "17" at bounding box center [606, 328] width 21 height 23
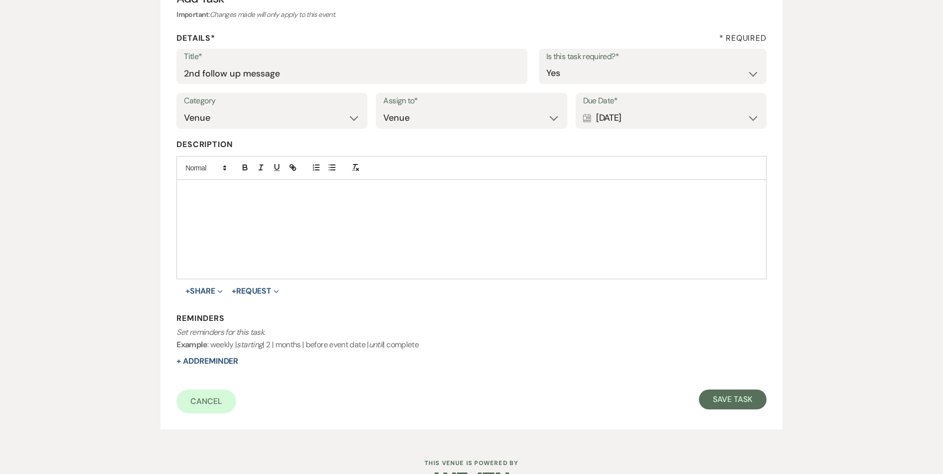
click at [228, 368] on form "Title* 2nd follow up message Is this task required?* Yes No Category Venue Vend…" at bounding box center [472, 231] width 590 height 365
click at [228, 362] on button "+ Add Reminder" at bounding box center [208, 362] width 62 height 8
select select "host"
select select "days"
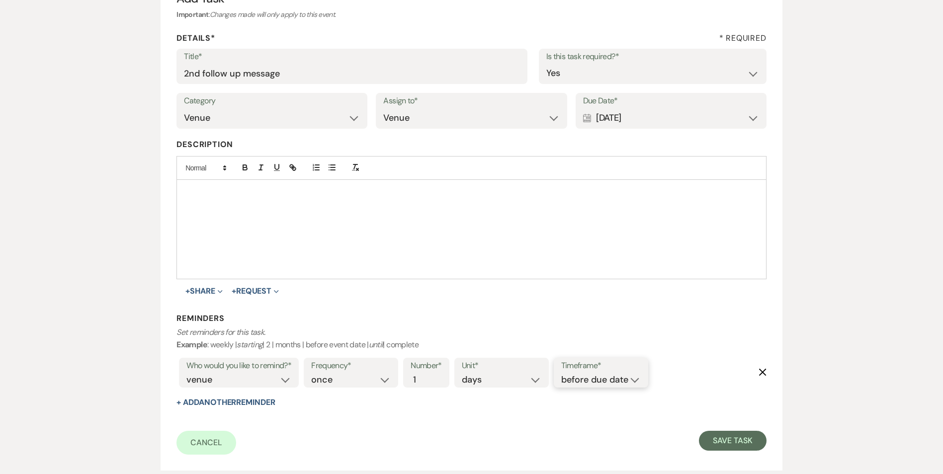
click at [623, 378] on select "before due date after due date on due date on custom date" at bounding box center [601, 379] width 80 height 13
select select "onDueDate"
click at [561, 373] on select "before due date after due date on due date on custom date" at bounding box center [601, 379] width 80 height 13
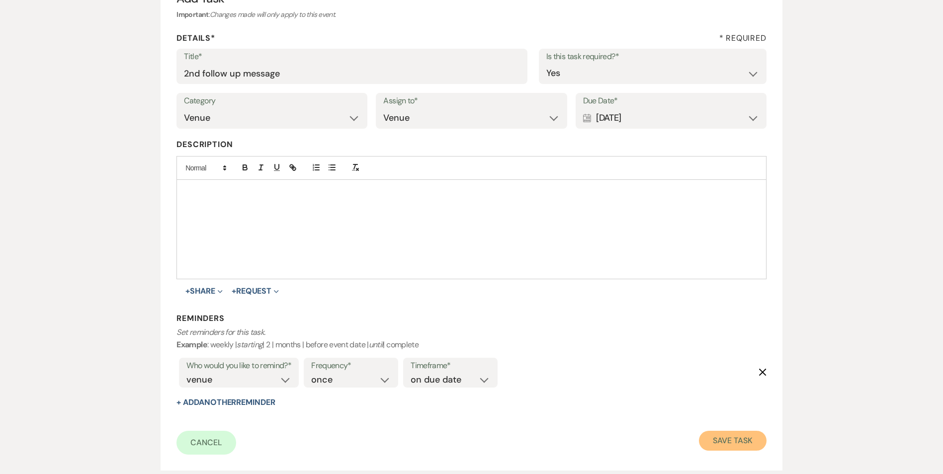
click at [717, 437] on button "Save Task" at bounding box center [732, 441] width 67 height 20
select select "2"
